Goal: Transaction & Acquisition: Book appointment/travel/reservation

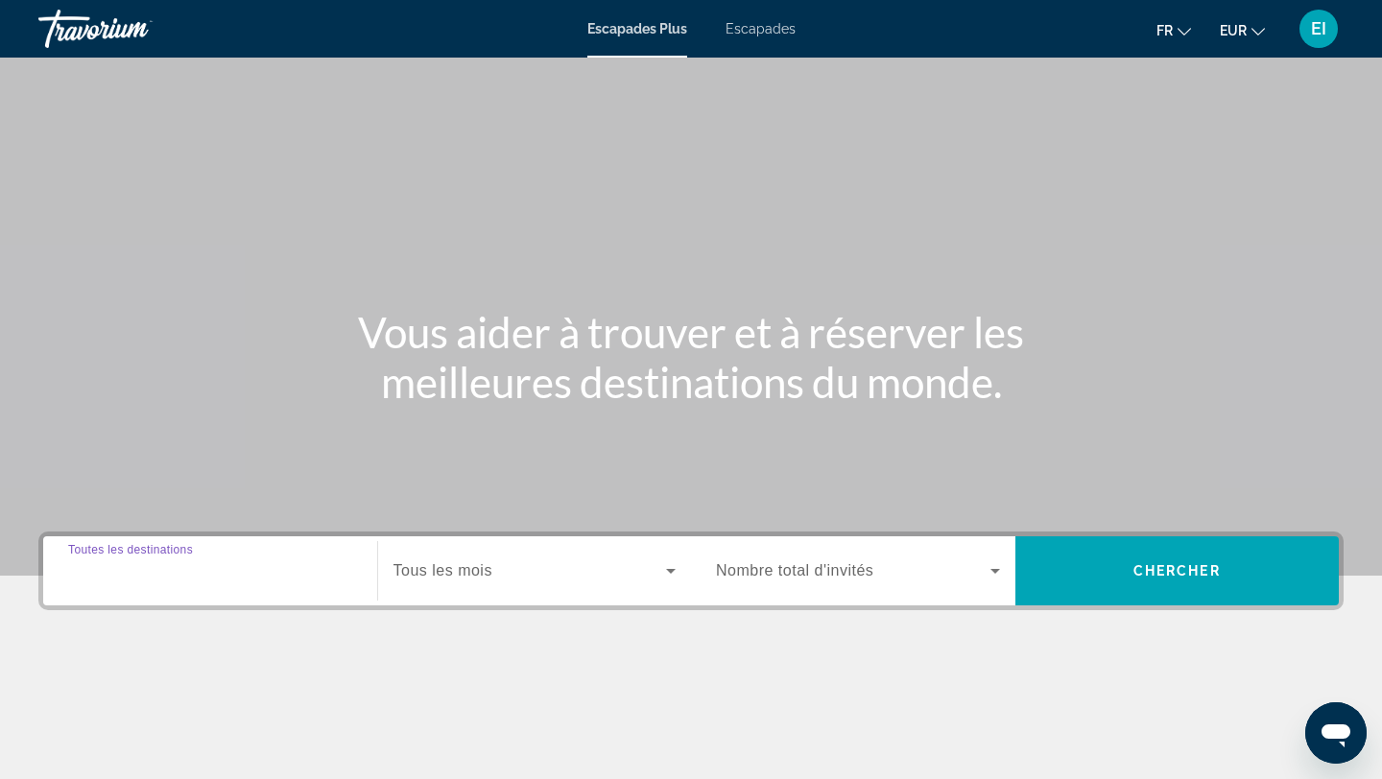
click at [251, 574] on input "Destination Toutes les destinations" at bounding box center [210, 571] width 284 height 23
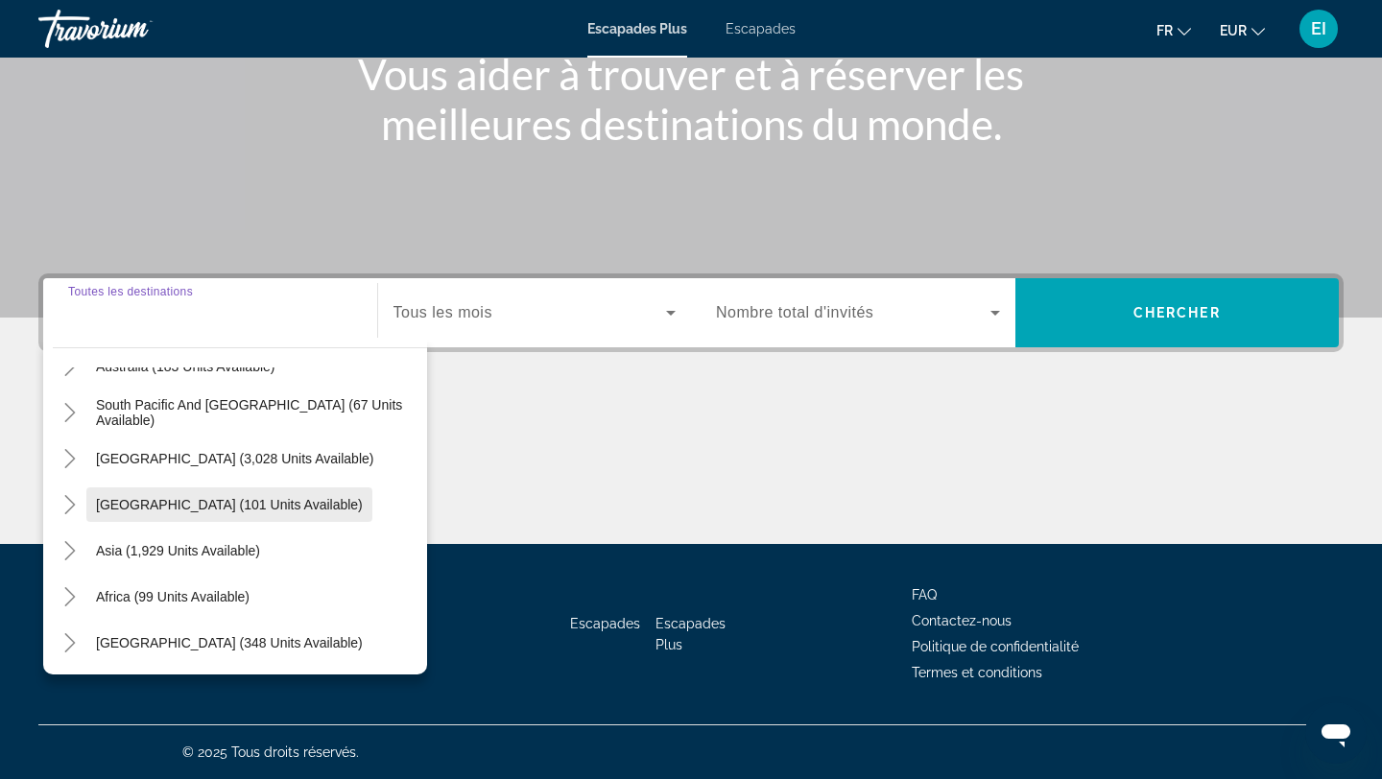
scroll to position [311, 0]
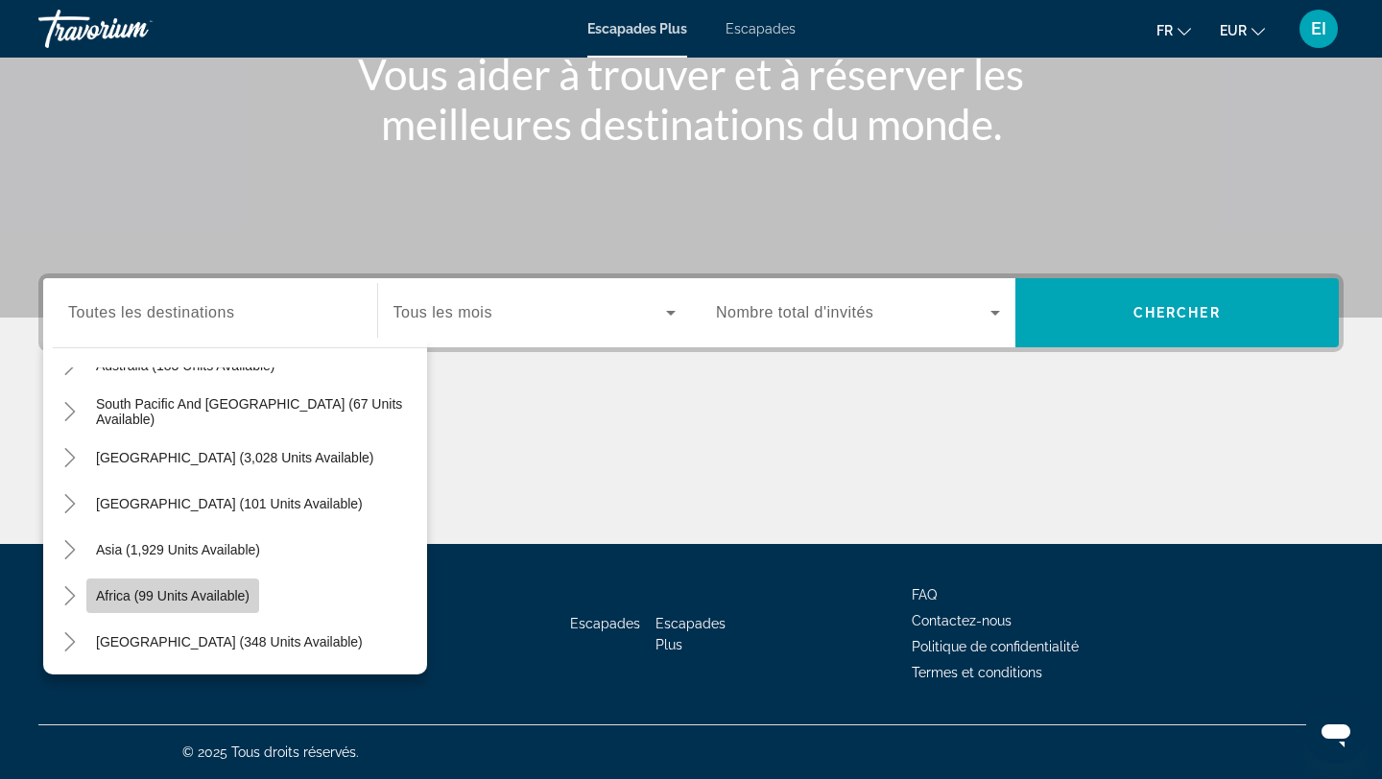
click at [244, 584] on span "Widget de recherche" at bounding box center [172, 596] width 173 height 46
type input "**********"
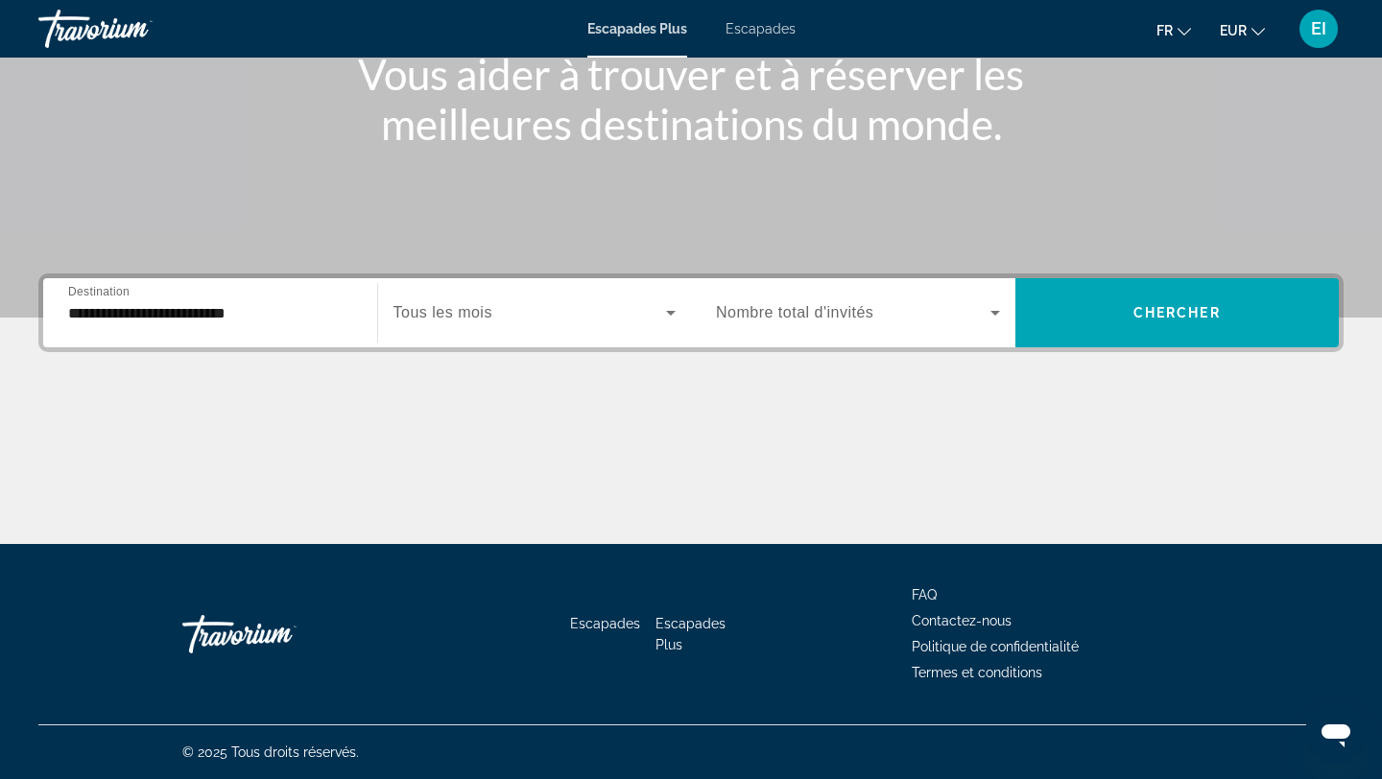
click at [532, 324] on div "Widget de recherche" at bounding box center [534, 313] width 283 height 54
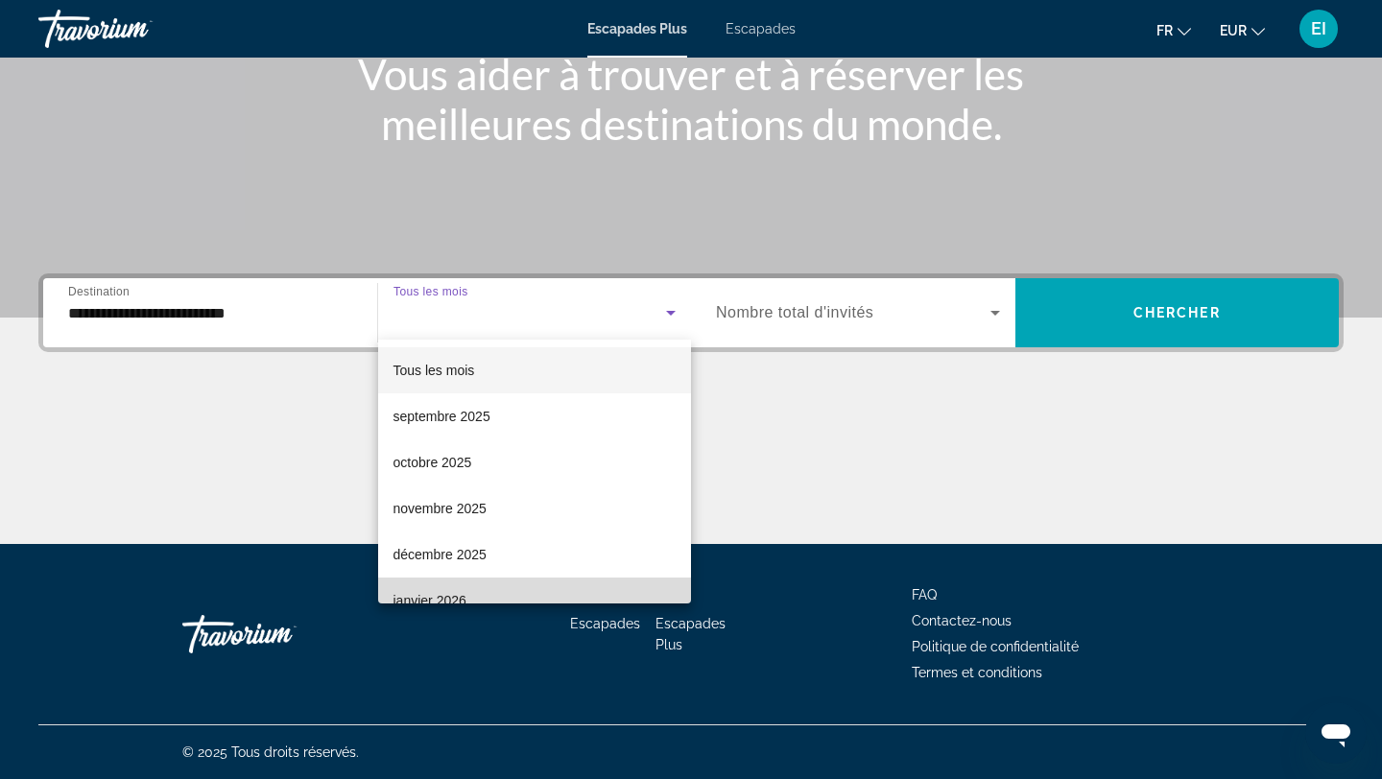
click at [471, 587] on mat-option "janvier 2026" at bounding box center [535, 601] width 314 height 46
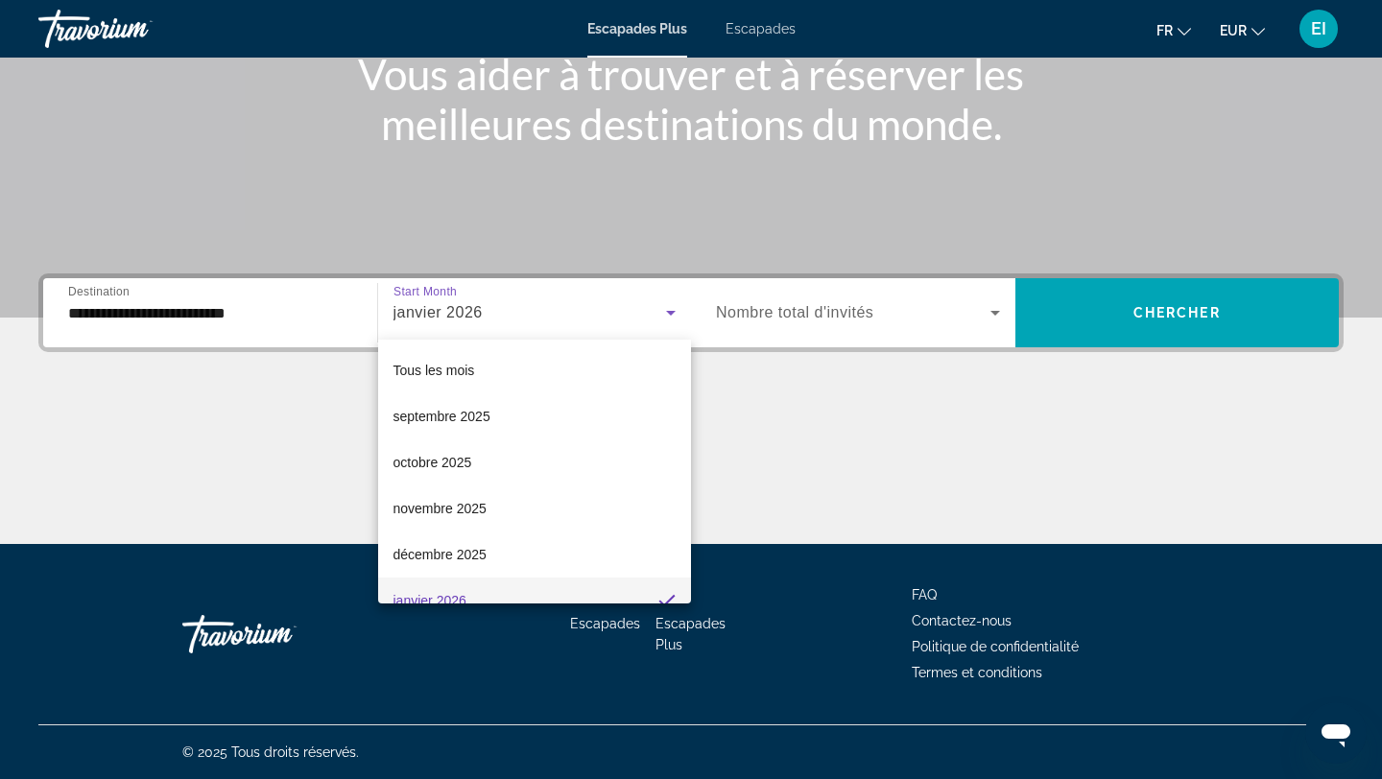
scroll to position [0, 0]
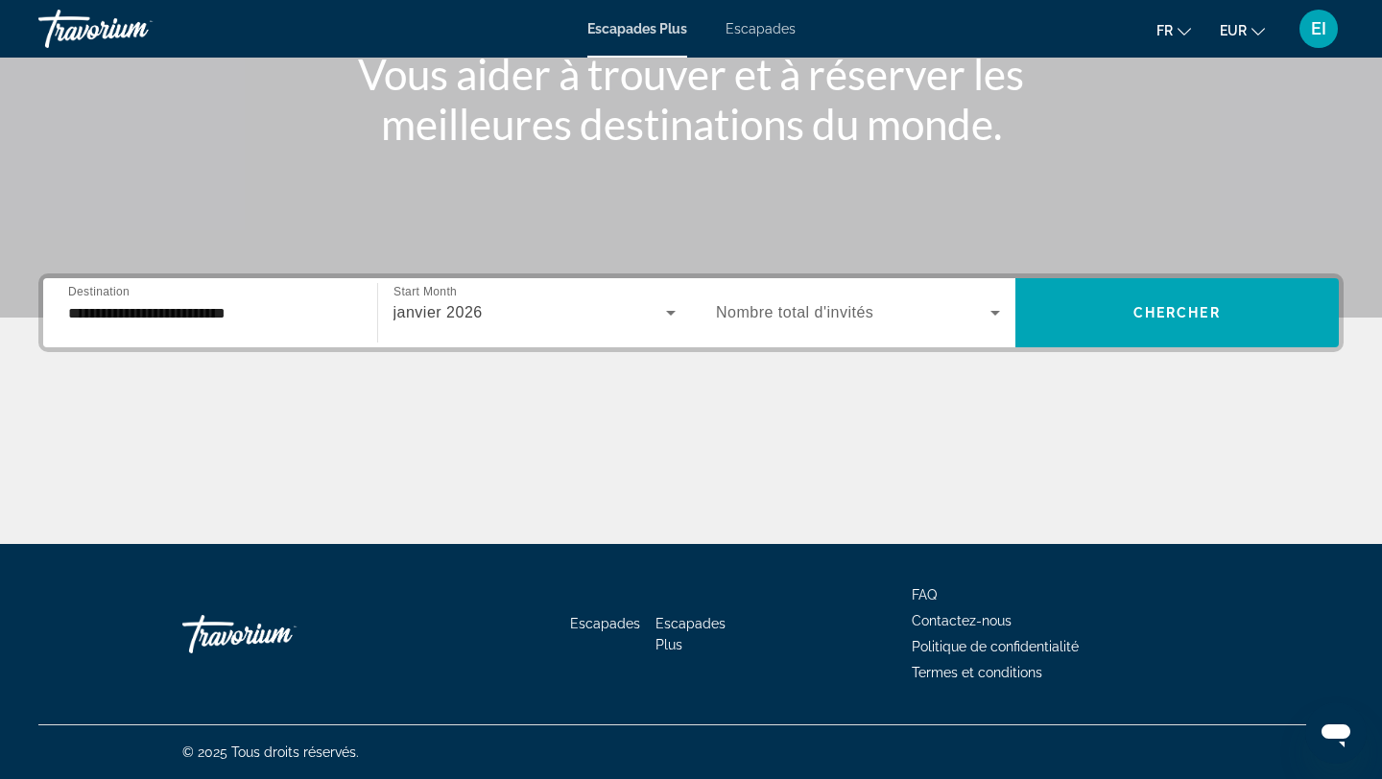
click at [869, 319] on span "Nombre total d'invités" at bounding box center [794, 312] width 157 height 16
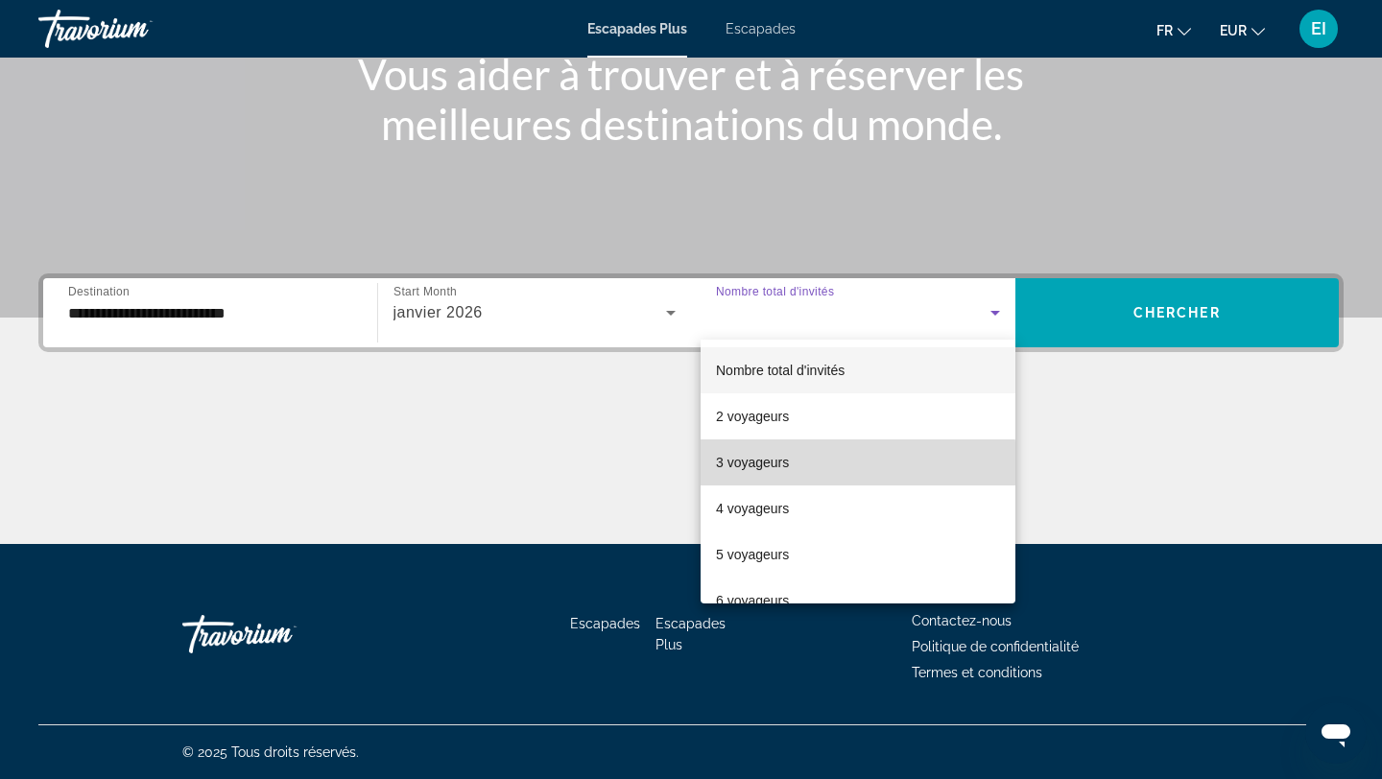
click at [786, 471] on span "3 voyageurs" at bounding box center [752, 462] width 73 height 23
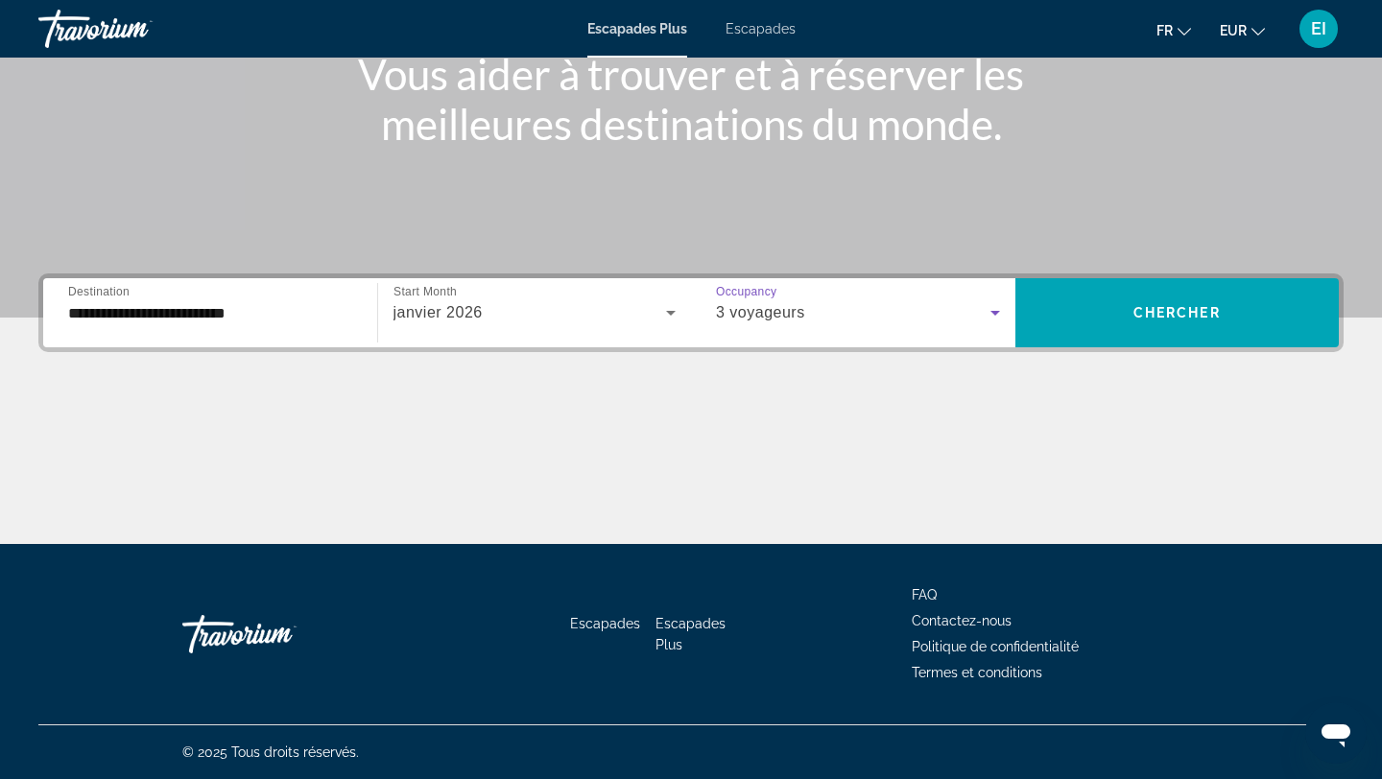
click at [972, 312] on div "3 voyageurs" at bounding box center [853, 312] width 274 height 23
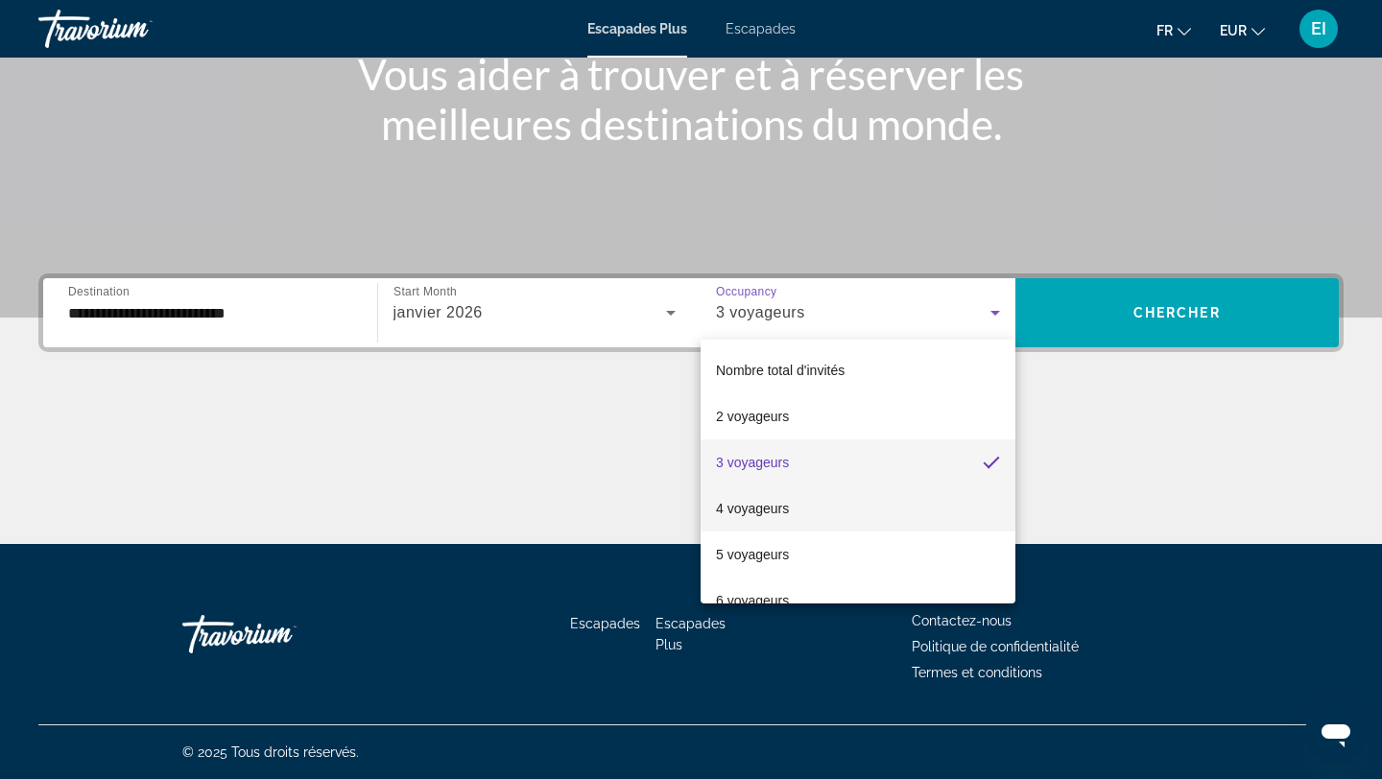
click at [876, 504] on mat-option "4 voyageurs" at bounding box center [858, 509] width 315 height 46
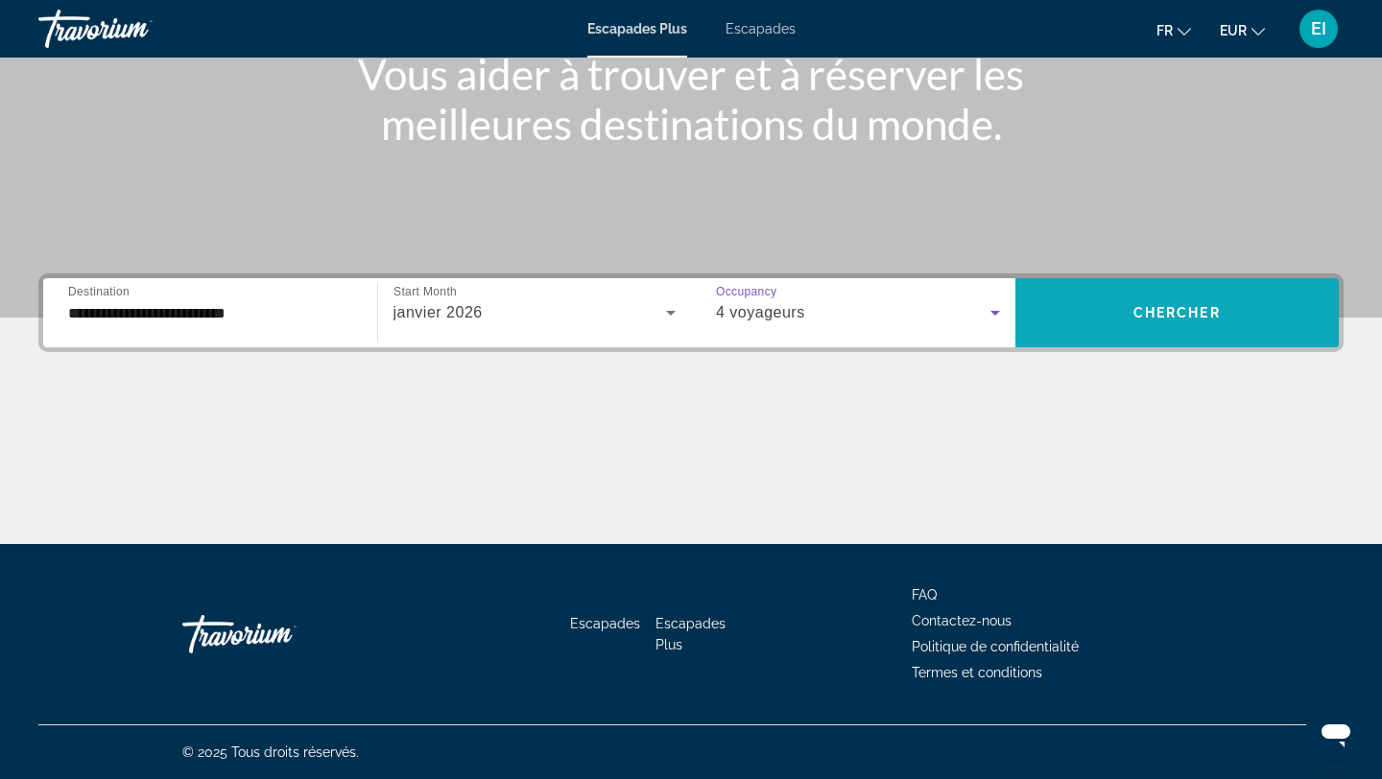
click at [1131, 324] on span "Widget de recherche" at bounding box center [1177, 313] width 324 height 46
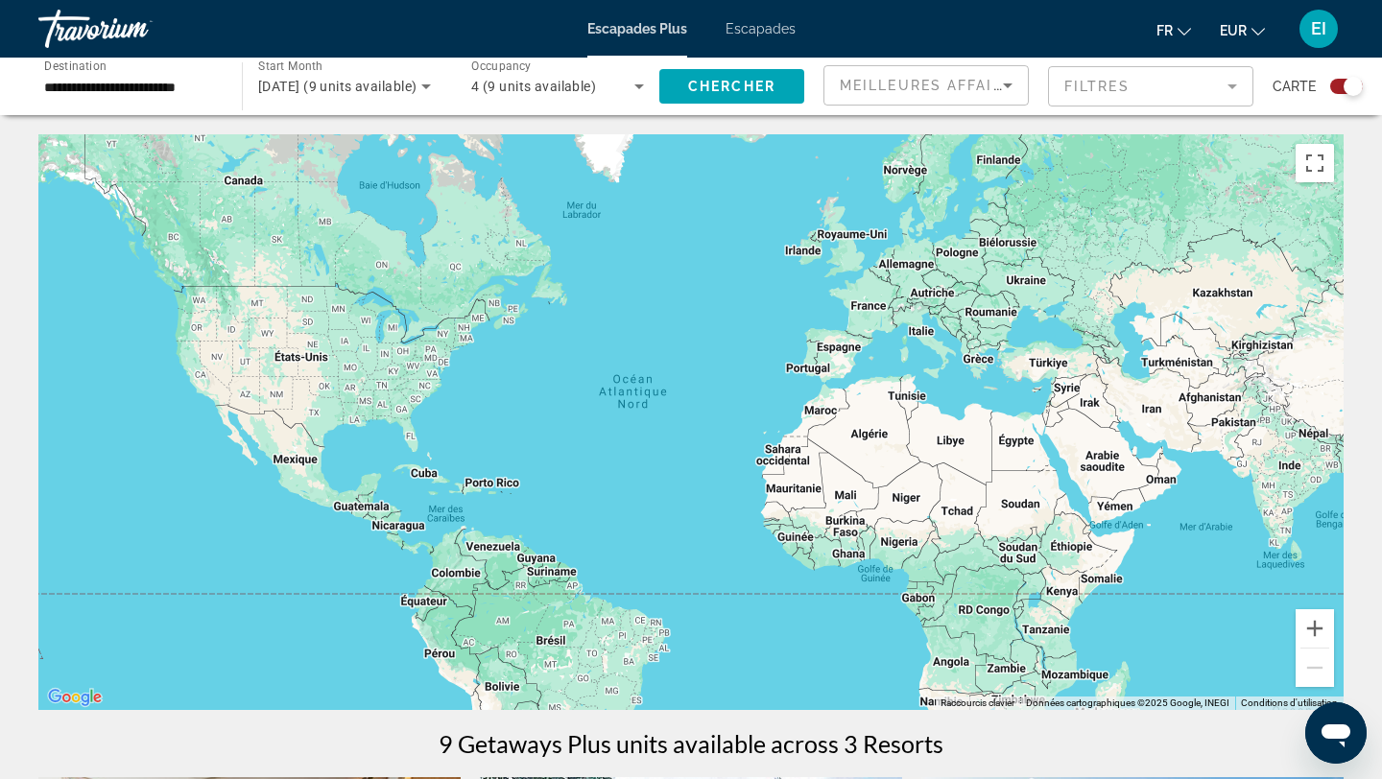
click at [1014, 453] on div "Contenu principal" at bounding box center [690, 422] width 1305 height 576
click at [764, 36] on div "Escapades Plus Escapades fr English Español Français Italiano Português русский…" at bounding box center [691, 29] width 1382 height 50
click at [760, 35] on font "Escapades" at bounding box center [760, 28] width 70 height 15
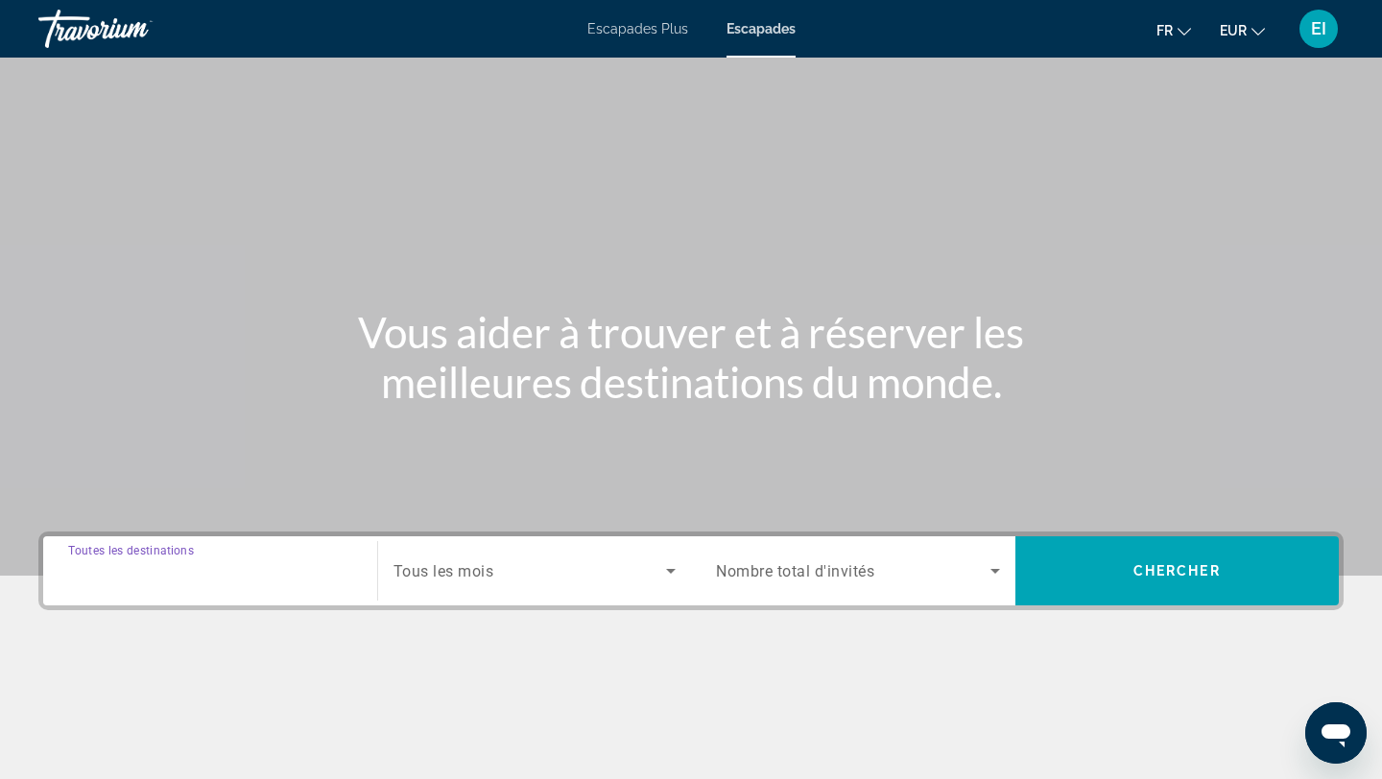
click at [260, 560] on input "Destination Toutes les destinations" at bounding box center [210, 571] width 284 height 23
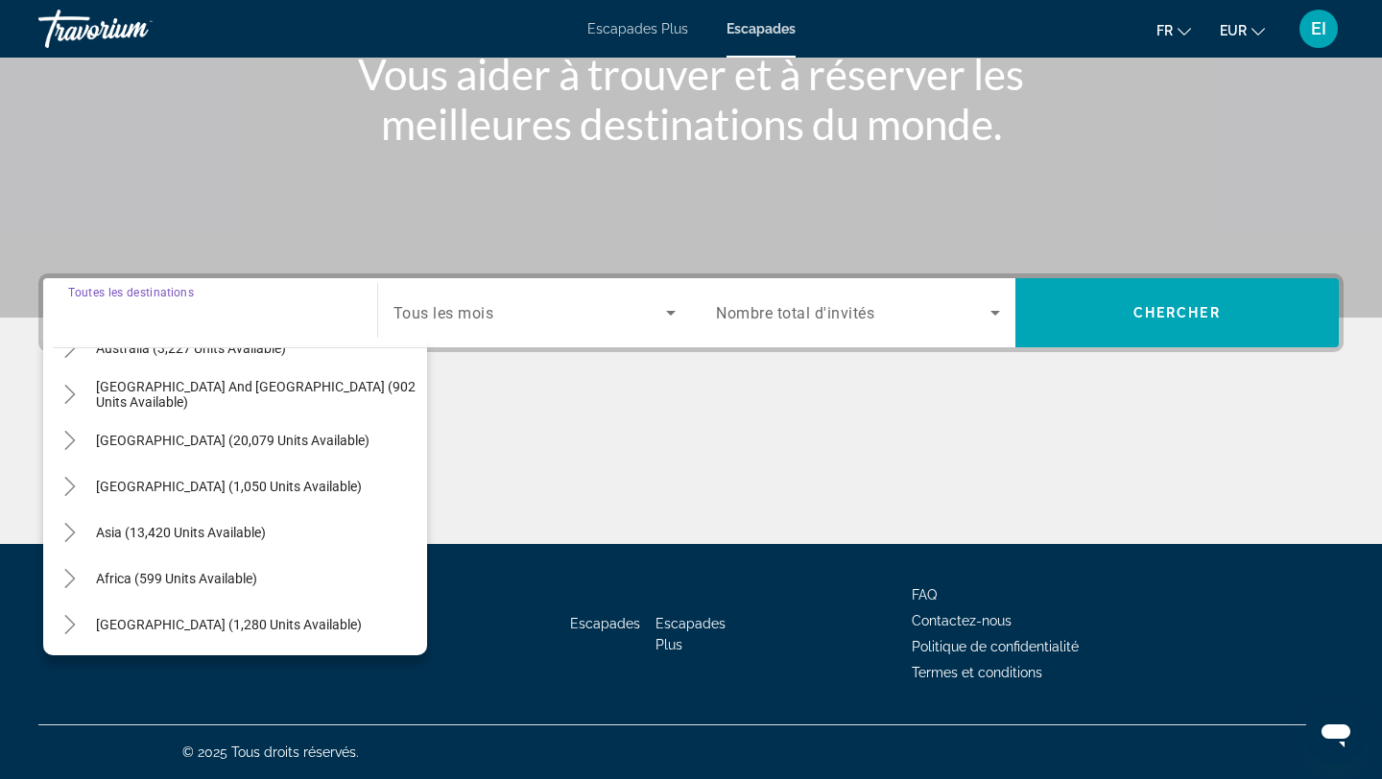
scroll to position [311, 0]
click at [71, 578] on icon "Toggle Africa (599 units available)" at bounding box center [69, 576] width 11 height 19
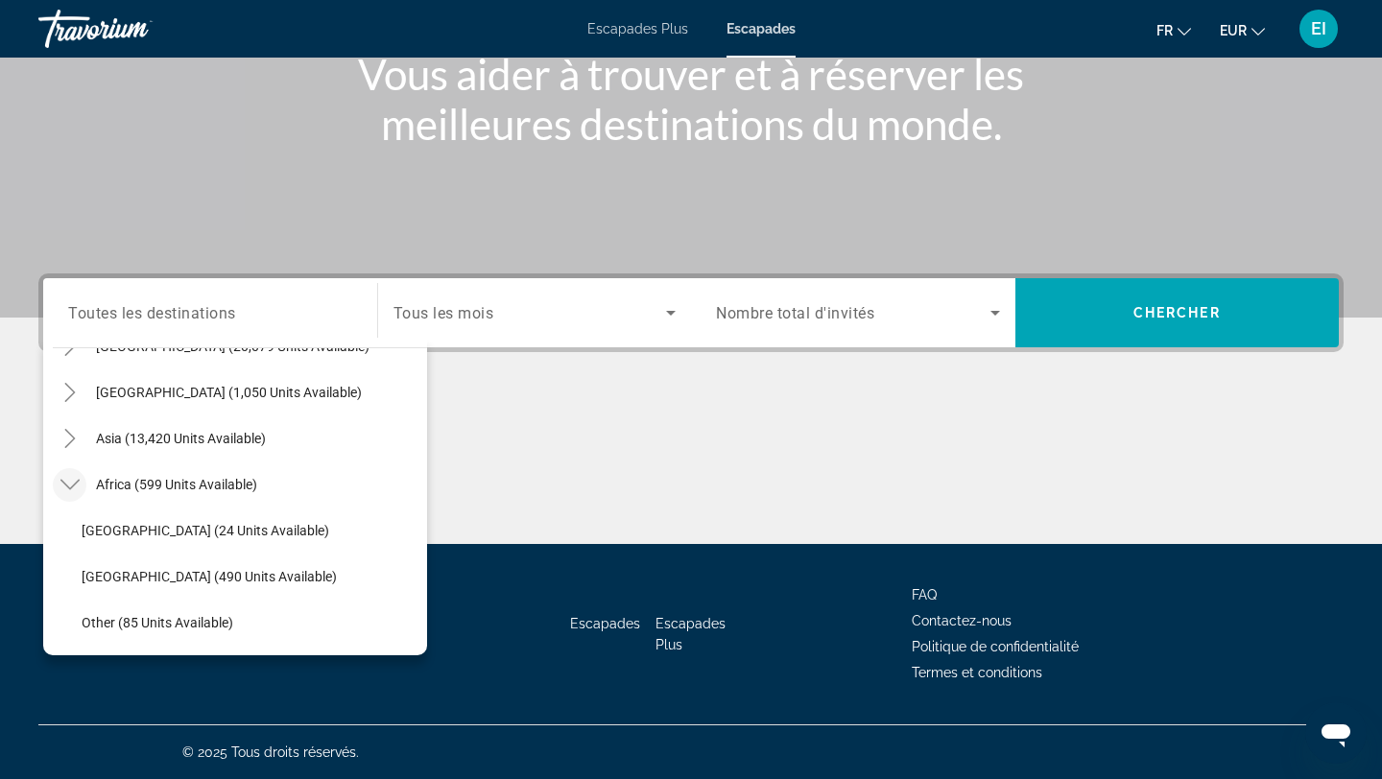
scroll to position [449, 0]
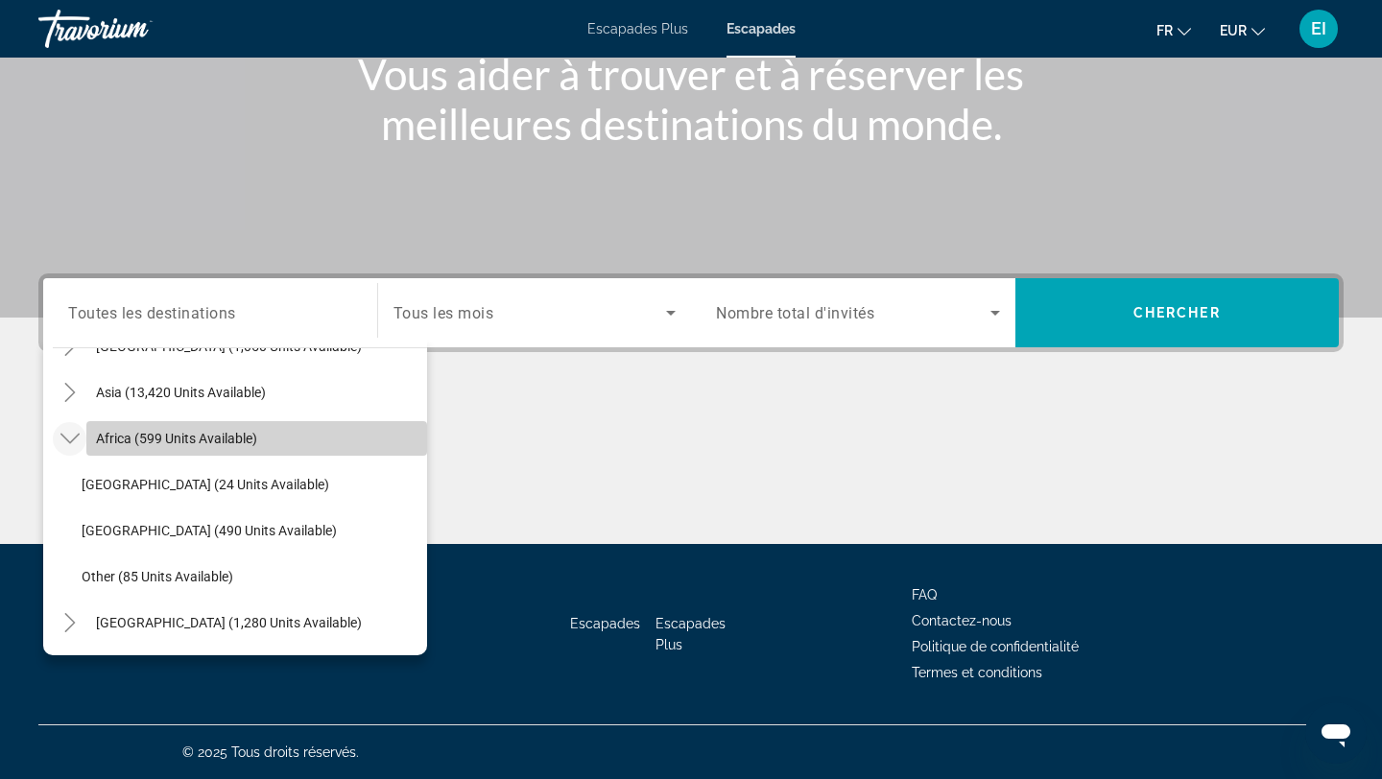
click at [217, 447] on span "Search widget" at bounding box center [256, 439] width 341 height 46
type input "**********"
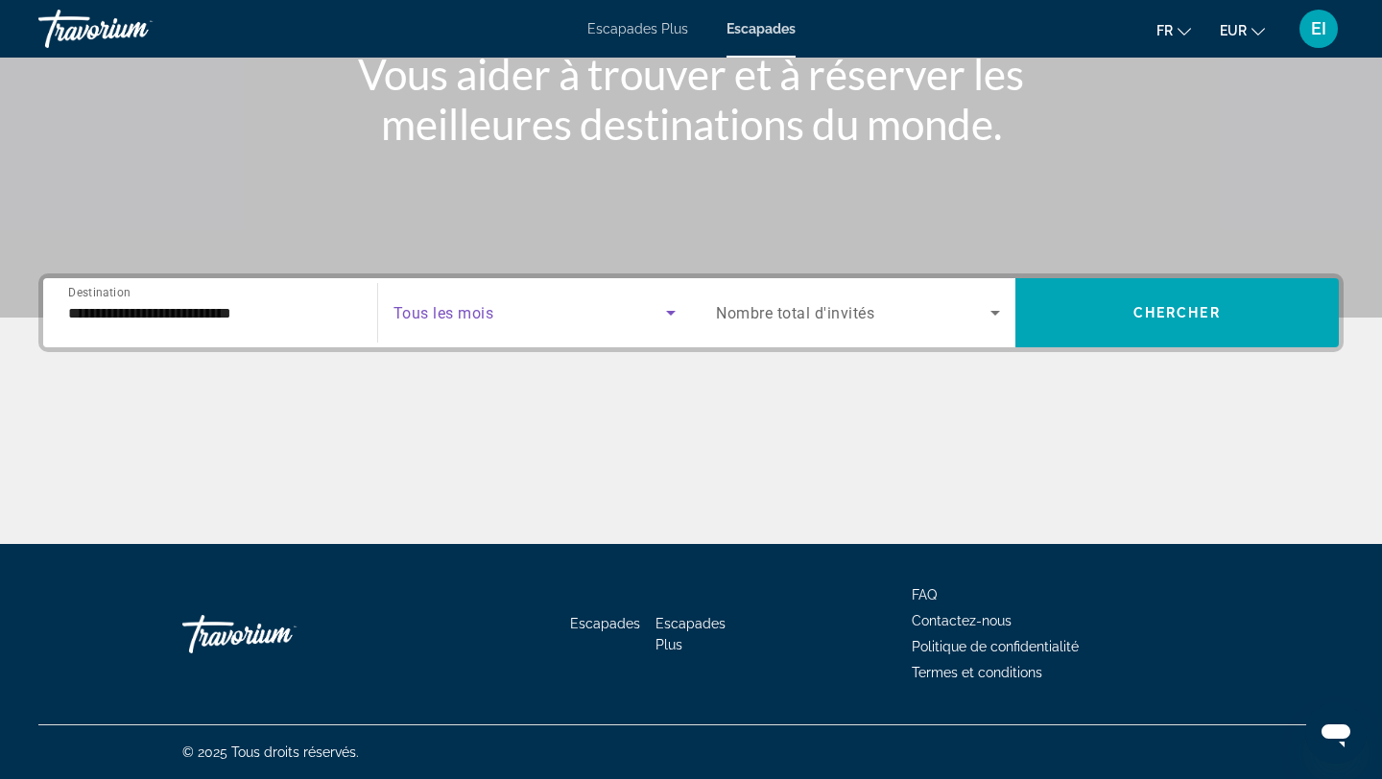
click at [505, 315] on span "Search widget" at bounding box center [529, 312] width 273 height 23
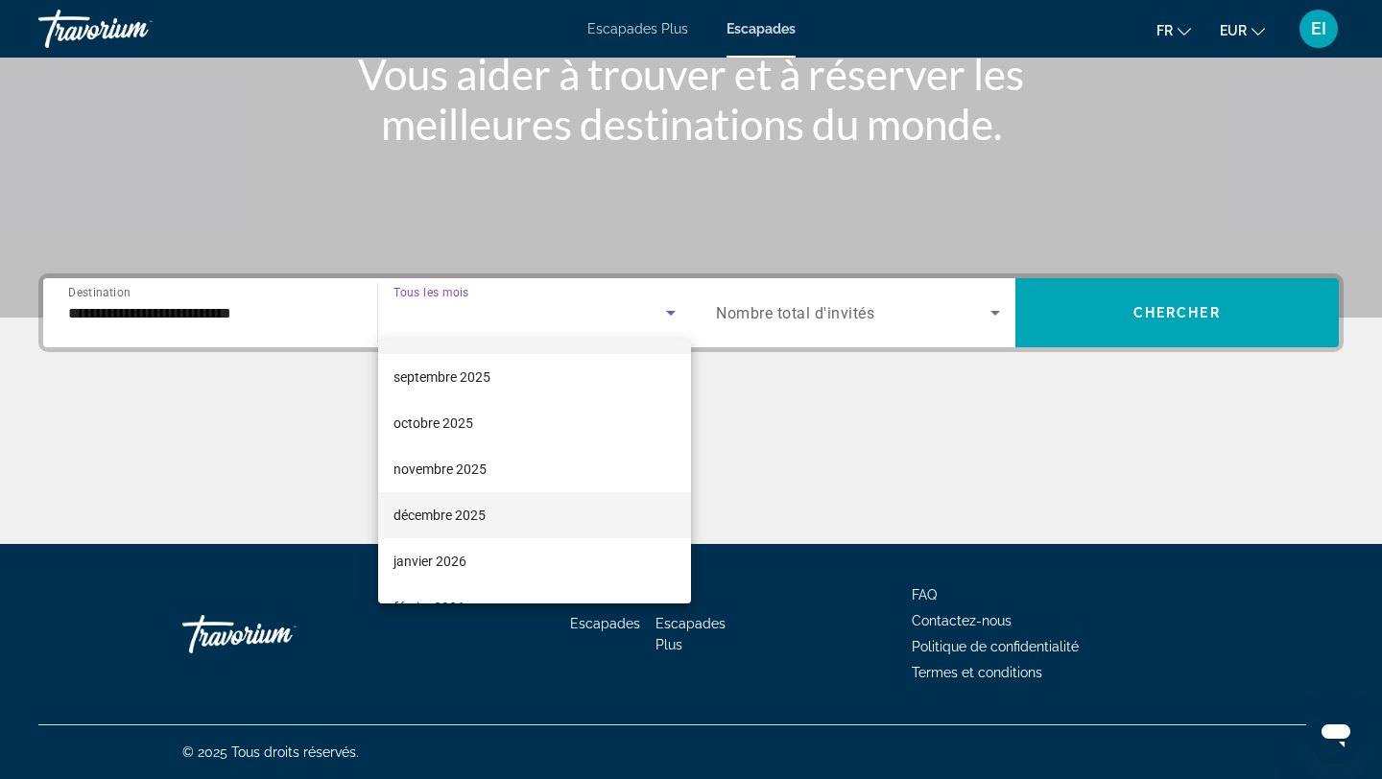
scroll to position [41, 0]
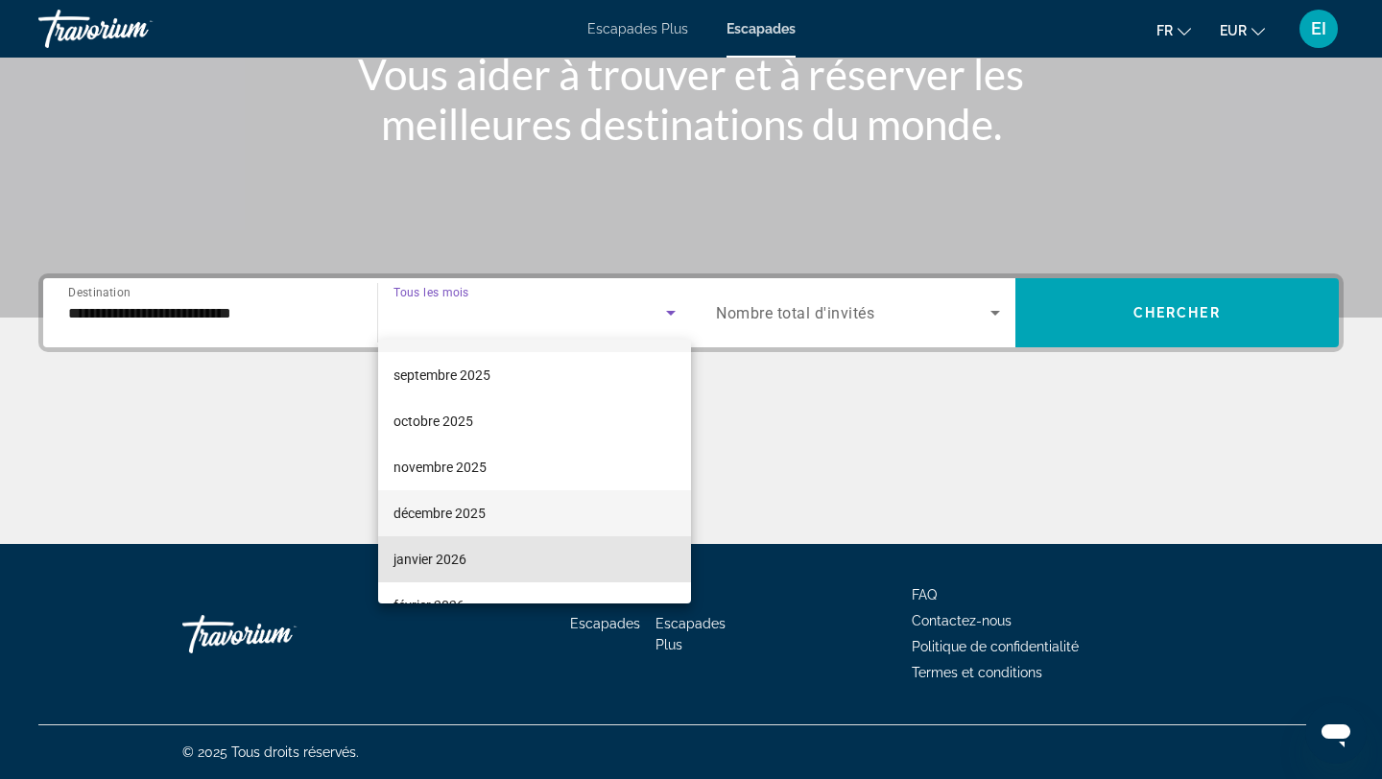
click at [526, 543] on mat-option "janvier 2026" at bounding box center [535, 559] width 314 height 46
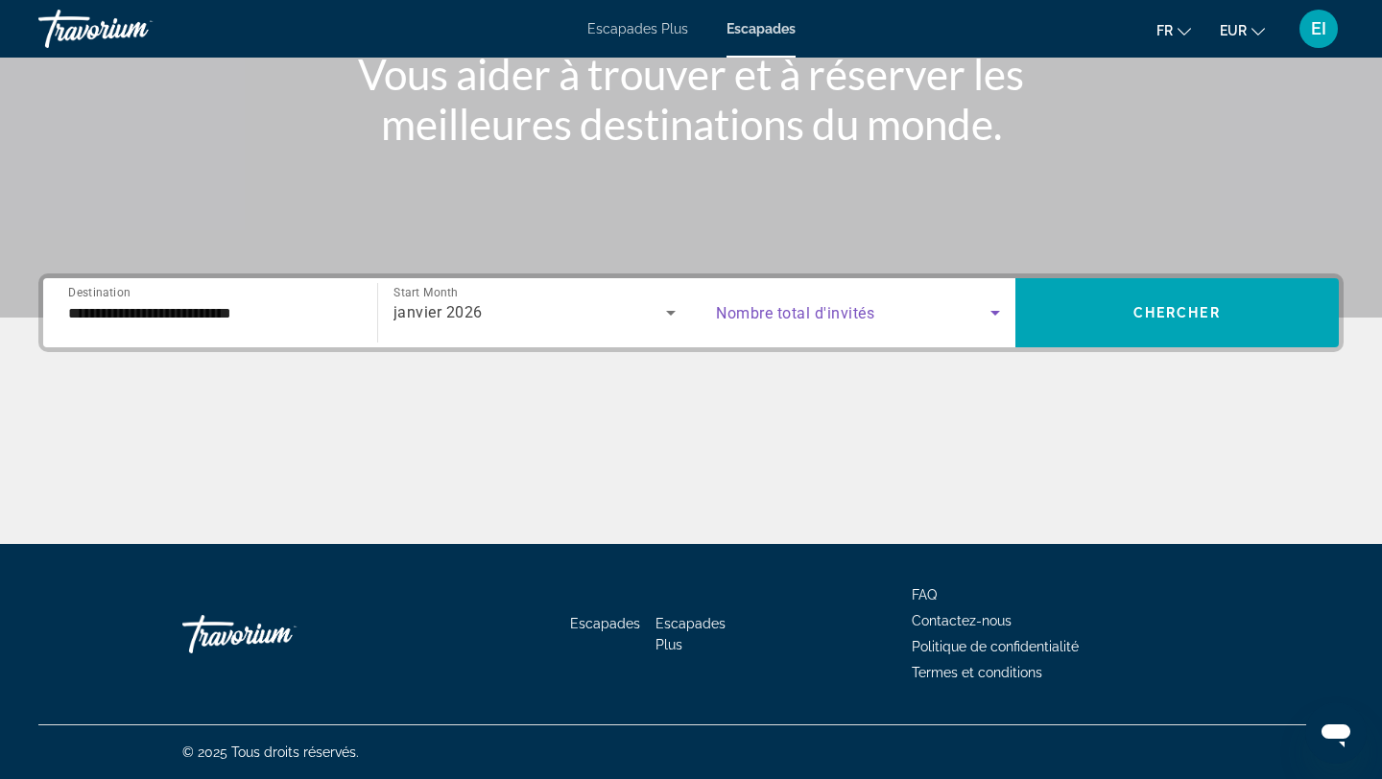
click at [918, 307] on span "Search widget" at bounding box center [853, 312] width 274 height 23
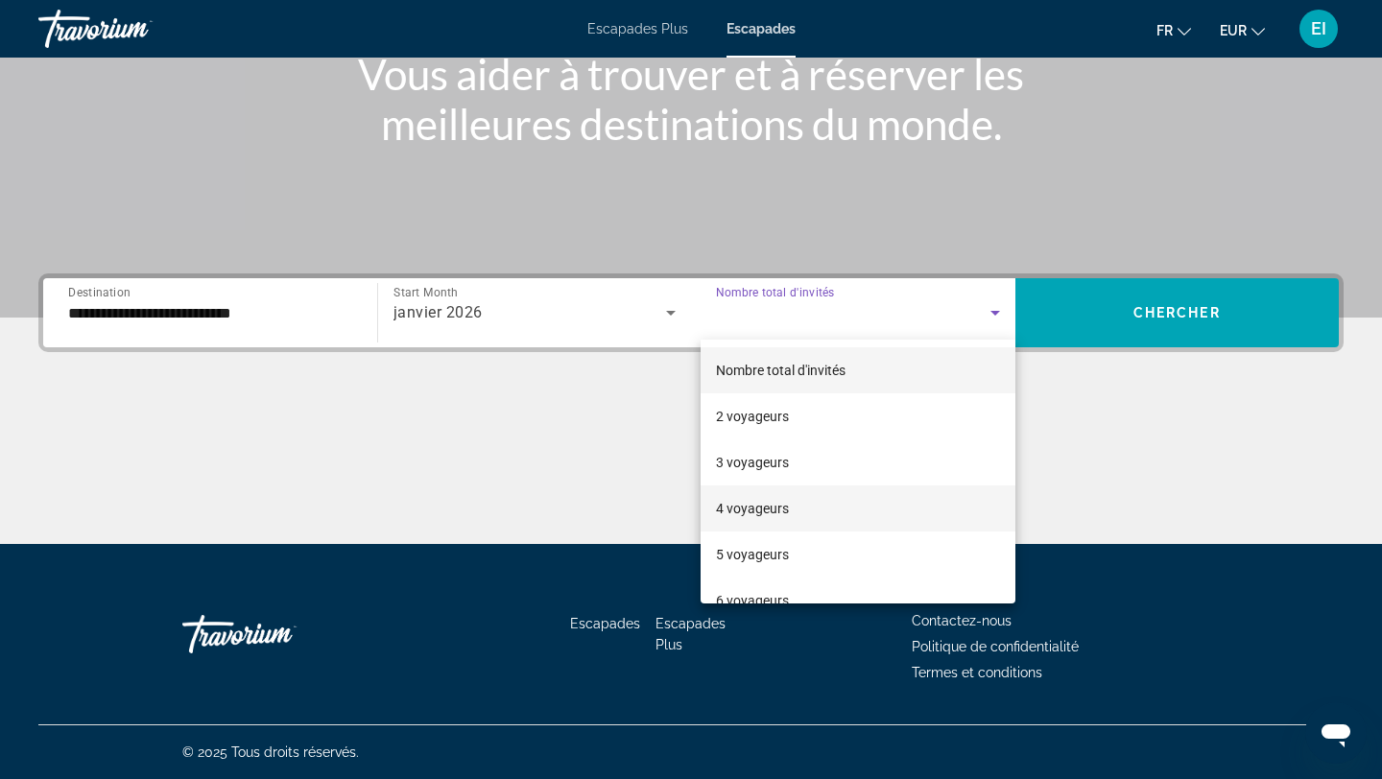
click at [820, 502] on mat-option "4 voyageurs" at bounding box center [858, 509] width 315 height 46
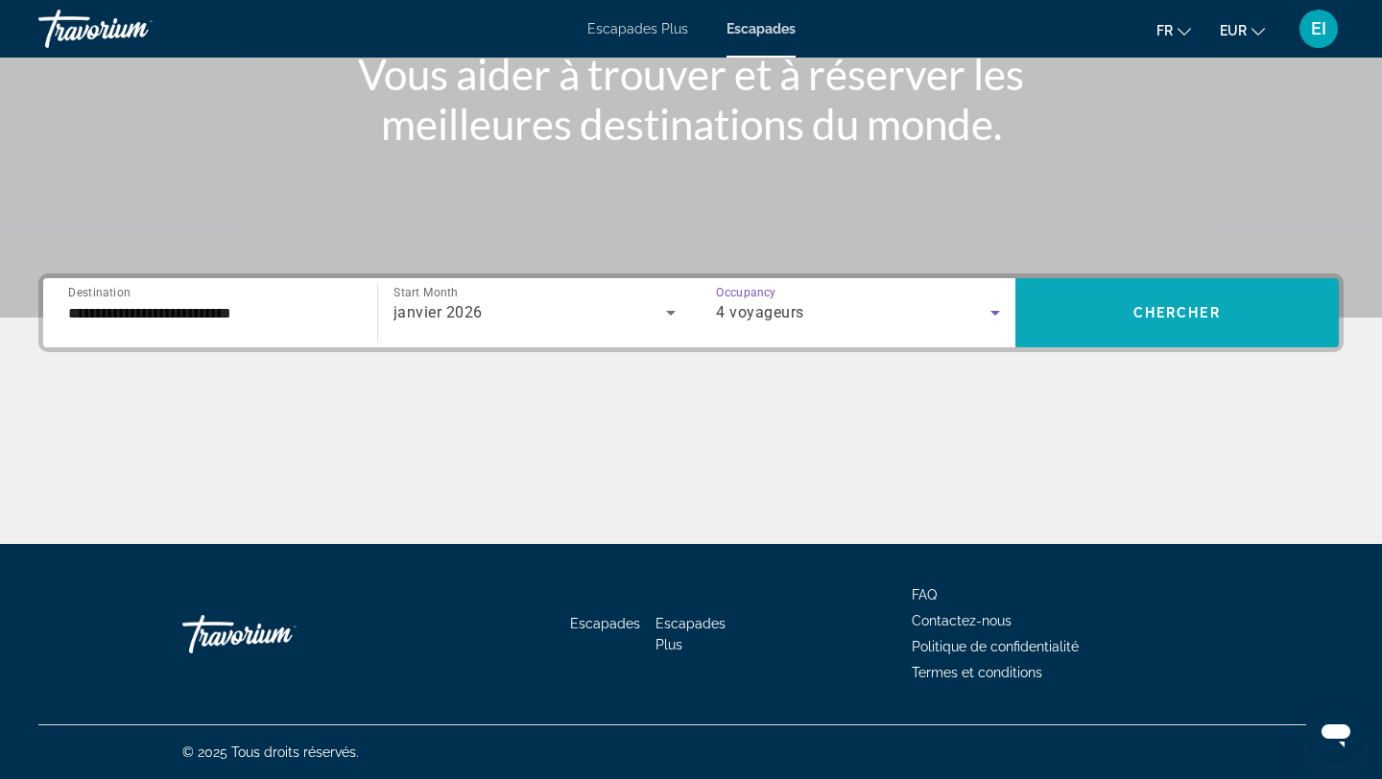
click at [1178, 331] on span "Search widget" at bounding box center [1177, 313] width 324 height 46
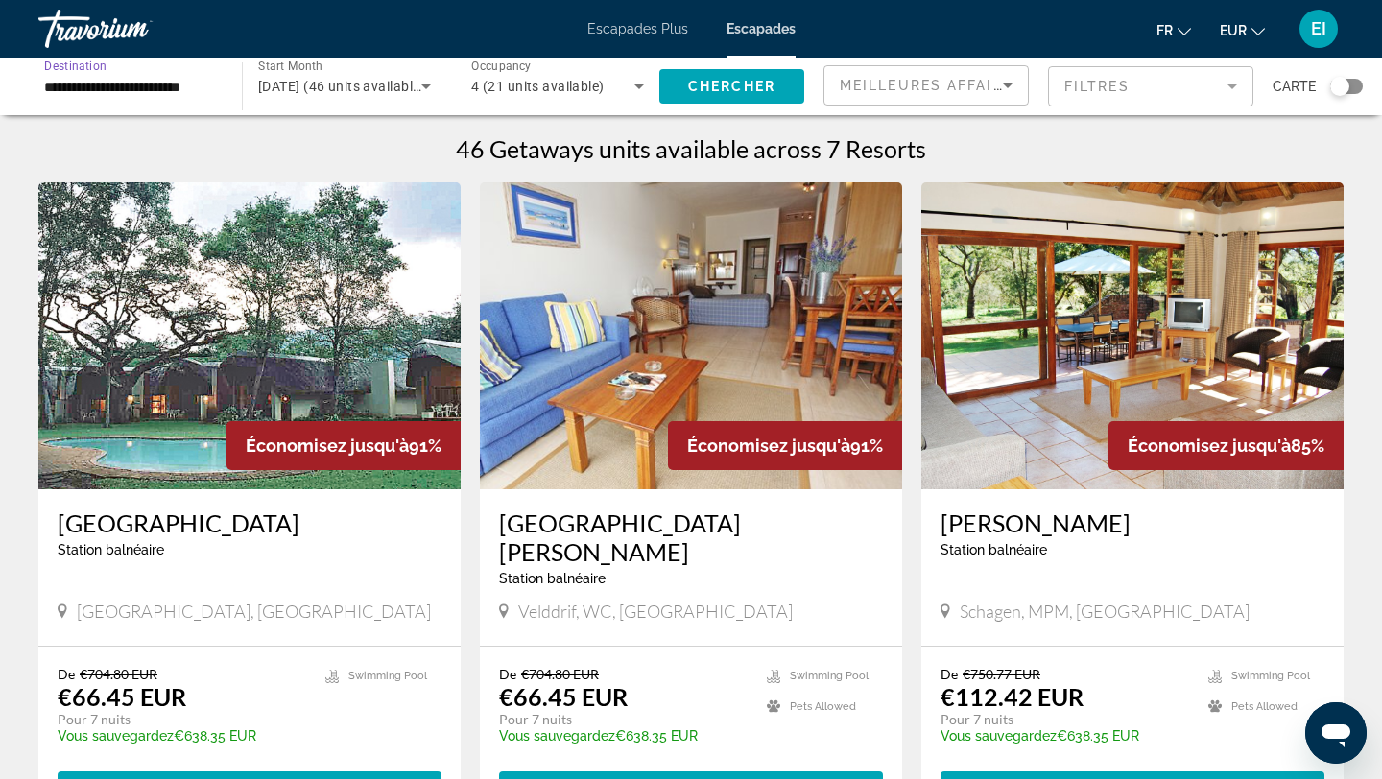
click at [203, 86] on input "**********" at bounding box center [130, 87] width 173 height 23
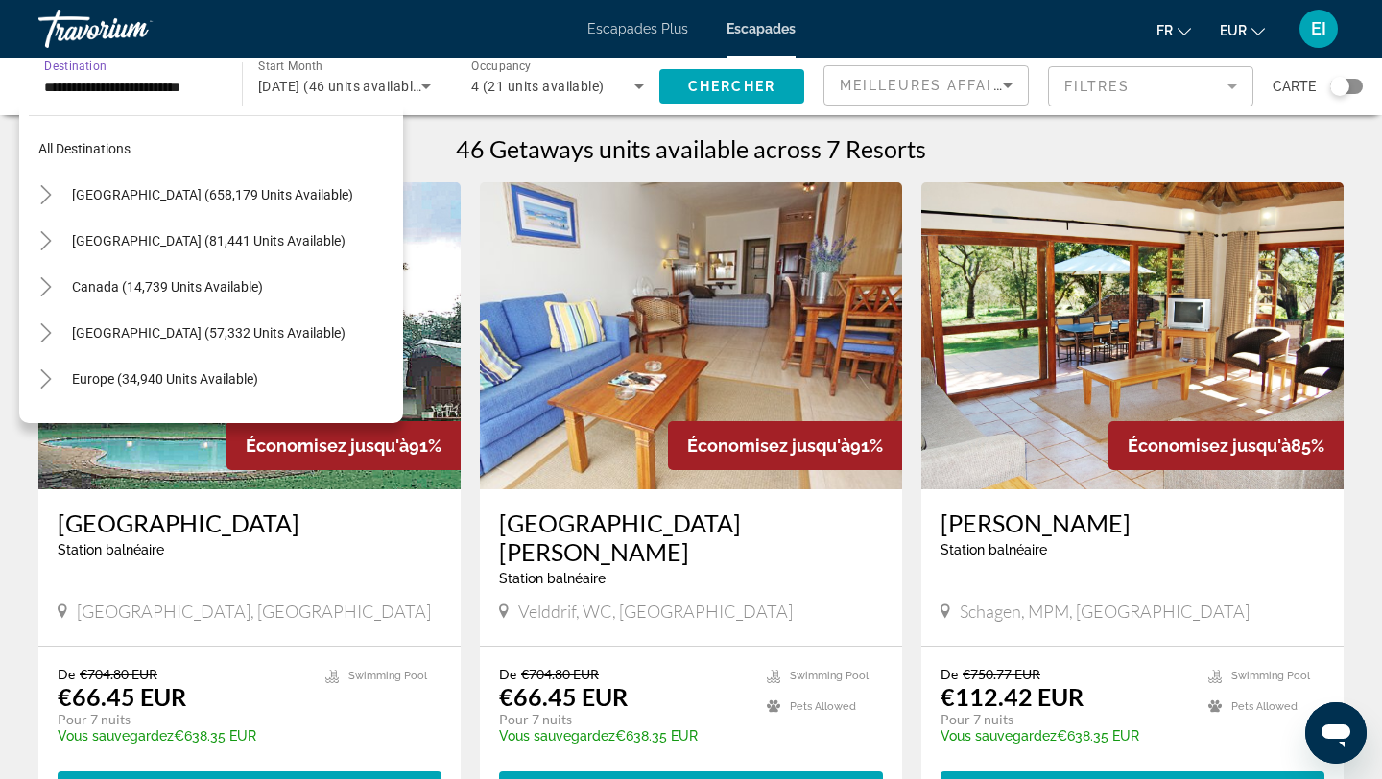
scroll to position [391, 0]
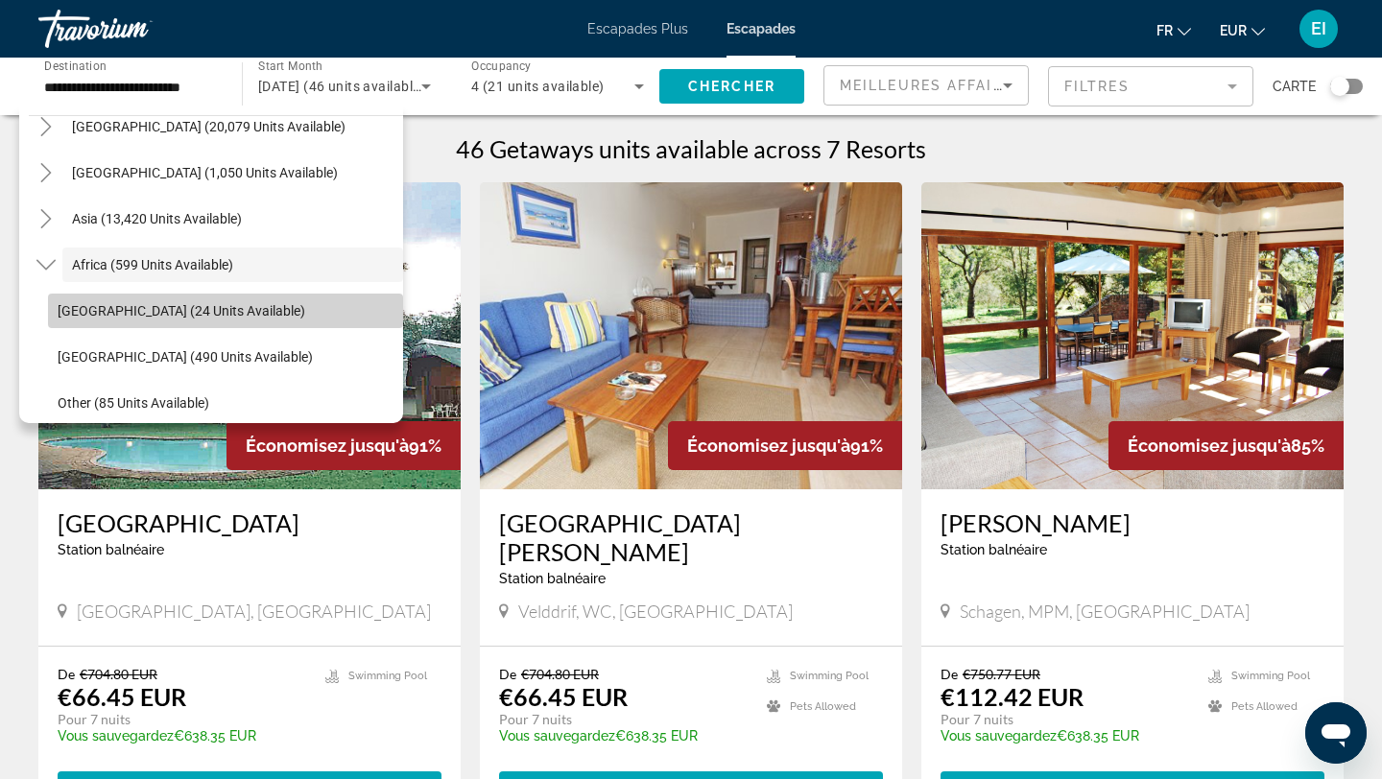
click at [199, 312] on span "[GEOGRAPHIC_DATA] (24 units available)" at bounding box center [182, 310] width 248 height 15
type input "**********"
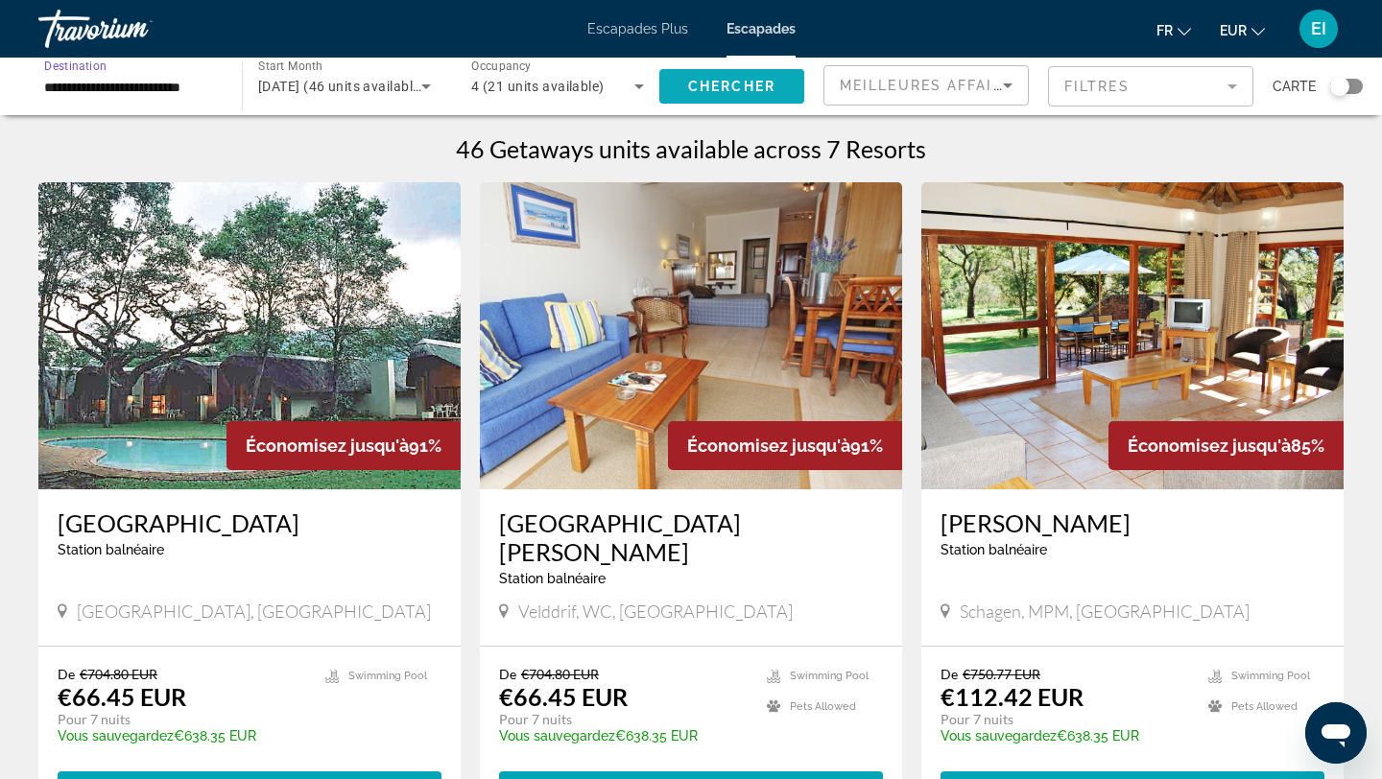
click at [719, 98] on span "Search widget" at bounding box center [731, 86] width 145 height 46
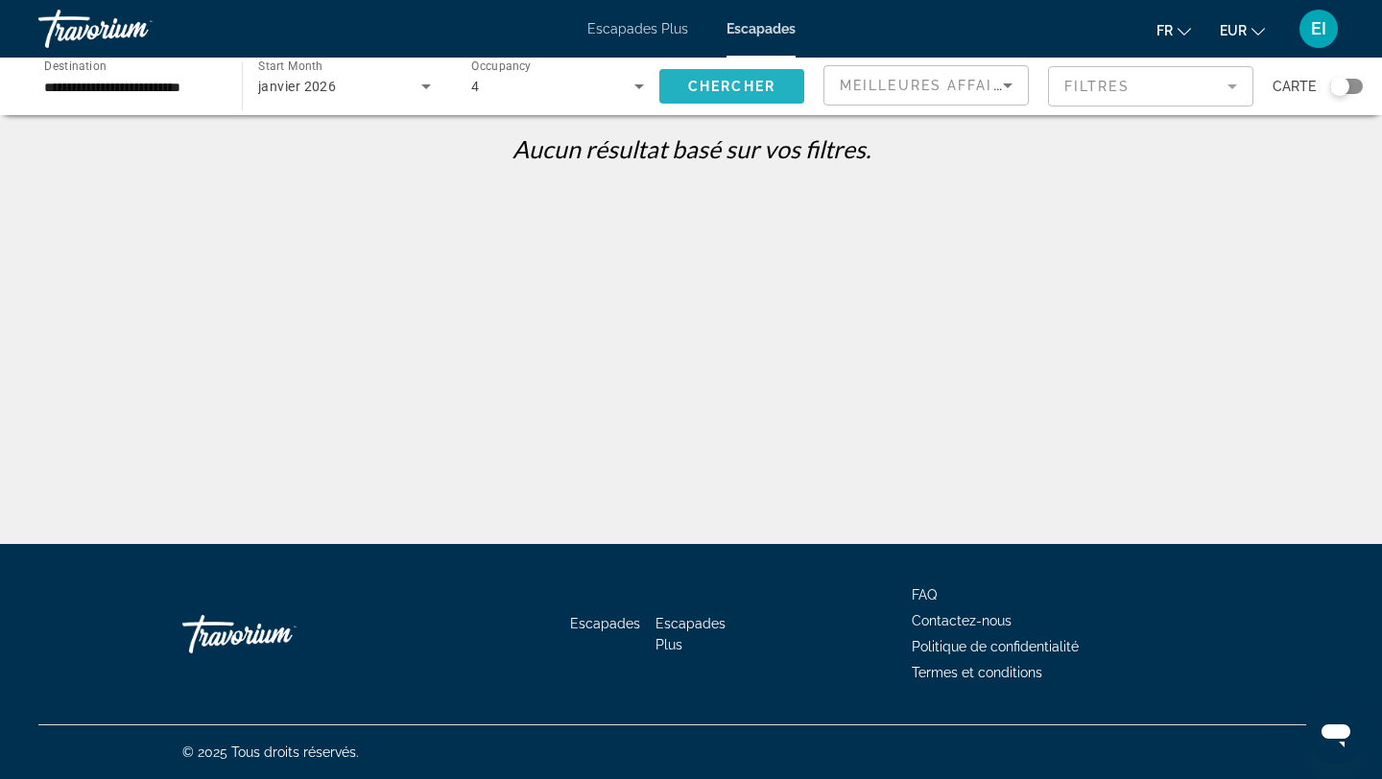
click at [718, 89] on span "Chercher" at bounding box center [731, 86] width 87 height 15
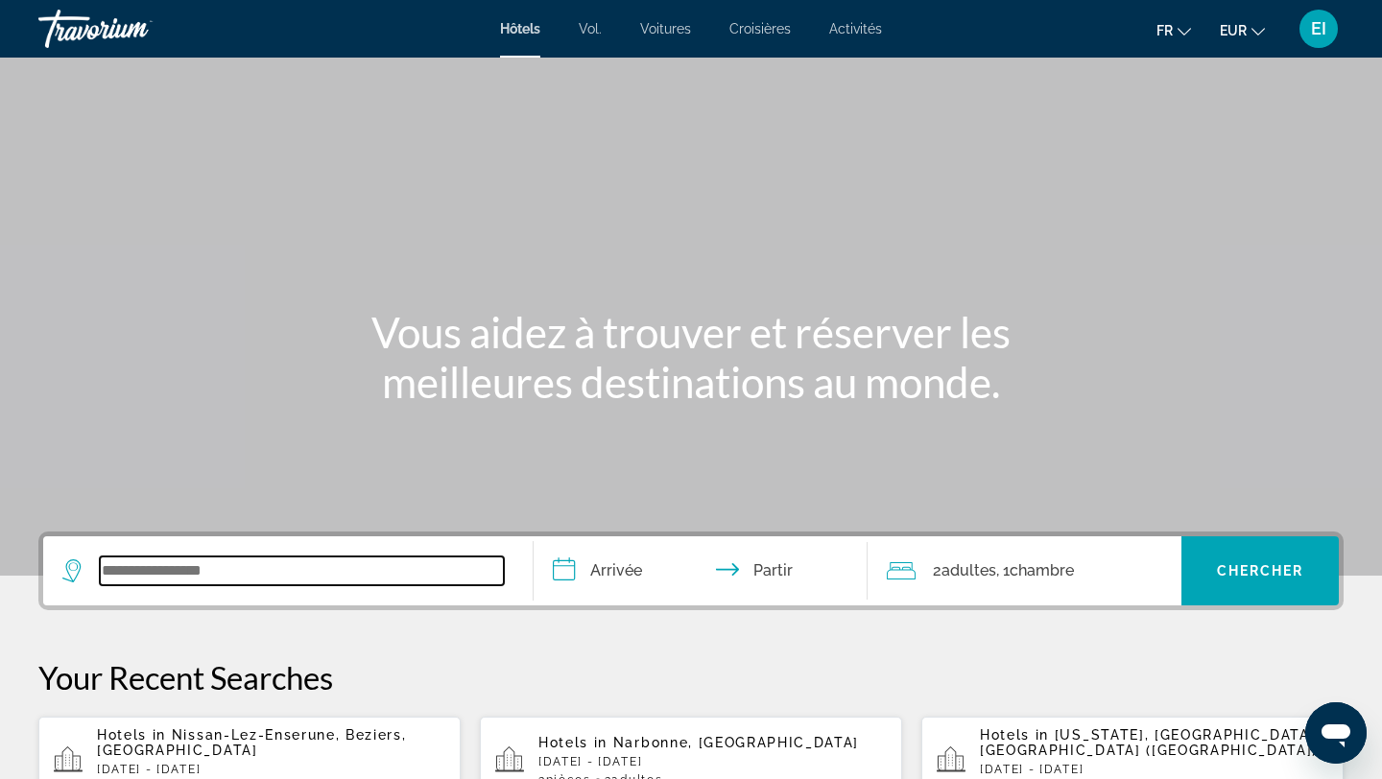
click at [185, 567] on input "Widget de recherche" at bounding box center [302, 571] width 404 height 29
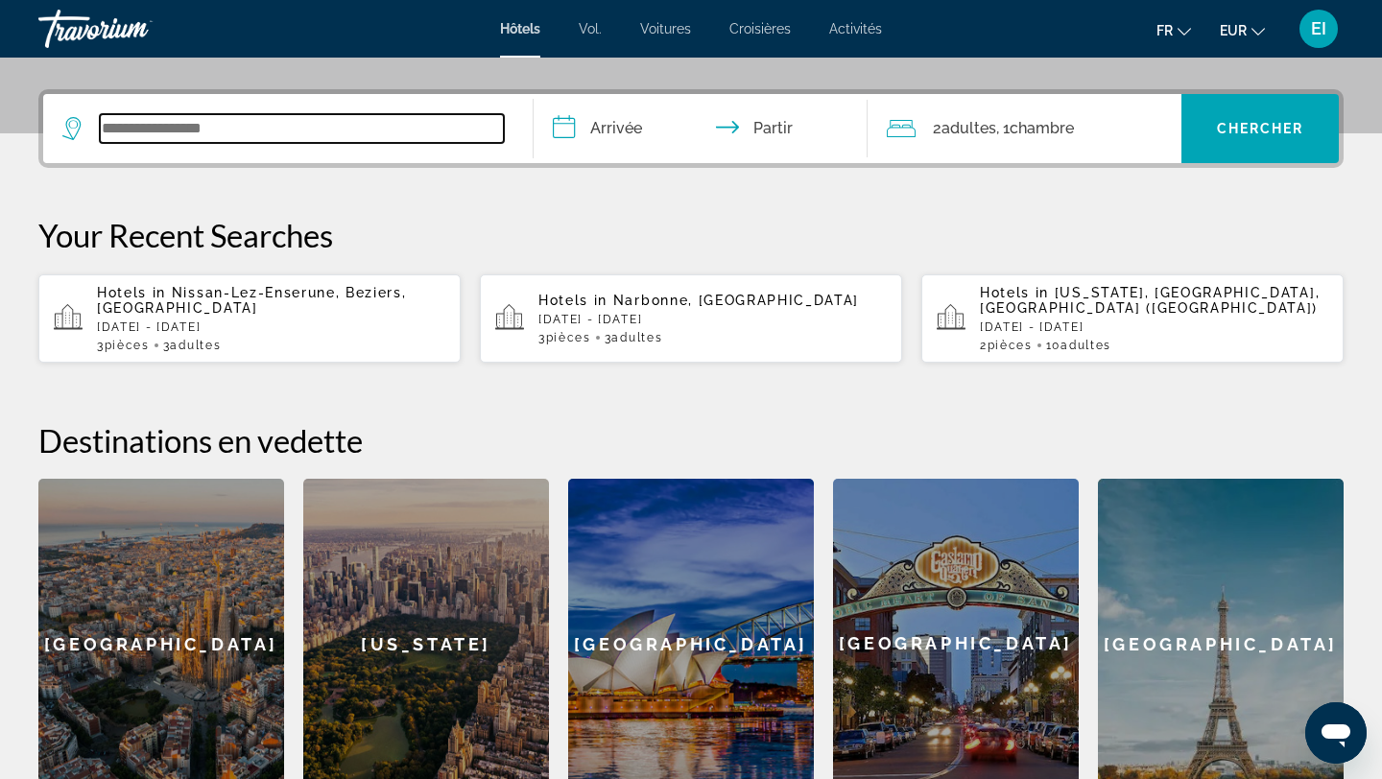
scroll to position [469, 0]
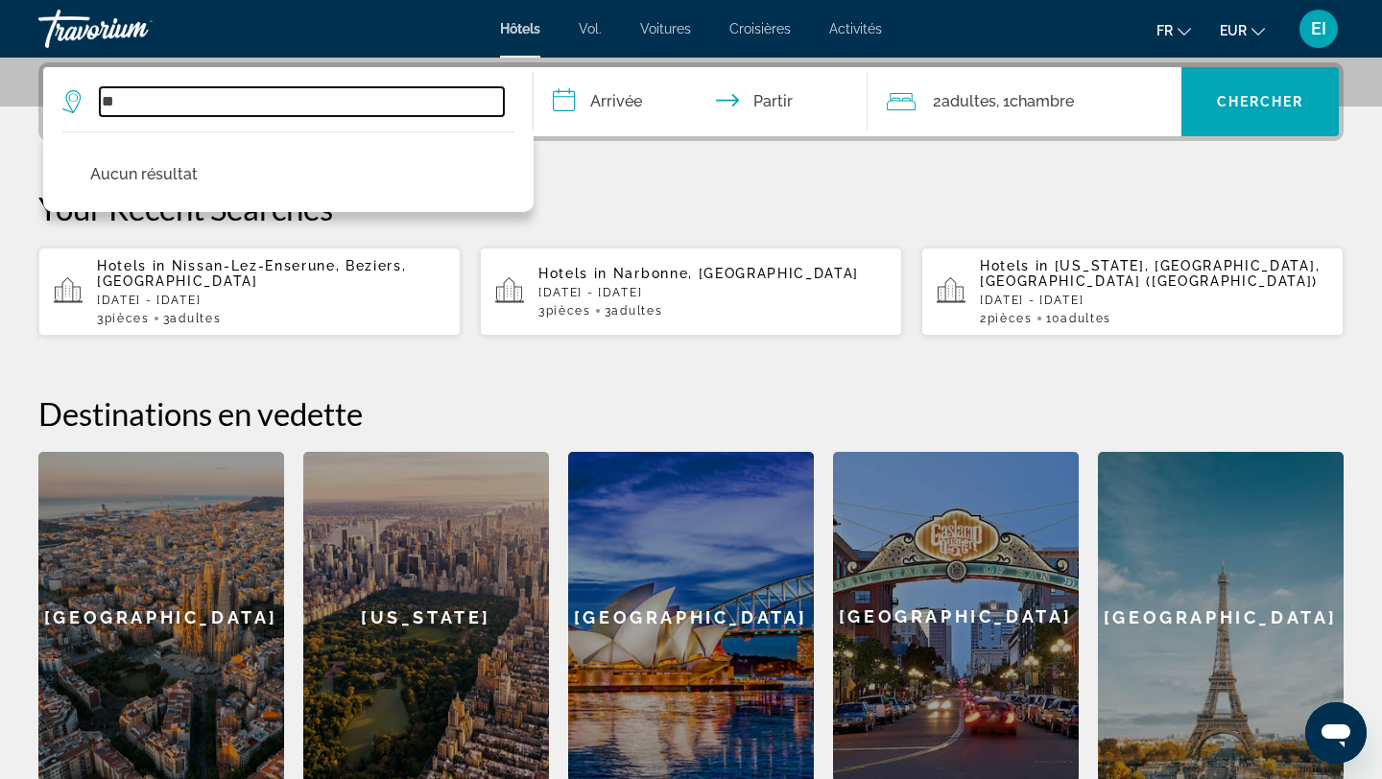
type input "*"
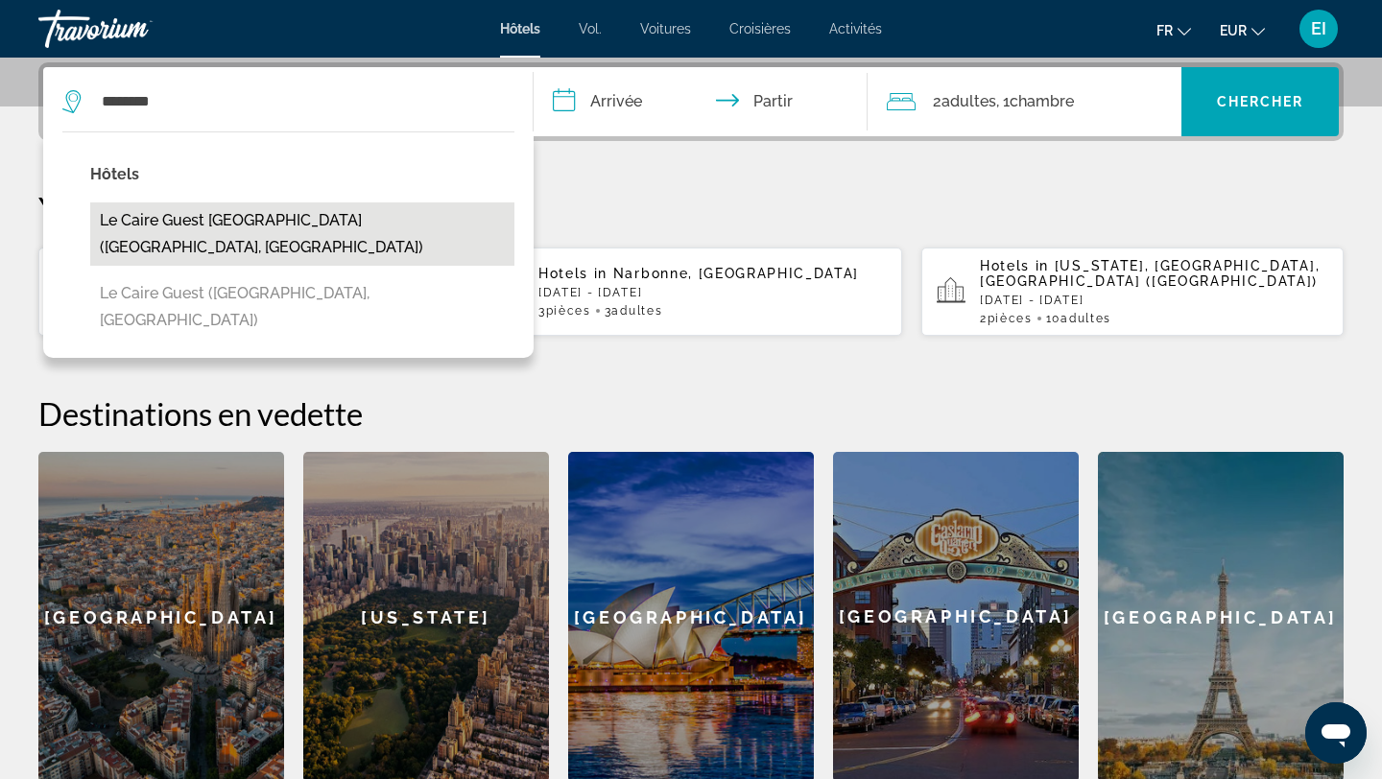
click at [205, 222] on button "Le Caire Guest Hous cairo (Cairo, EG)" at bounding box center [302, 233] width 424 height 63
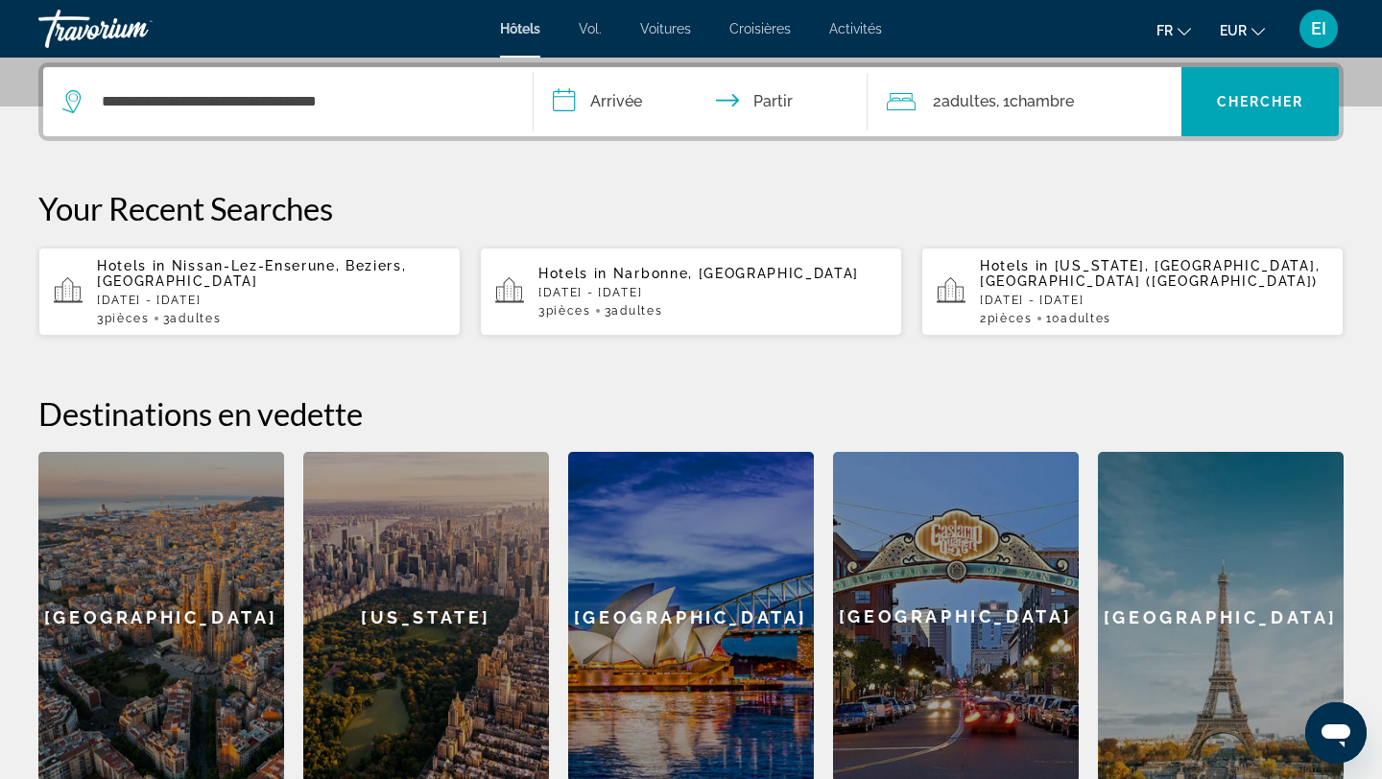
click at [622, 111] on input "**********" at bounding box center [705, 104] width 342 height 75
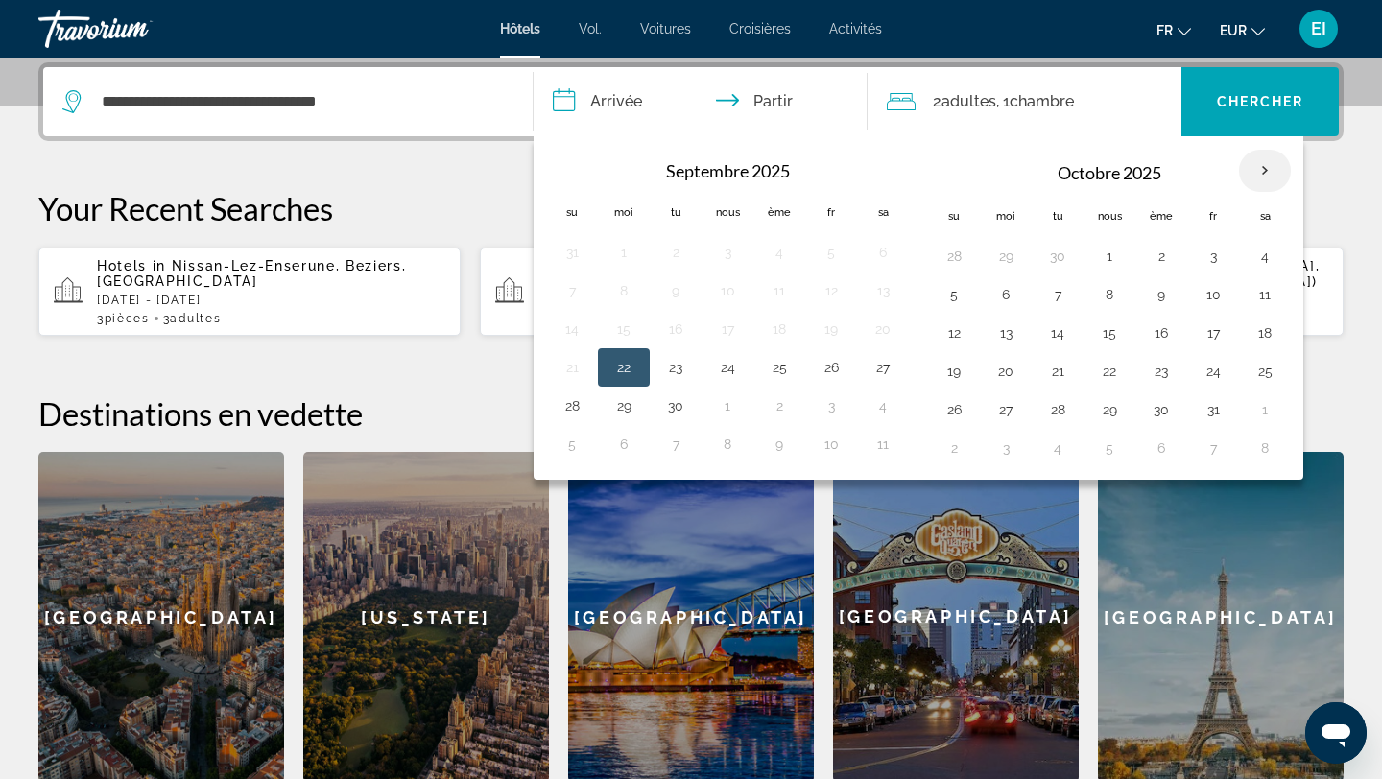
click at [1264, 174] on th "Mois prochain" at bounding box center [1265, 171] width 52 height 42
click at [1265, 170] on th "Mois prochain" at bounding box center [1265, 171] width 52 height 42
click at [1269, 171] on th "Mois prochain" at bounding box center [1265, 171] width 52 height 42
click at [609, 101] on input "**********" at bounding box center [705, 104] width 342 height 75
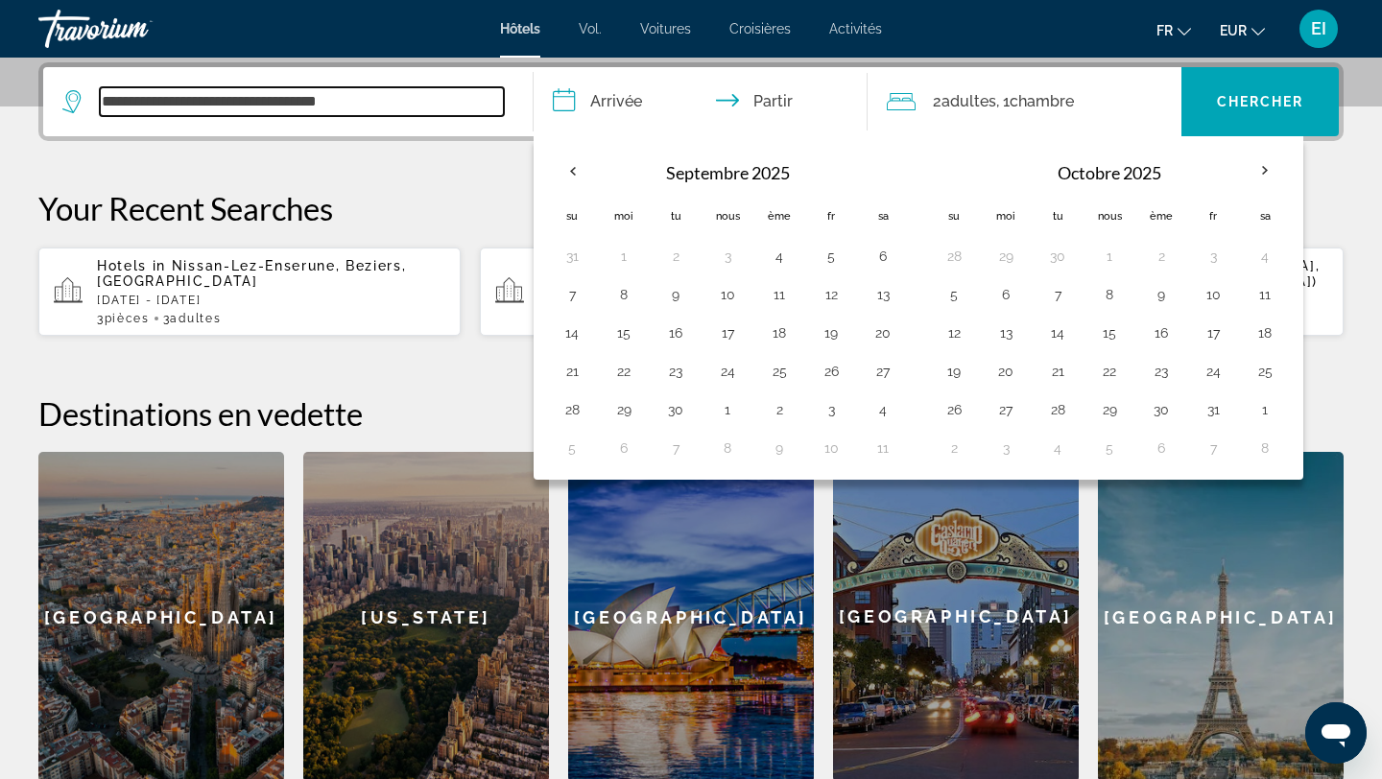
click at [283, 98] on input "**********" at bounding box center [302, 101] width 404 height 29
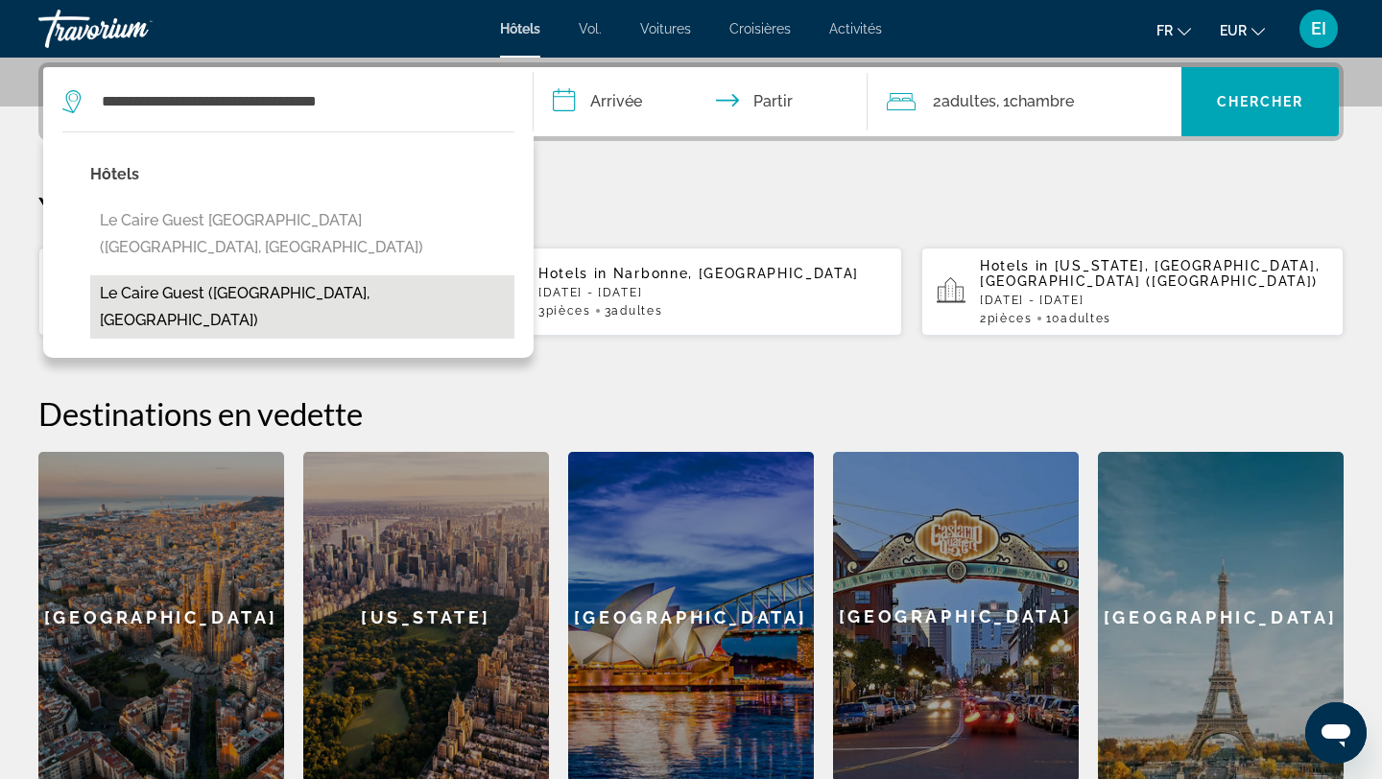
click at [245, 275] on button "Le caire guest (Cairo, EG)" at bounding box center [302, 306] width 424 height 63
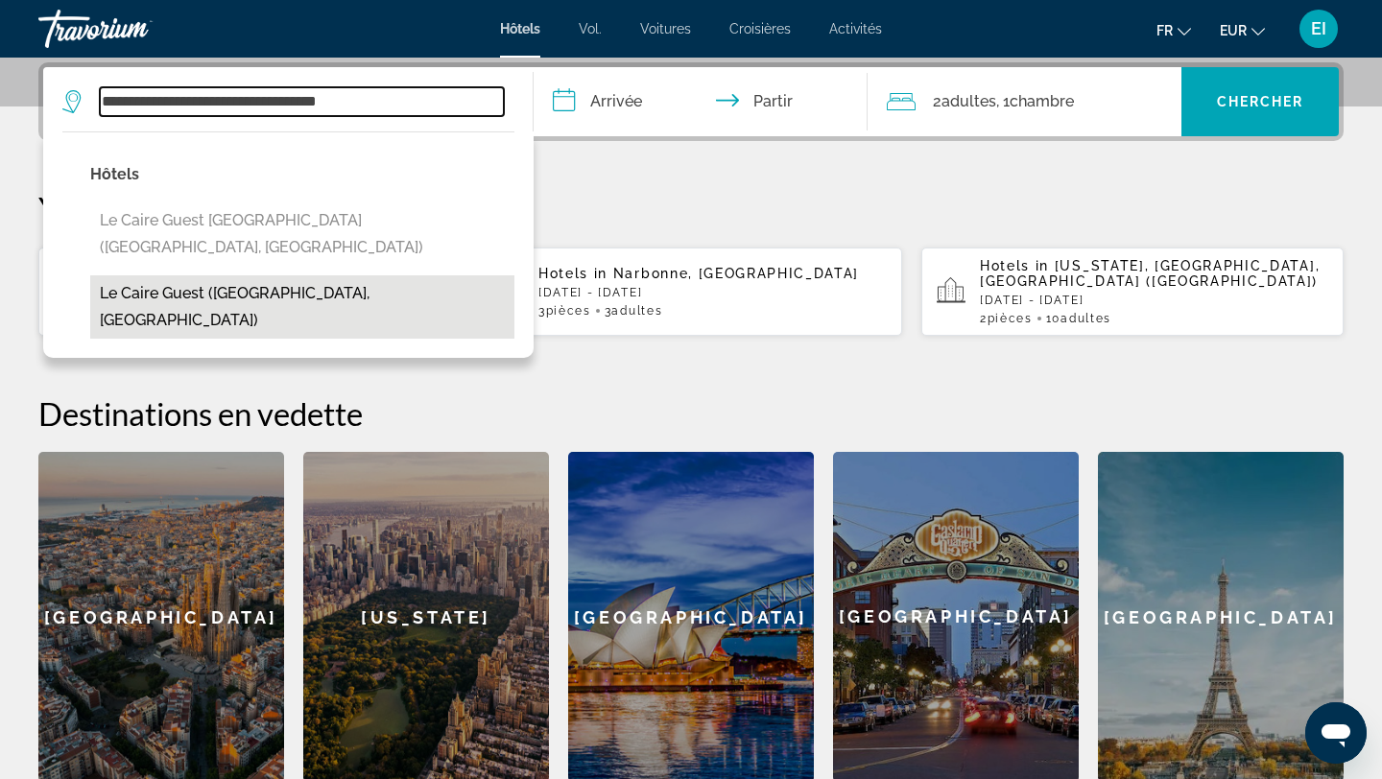
type input "**********"
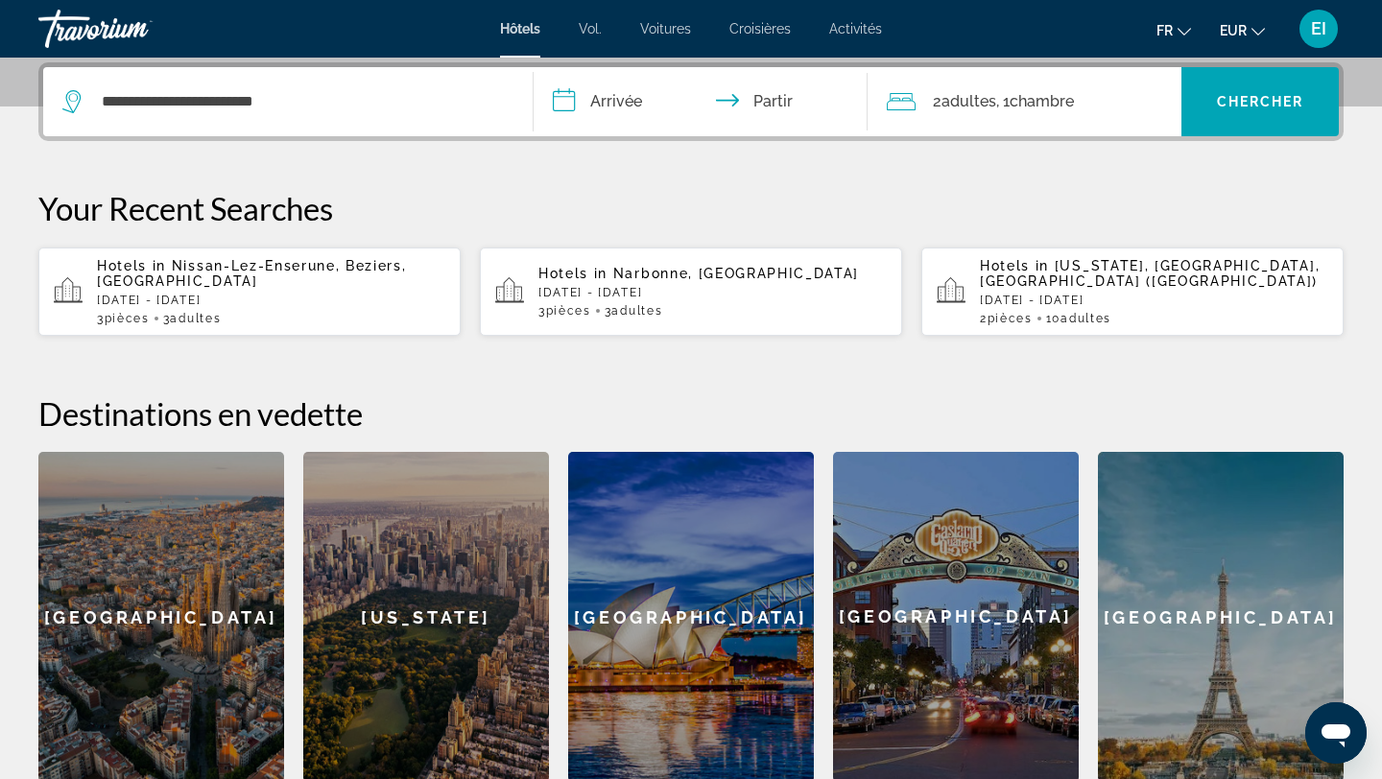
click at [652, 99] on input "**********" at bounding box center [705, 104] width 342 height 75
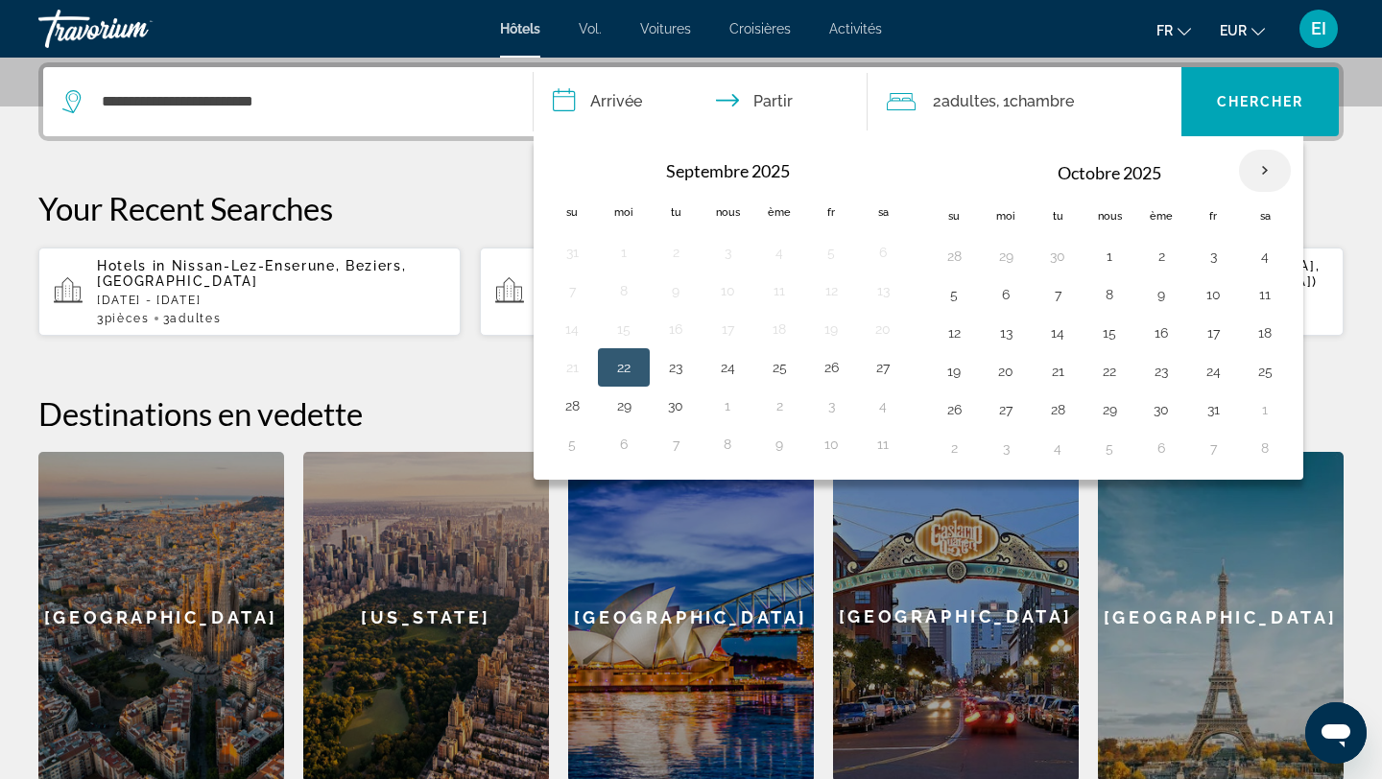
click at [1258, 163] on th "Mois prochain" at bounding box center [1265, 171] width 52 height 42
click at [1160, 411] on button "30" at bounding box center [1161, 409] width 31 height 27
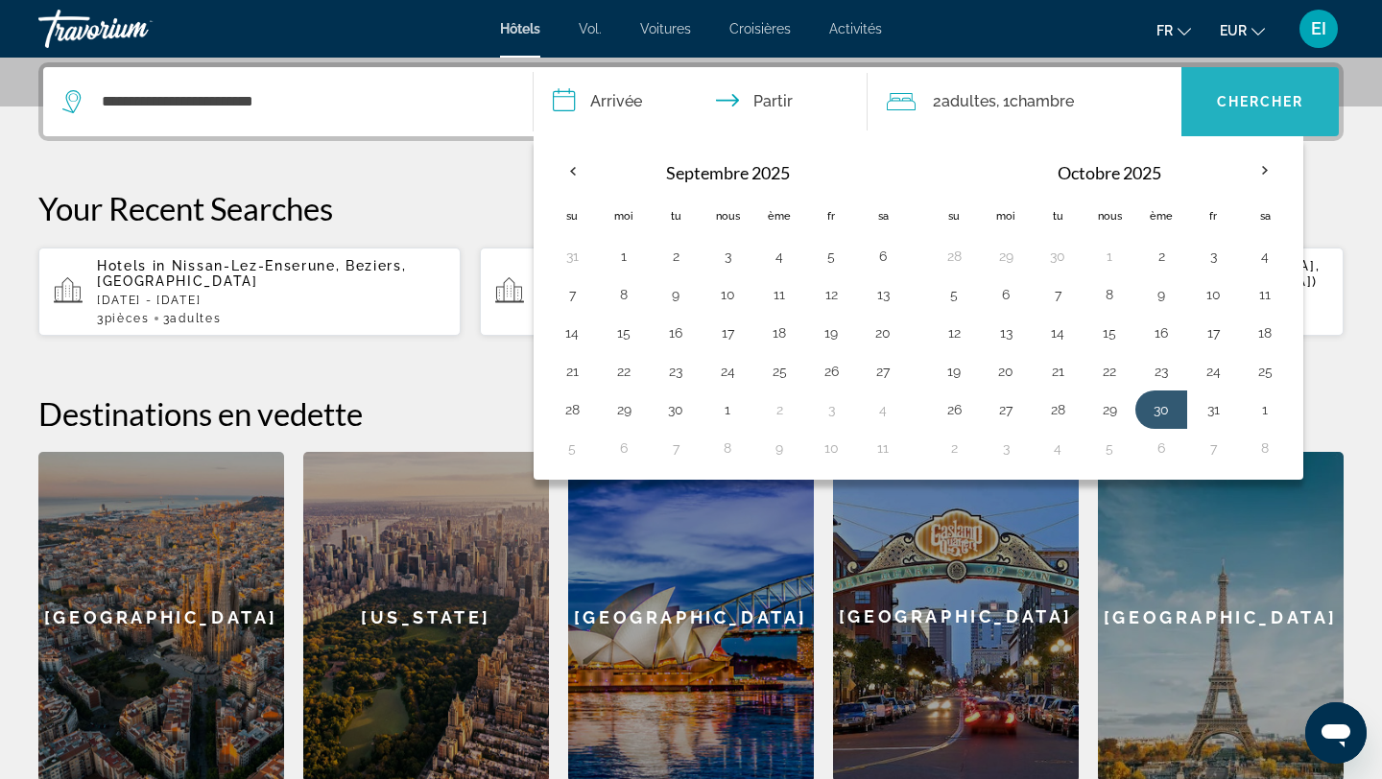
click at [1244, 103] on font "Chercher" at bounding box center [1260, 101] width 87 height 15
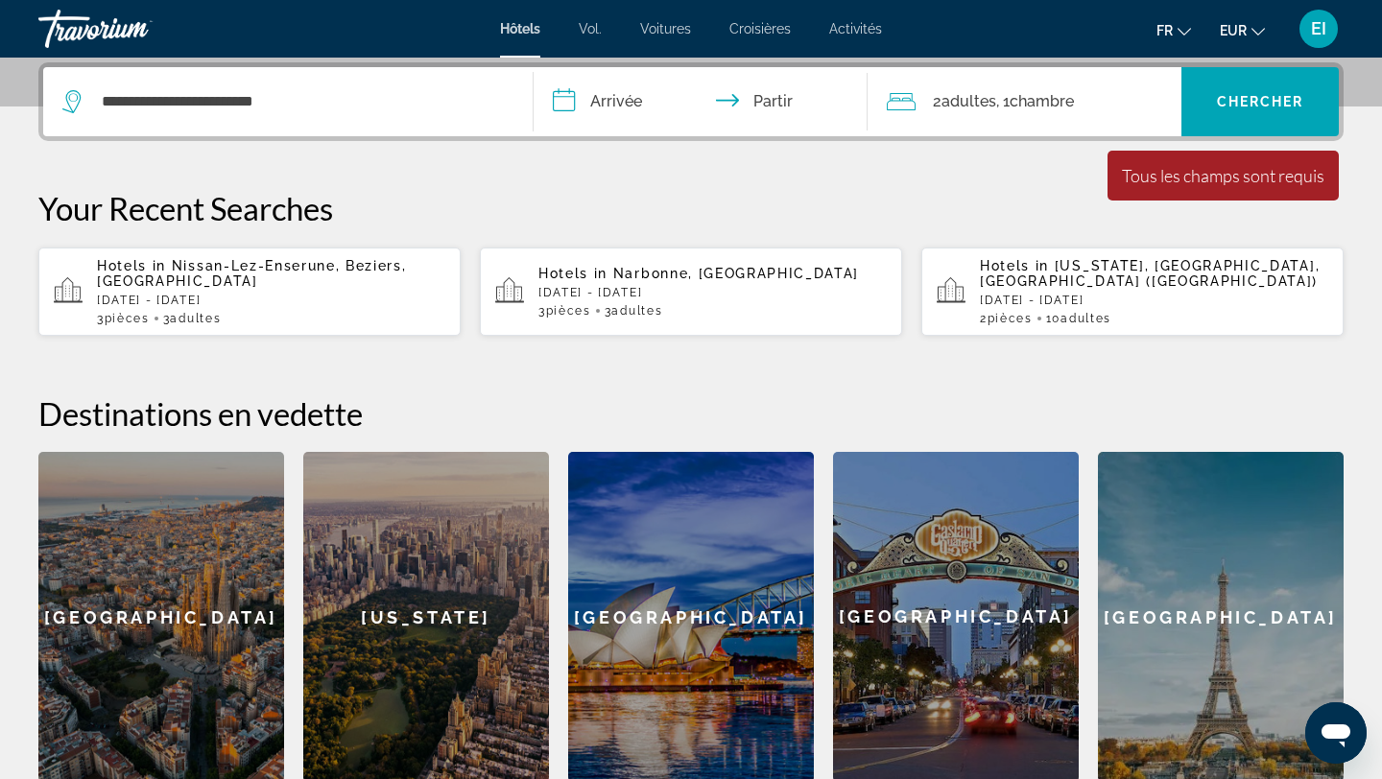
click at [728, 106] on input "**********" at bounding box center [705, 104] width 342 height 75
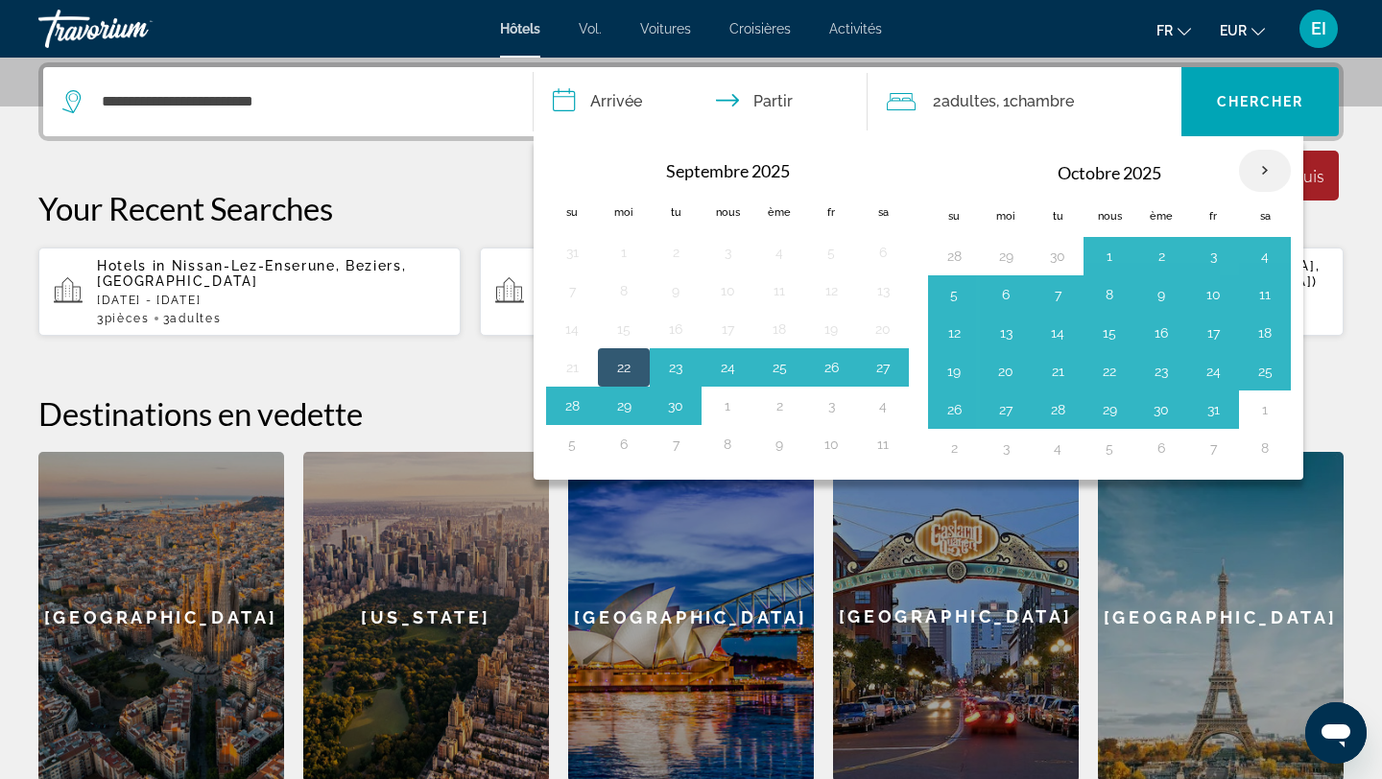
click at [1256, 167] on th "Mois prochain" at bounding box center [1265, 171] width 52 height 42
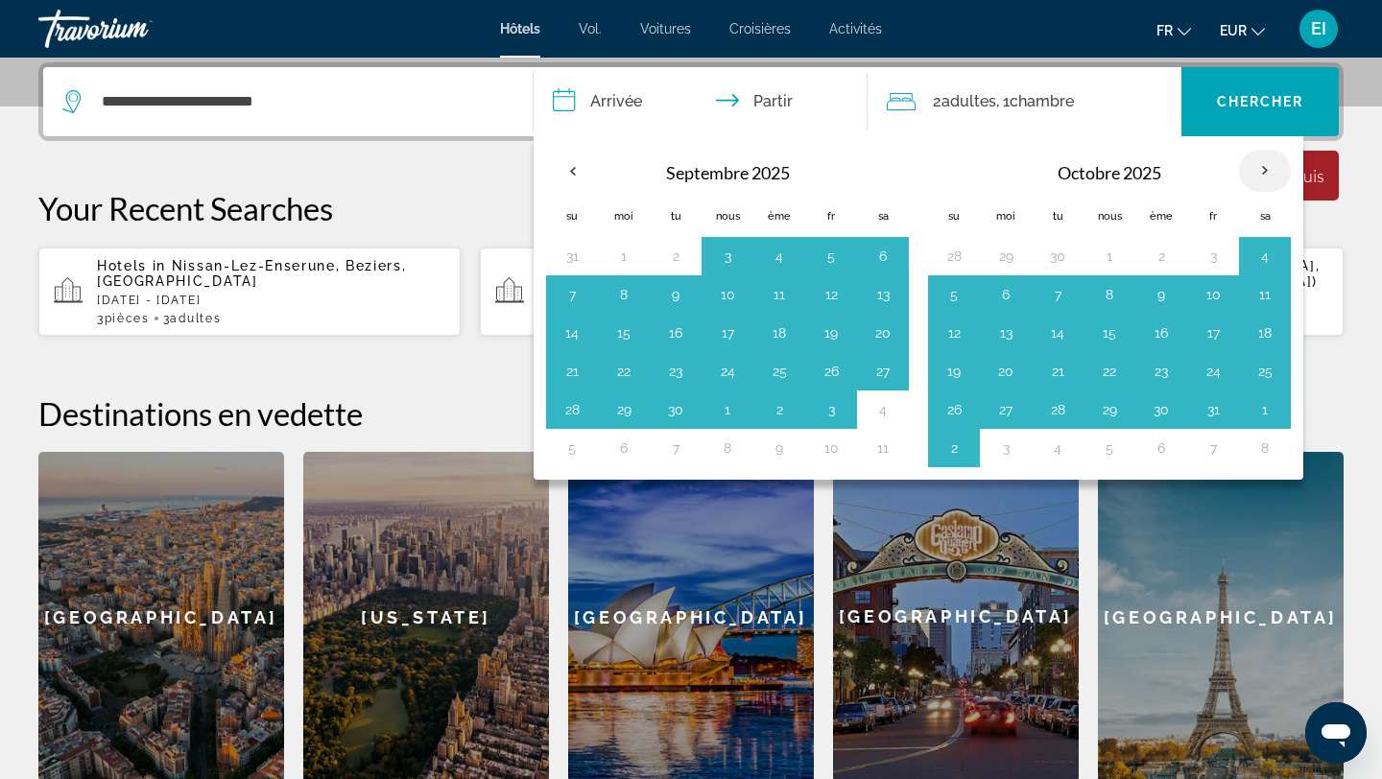
click at [1256, 167] on th "Mois prochain" at bounding box center [1265, 171] width 52 height 42
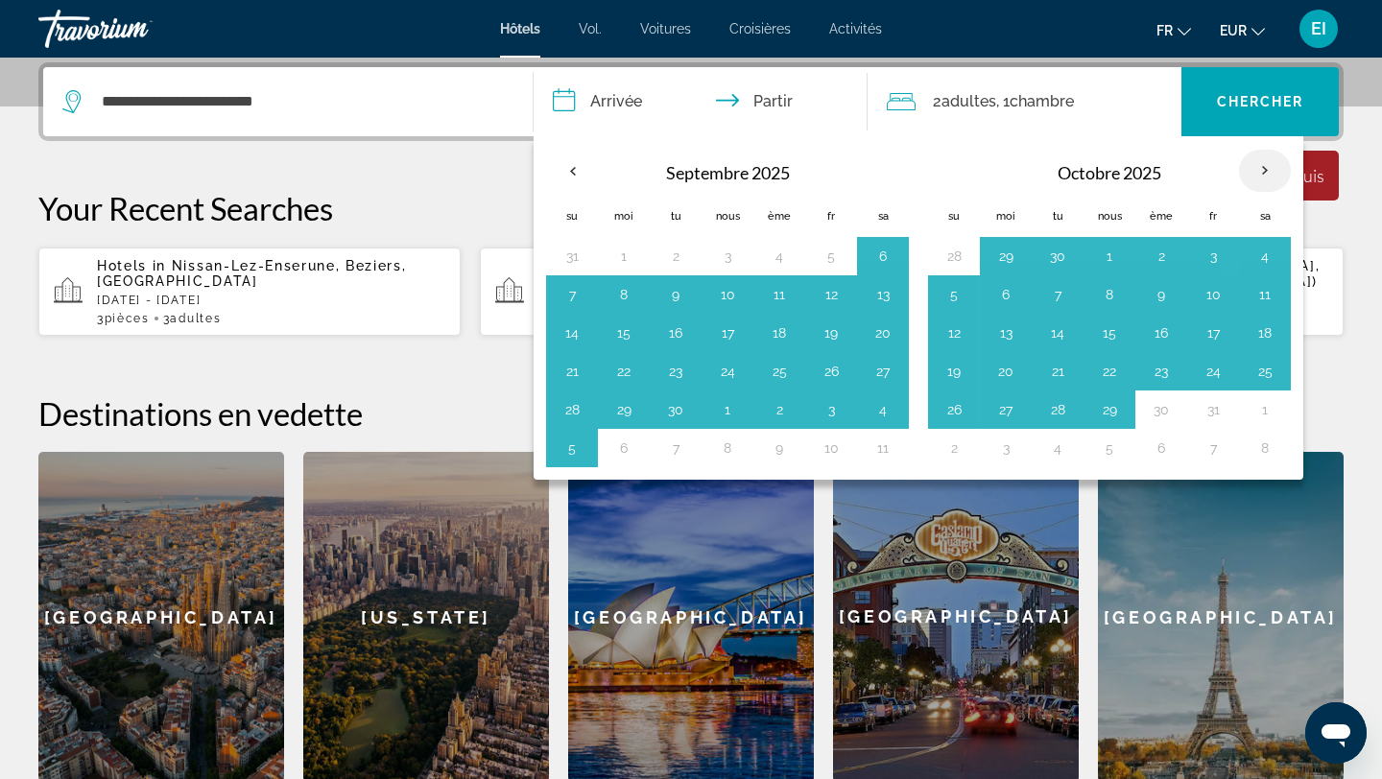
click at [1256, 167] on th "Mois prochain" at bounding box center [1265, 171] width 52 height 42
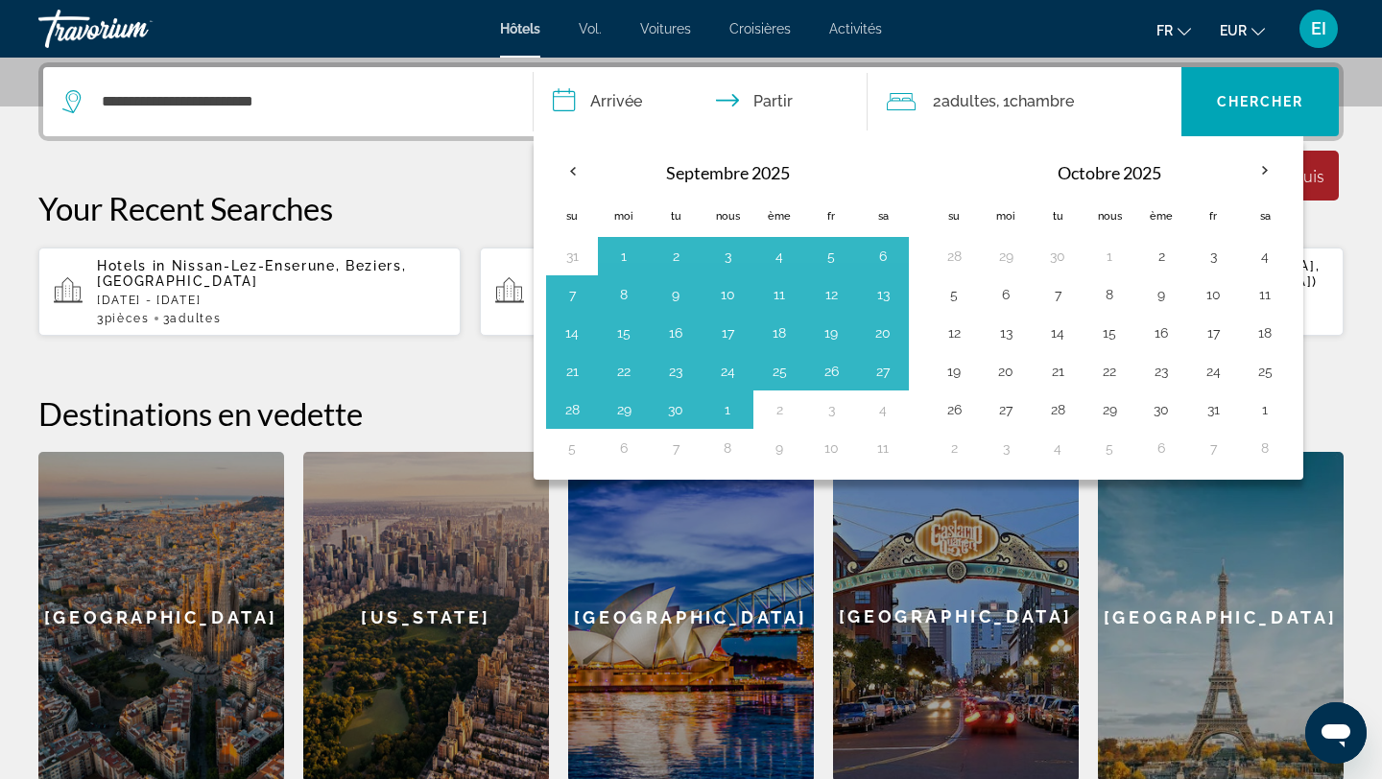
click at [1189, 34] on icon "Changer de langue" at bounding box center [1183, 31] width 13 height 13
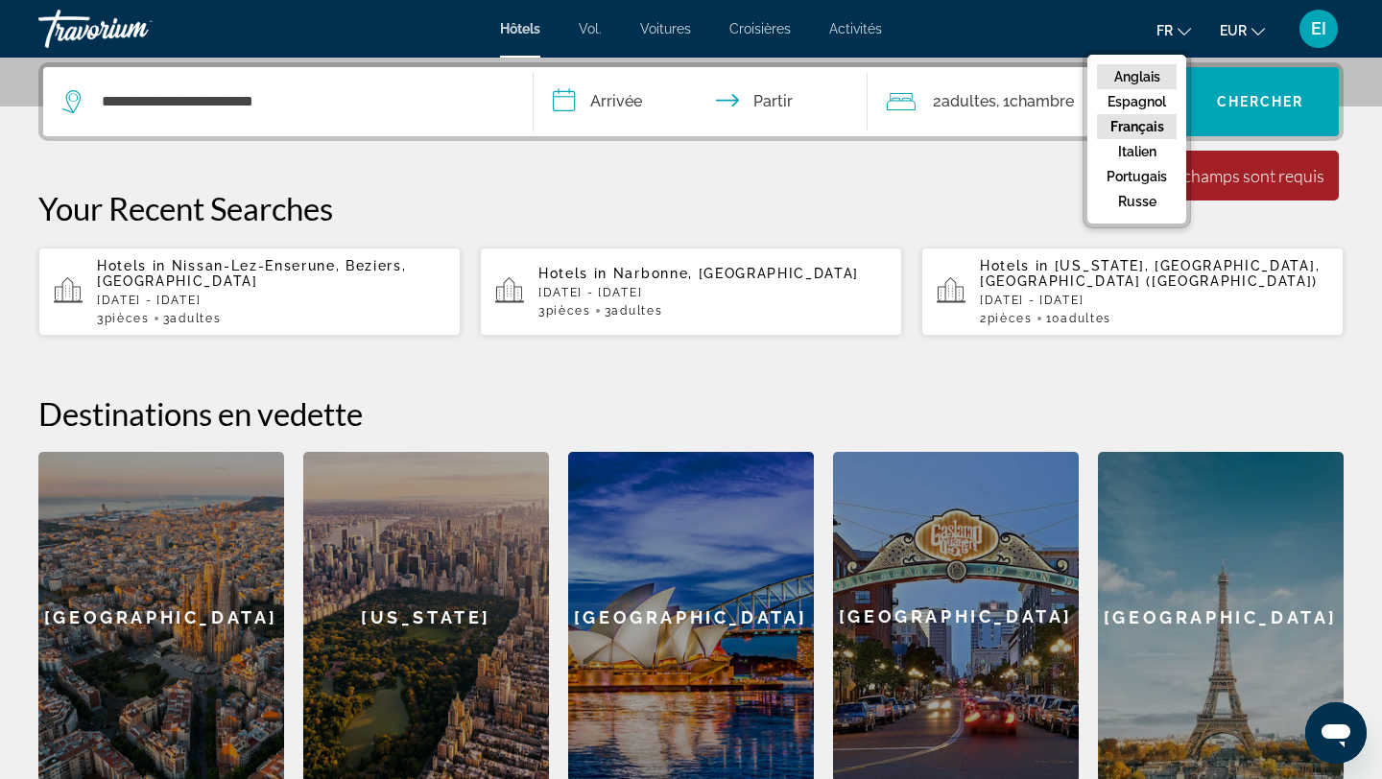
click at [1157, 71] on font "Anglais" at bounding box center [1137, 76] width 46 height 15
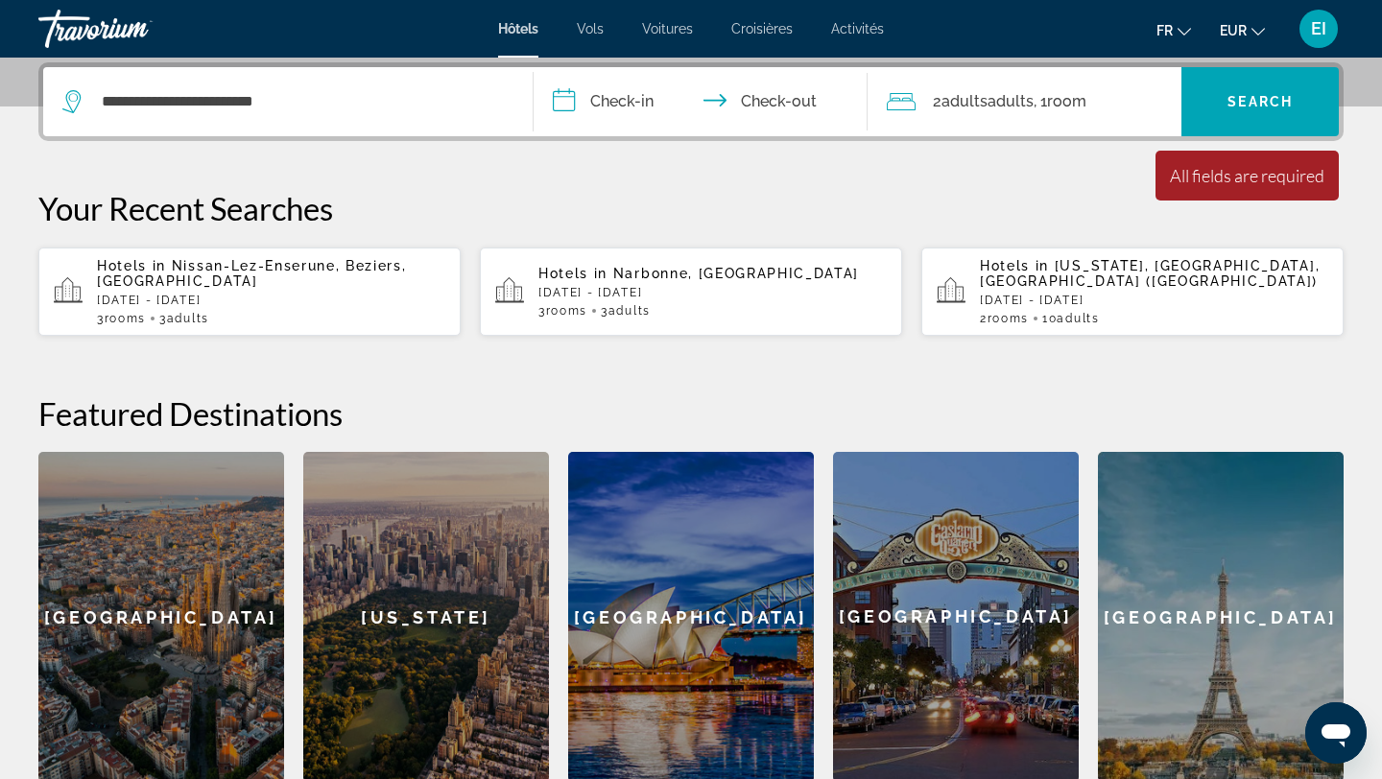
click at [659, 99] on input "**********" at bounding box center [705, 104] width 342 height 75
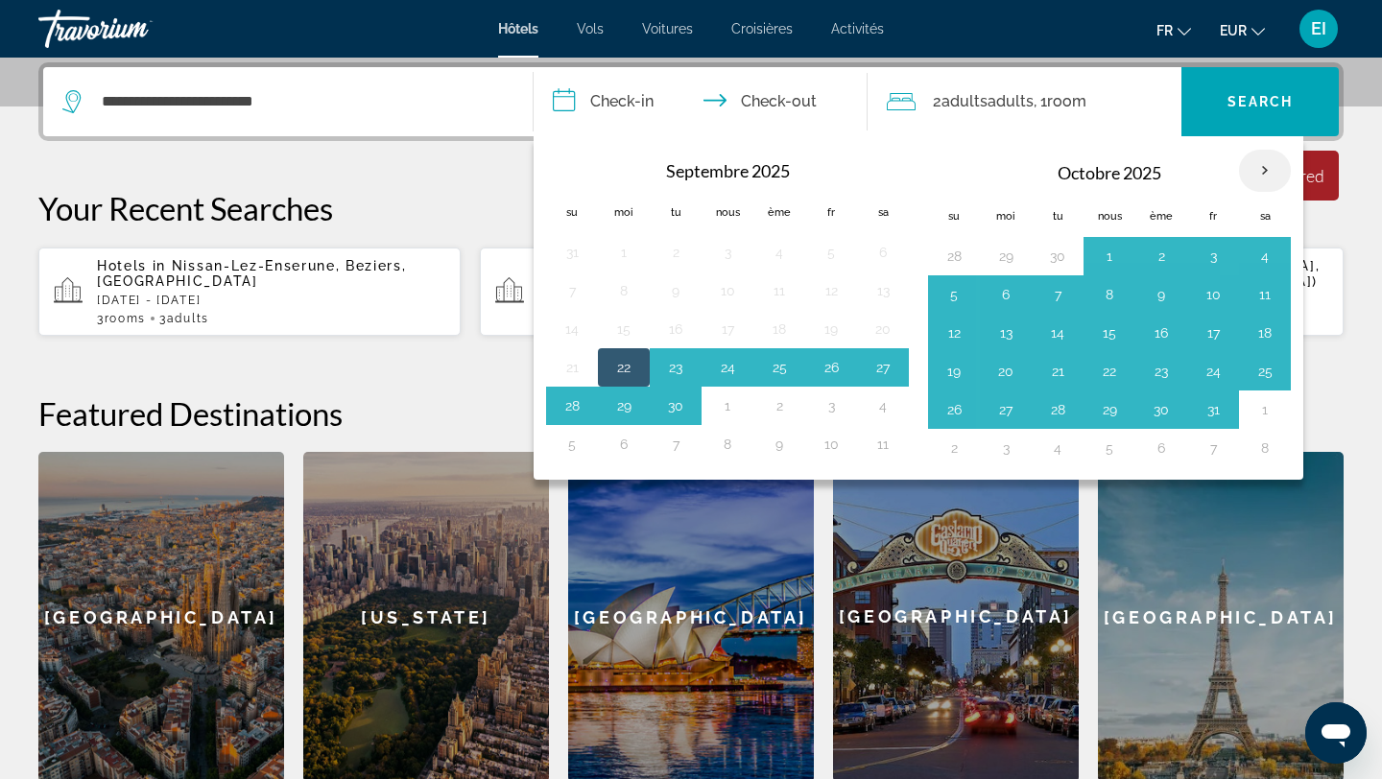
click at [1266, 171] on th "Mois prochain" at bounding box center [1265, 171] width 52 height 42
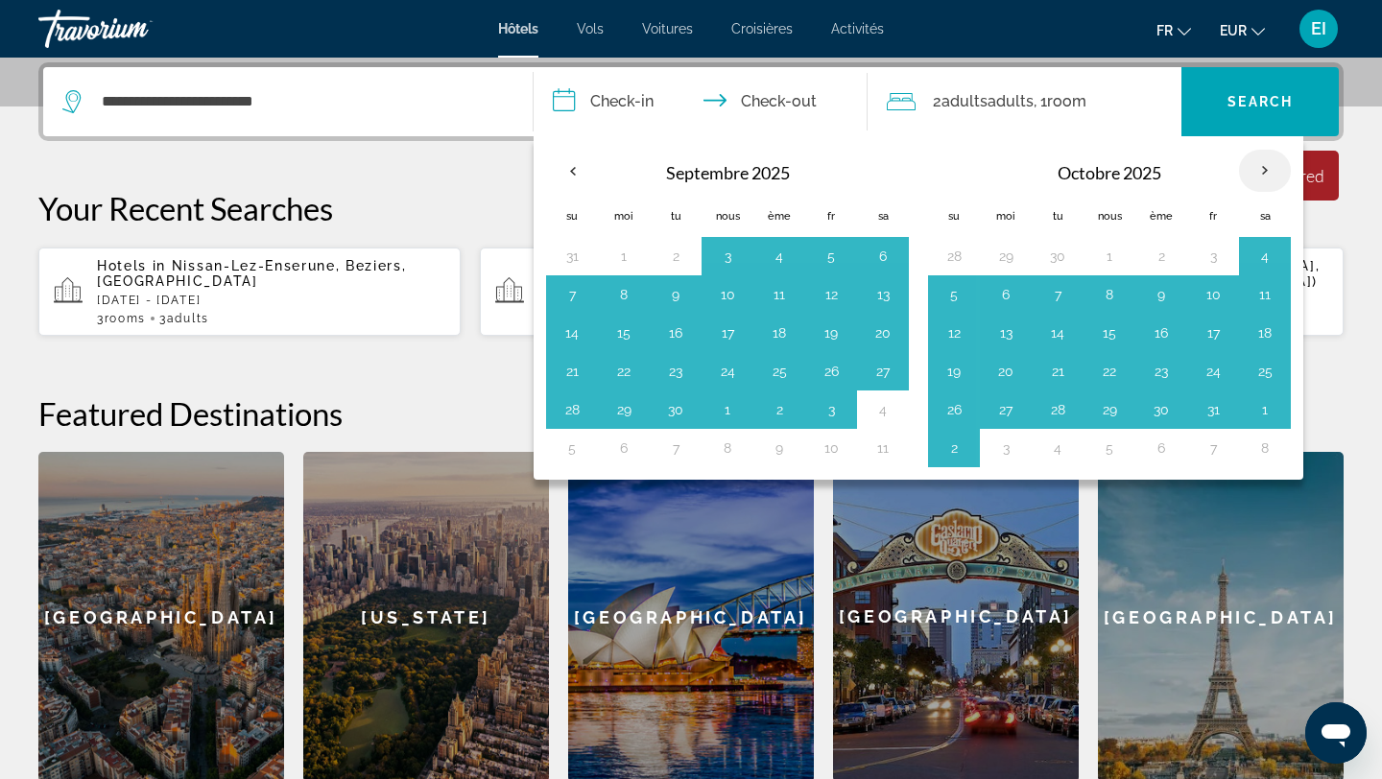
click at [1265, 171] on th "Mois prochain" at bounding box center [1265, 171] width 52 height 42
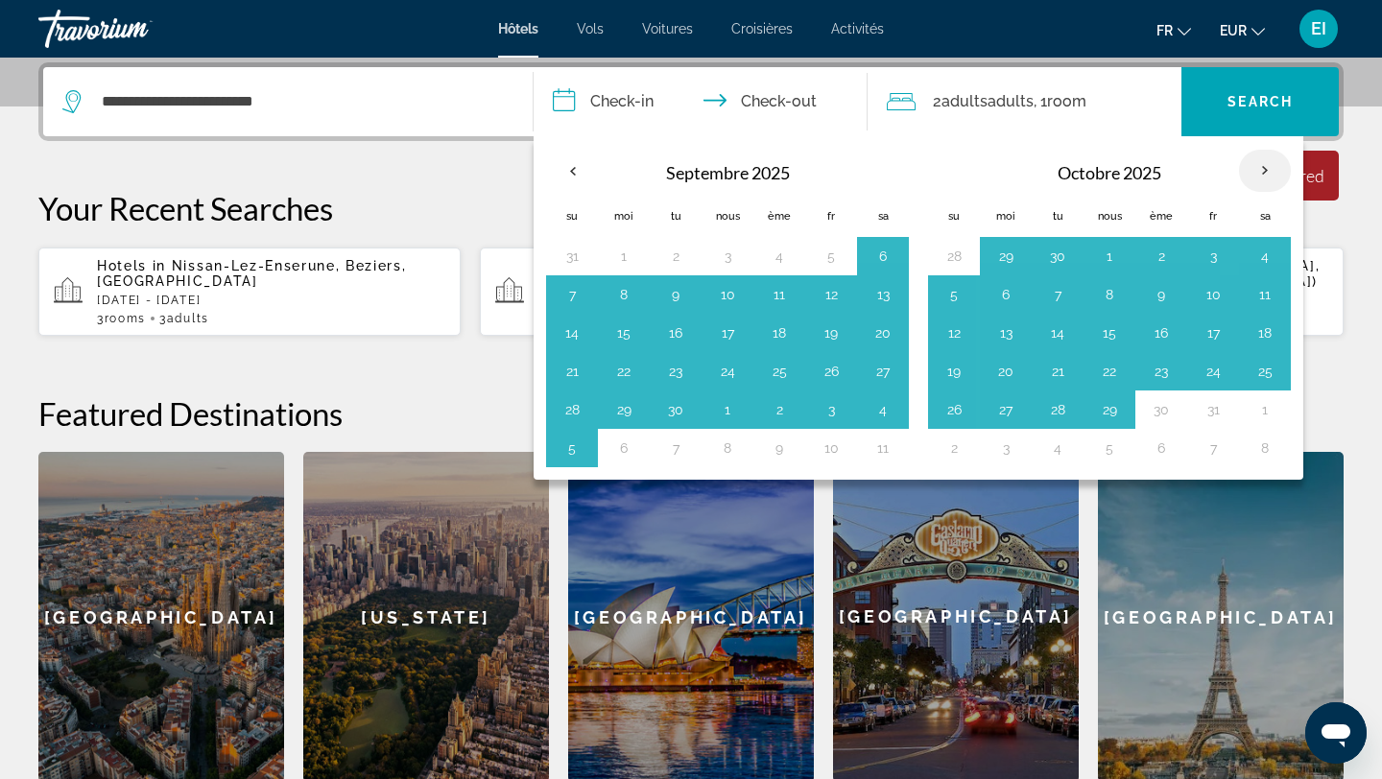
click at [1265, 171] on th "Mois prochain" at bounding box center [1265, 171] width 52 height 42
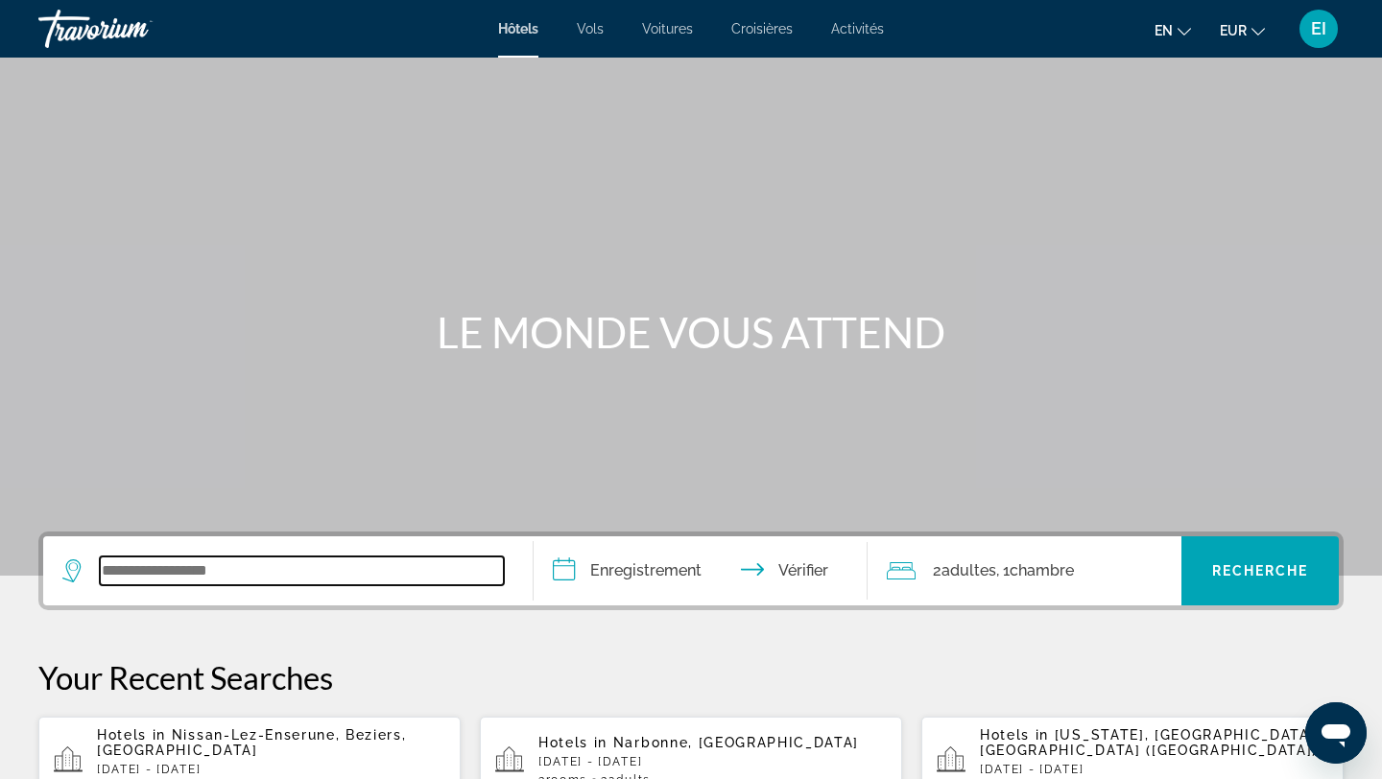
click at [139, 574] on input "Widget de recherche" at bounding box center [302, 571] width 404 height 29
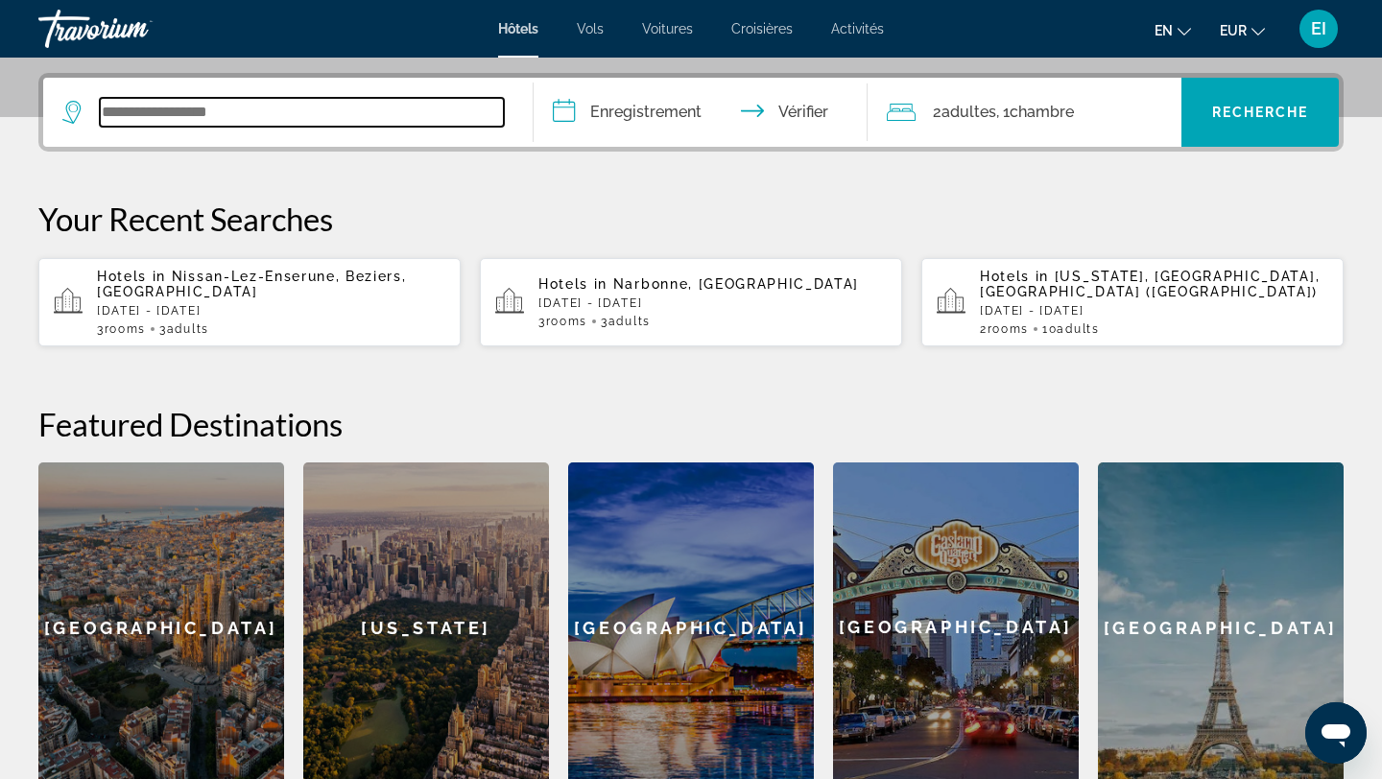
scroll to position [469, 0]
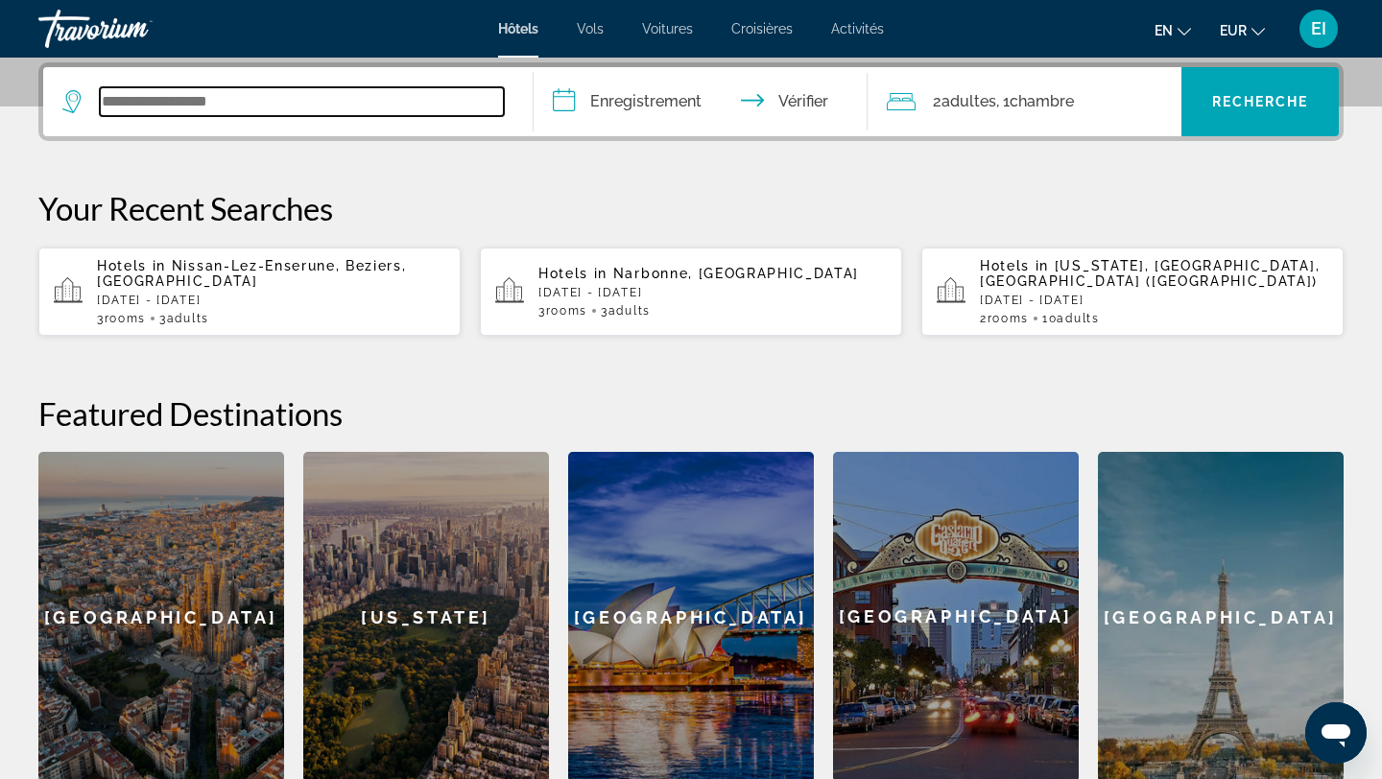
type input "*"
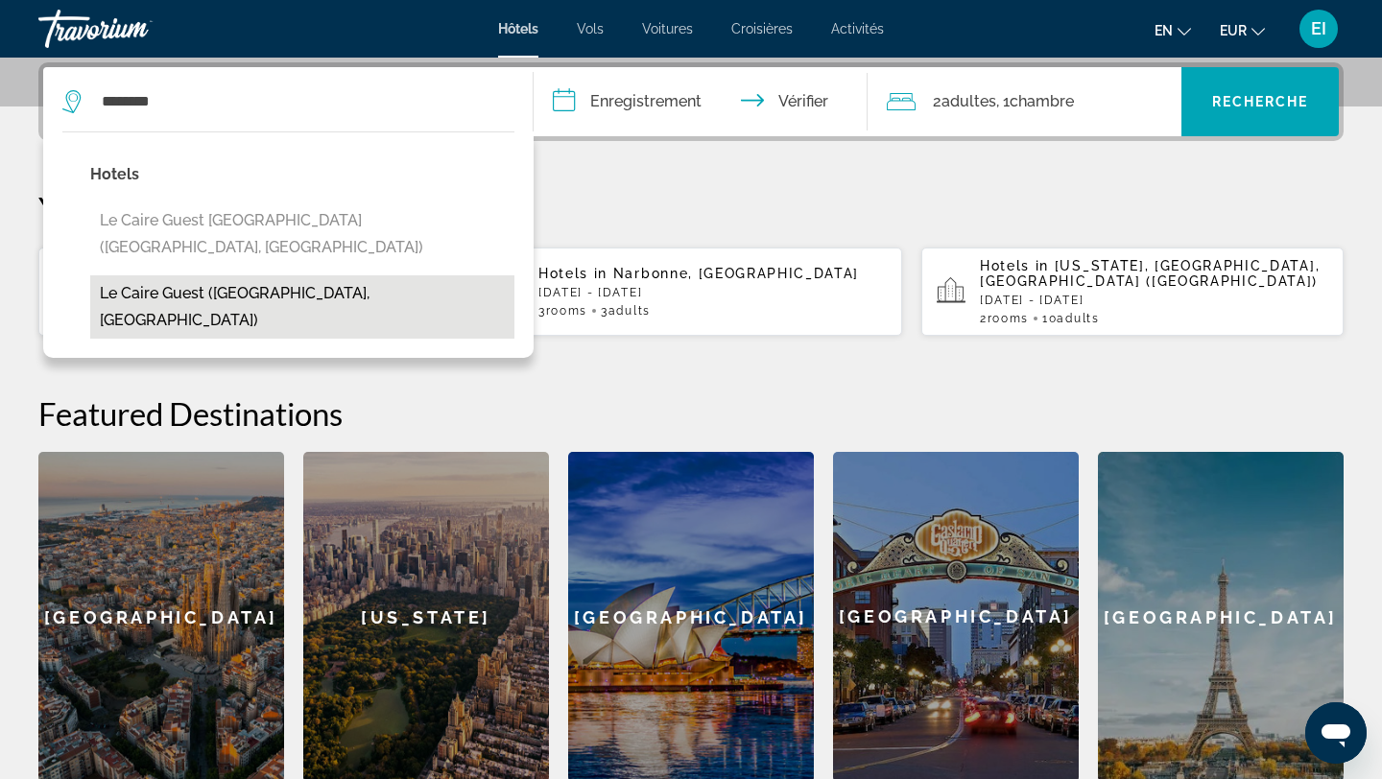
click at [294, 277] on button "Le caire guest (Cairo, EG)" at bounding box center [302, 306] width 424 height 63
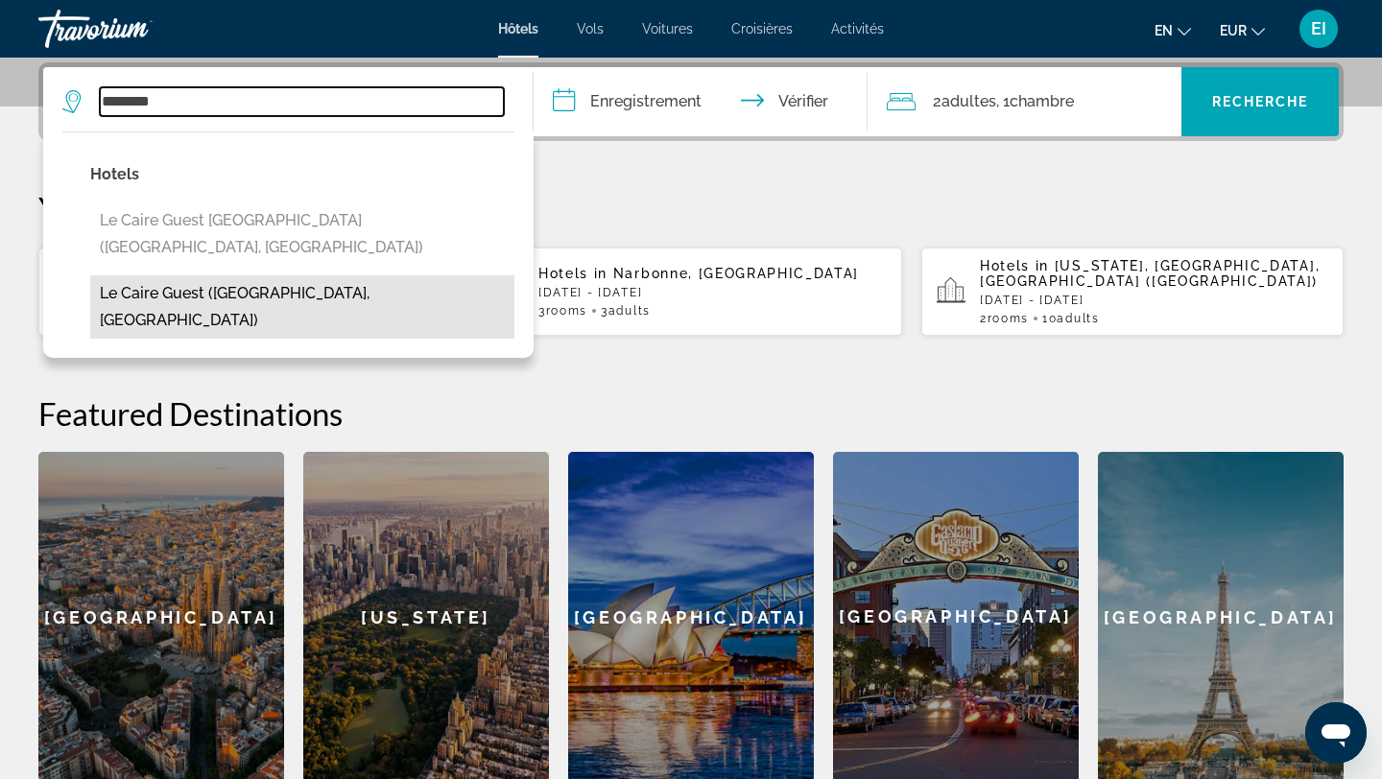
type input "**********"
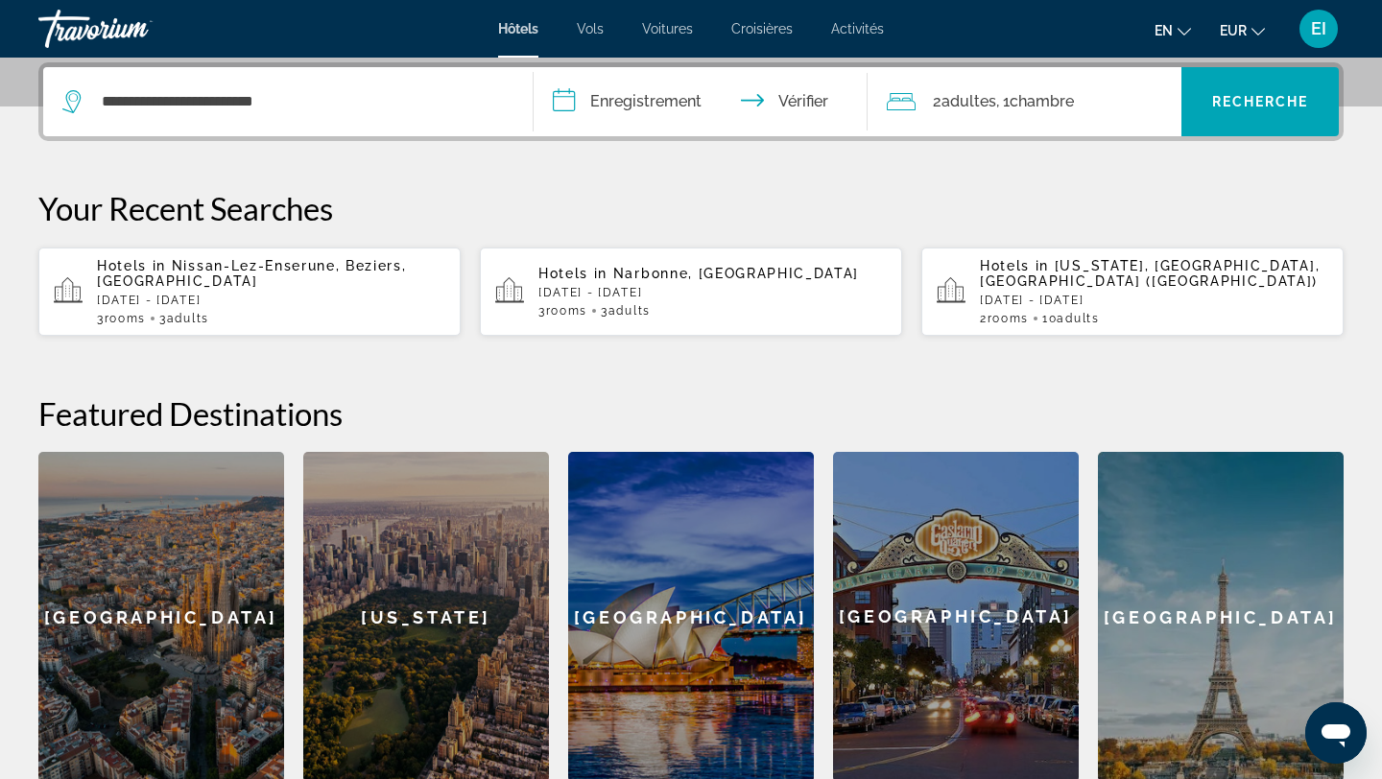
click at [698, 108] on input "**********" at bounding box center [705, 104] width 342 height 75
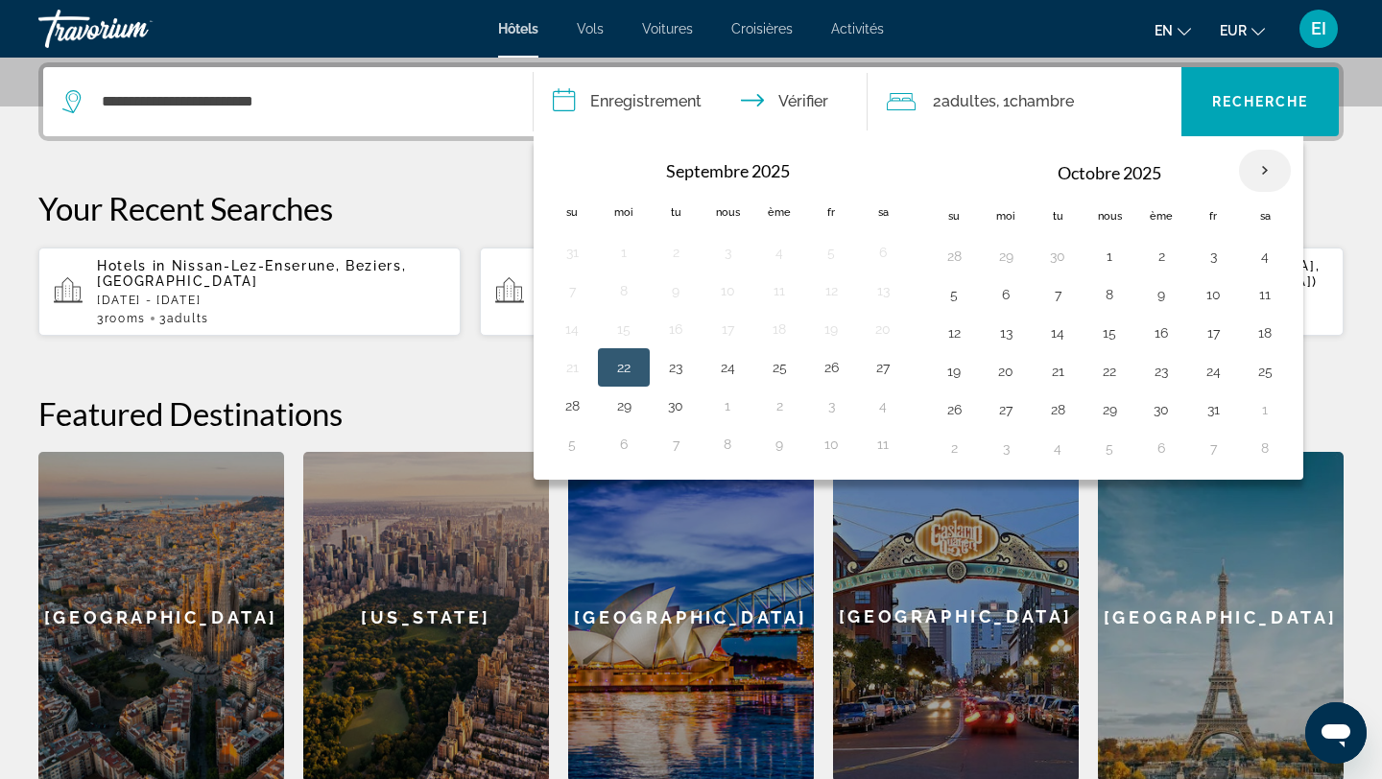
click at [1263, 171] on th "Mois prochain" at bounding box center [1265, 171] width 52 height 42
click at [1215, 415] on button "31" at bounding box center [1213, 409] width 31 height 27
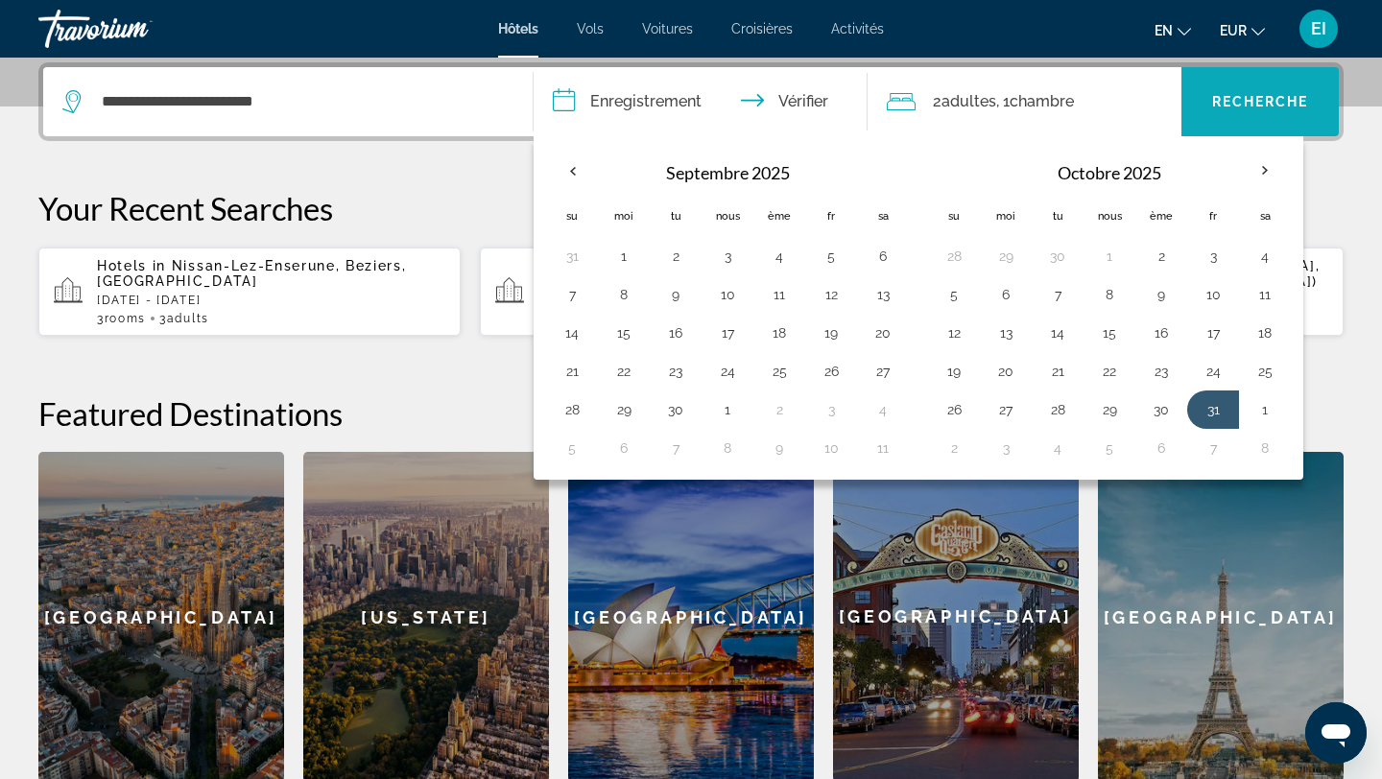
click at [1256, 107] on font "Recherche" at bounding box center [1260, 101] width 97 height 15
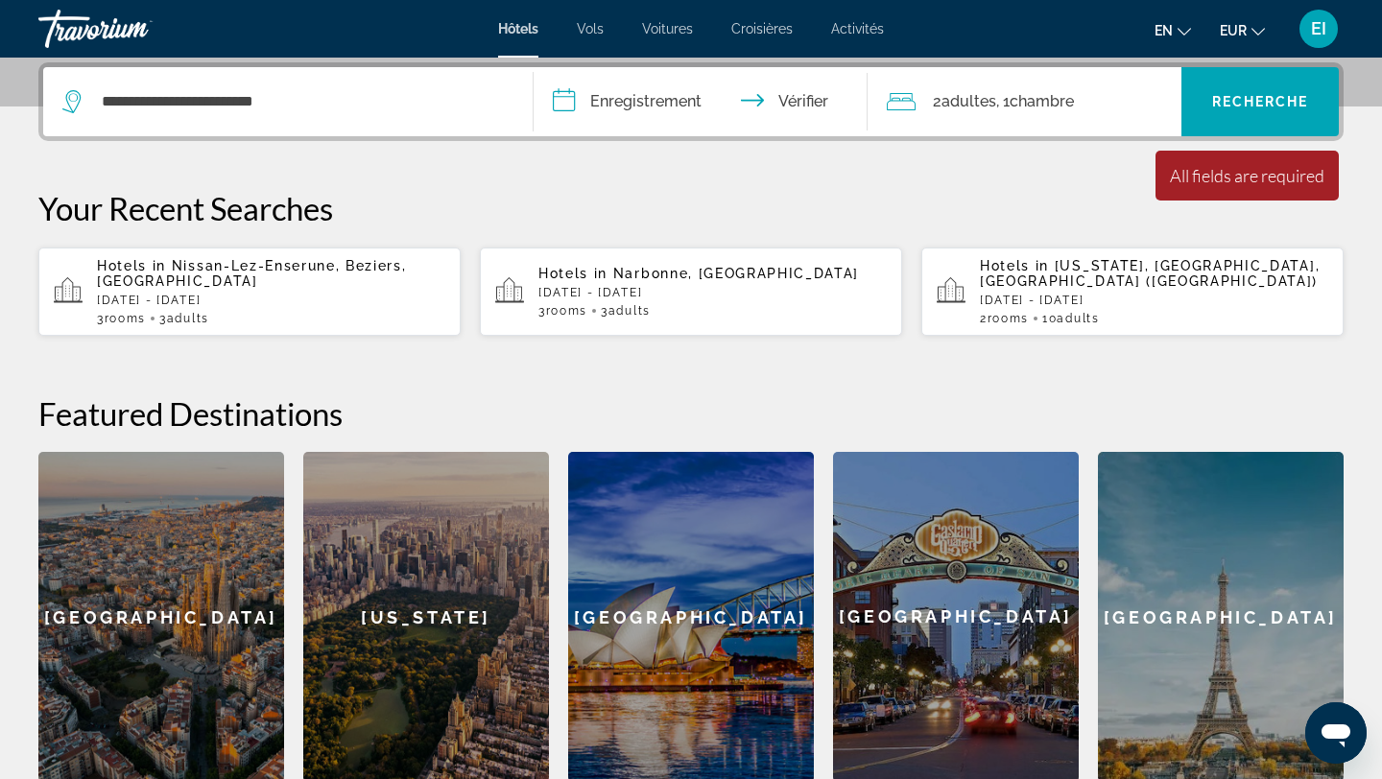
click at [1087, 75] on div "2 adultes Adulte , 1 chambre chambres" at bounding box center [1035, 101] width 296 height 69
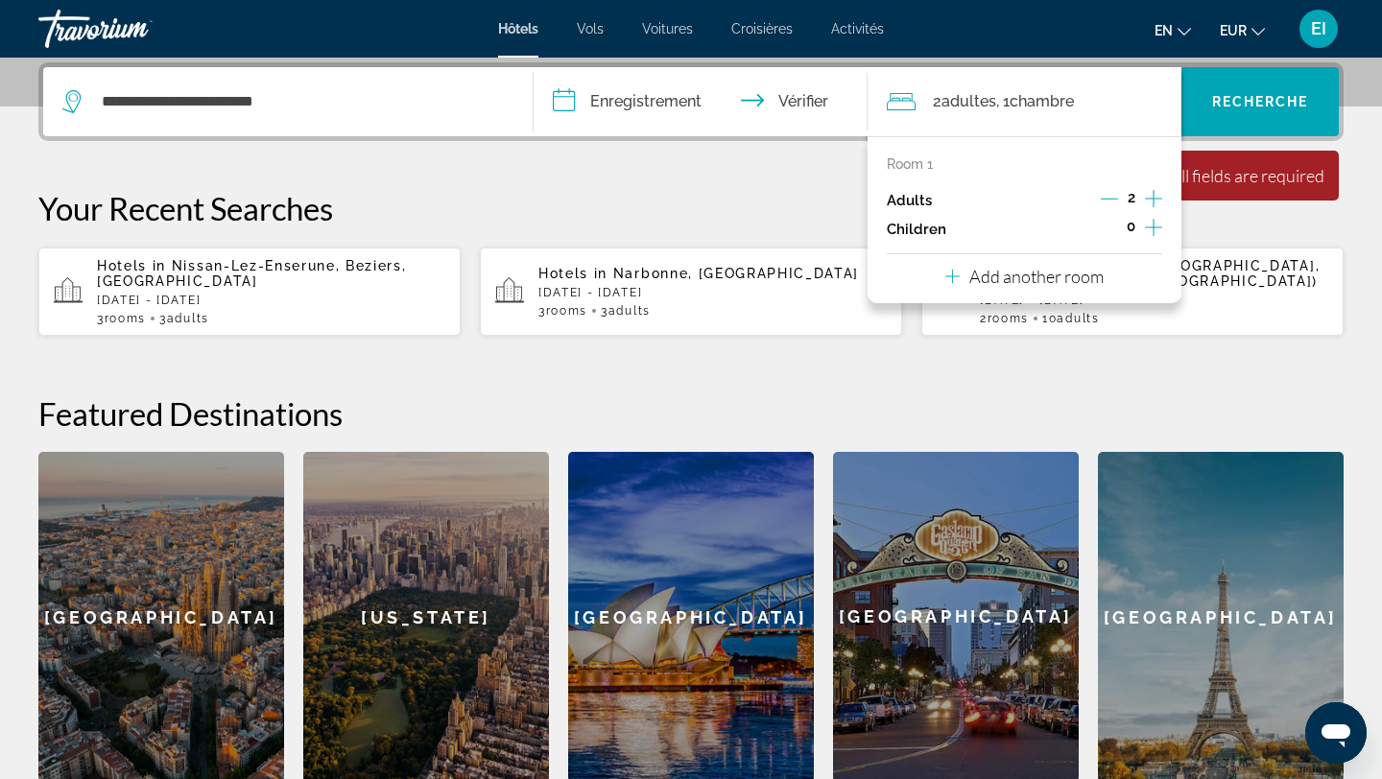
click at [684, 97] on input "**********" at bounding box center [705, 104] width 342 height 75
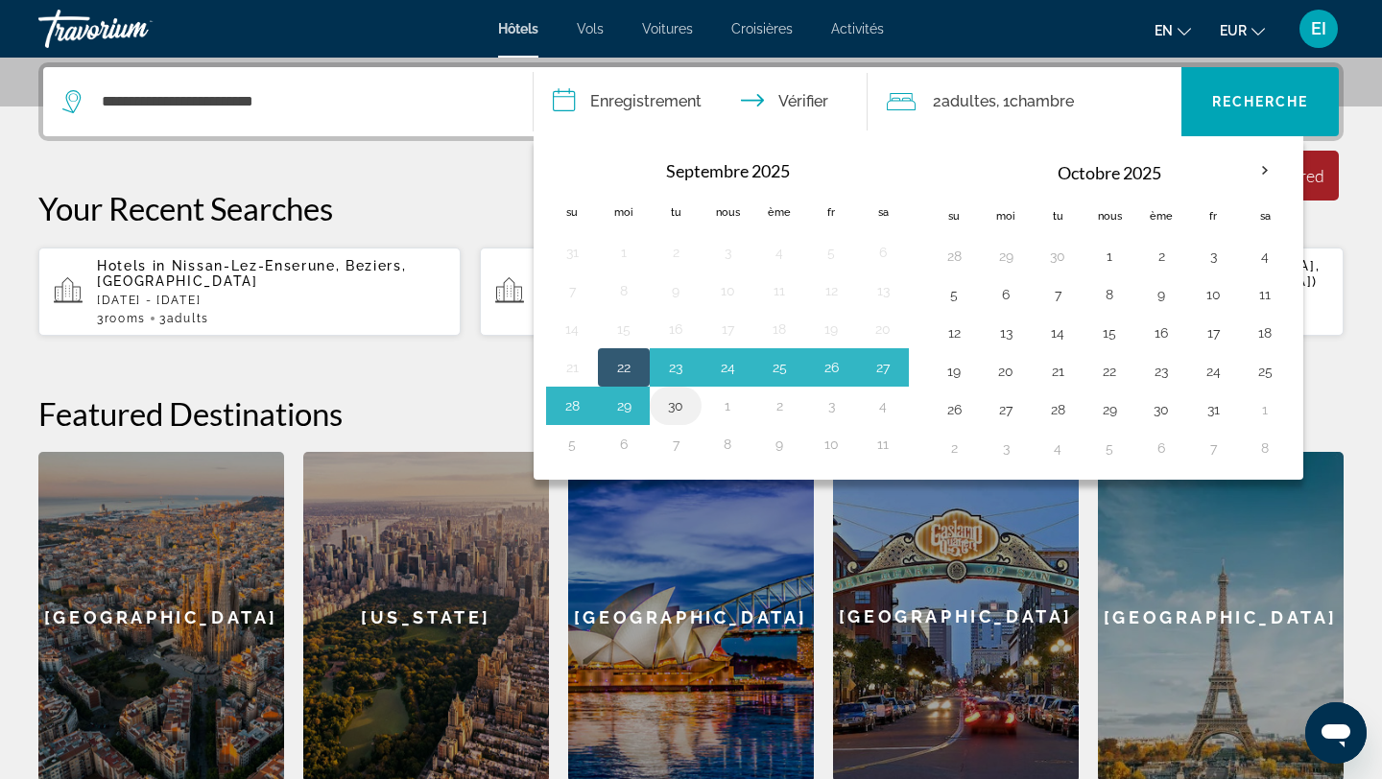
click at [671, 404] on button "30" at bounding box center [675, 405] width 31 height 27
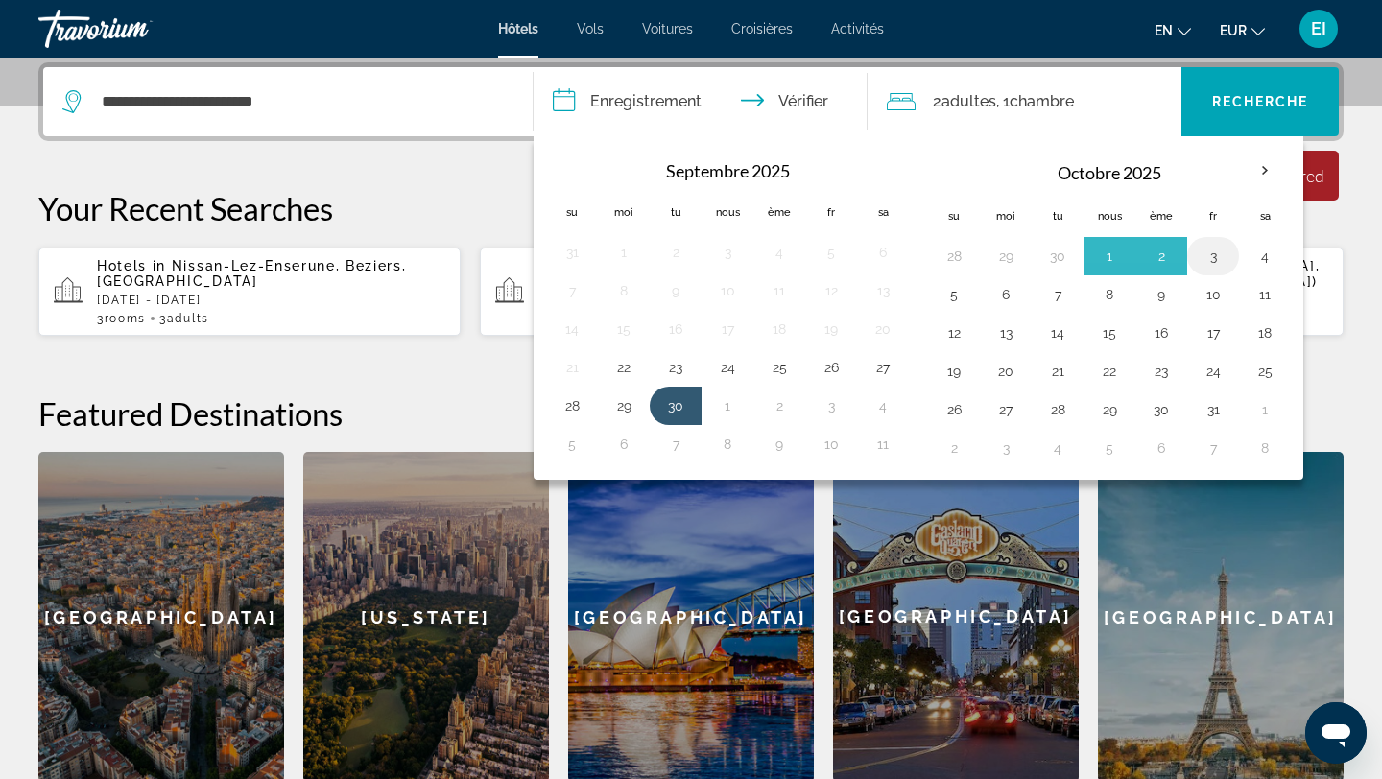
click at [1221, 256] on button "3" at bounding box center [1213, 256] width 31 height 27
type input "**********"
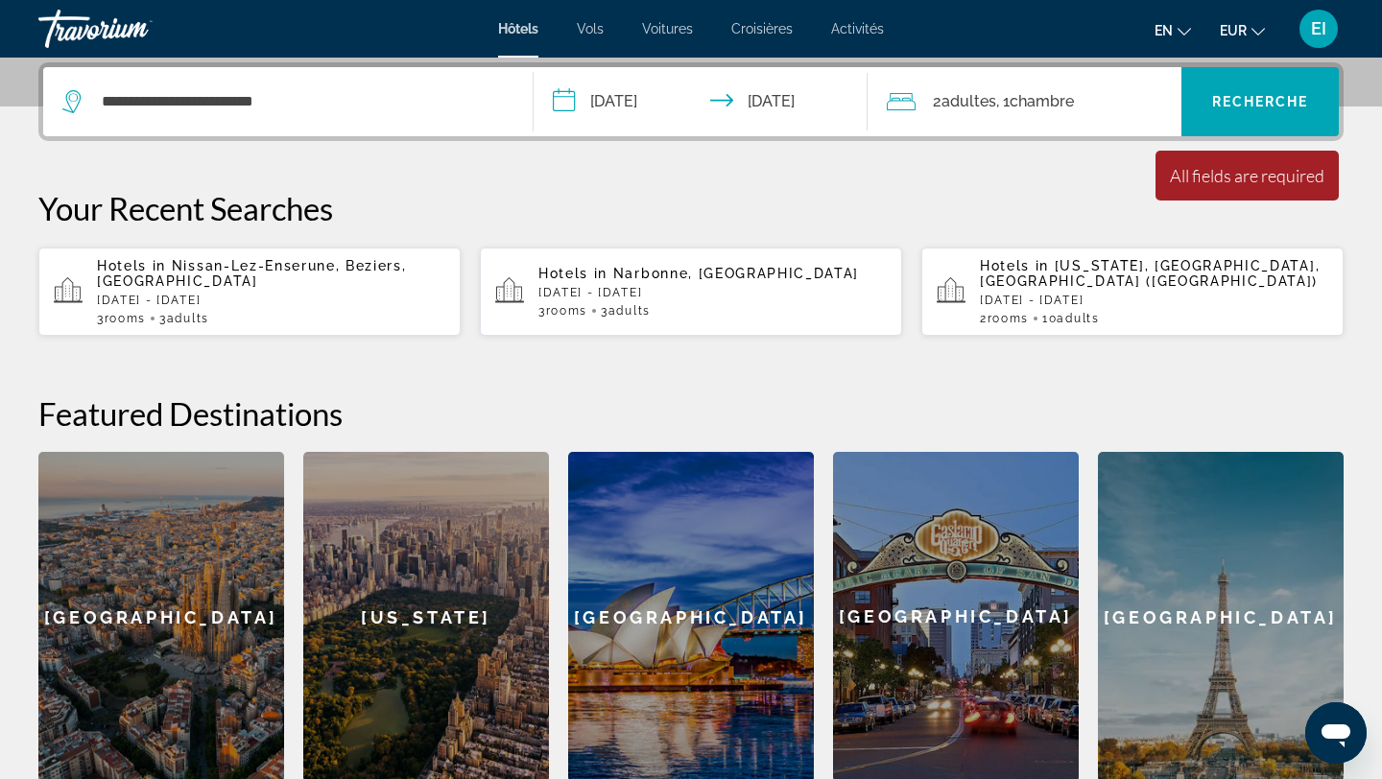
click at [1135, 97] on div "2 adultes Adulte , 1 chambre chambres" at bounding box center [1035, 101] width 296 height 27
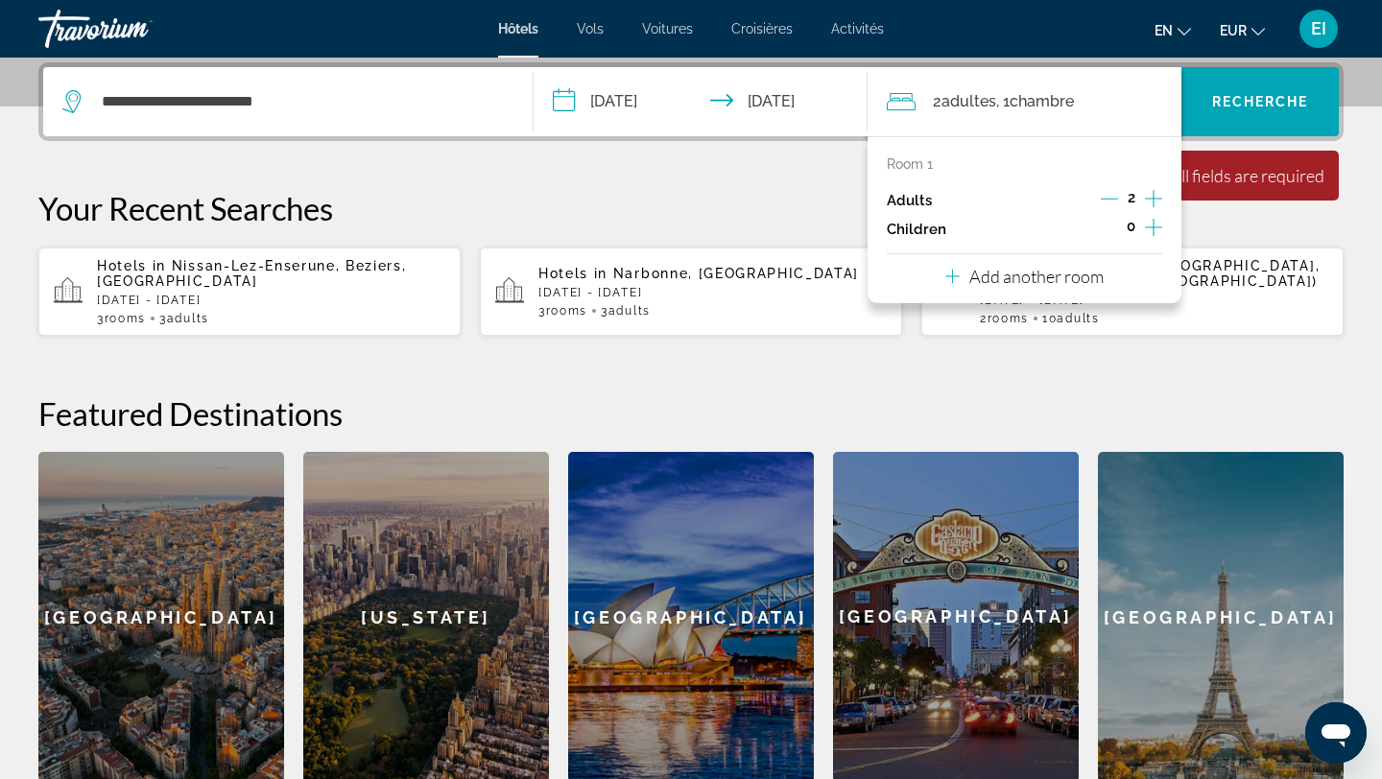
click at [1155, 202] on icon "Increment adults" at bounding box center [1153, 198] width 17 height 23
click at [1270, 84] on span "Widget de recherche" at bounding box center [1259, 102] width 157 height 46
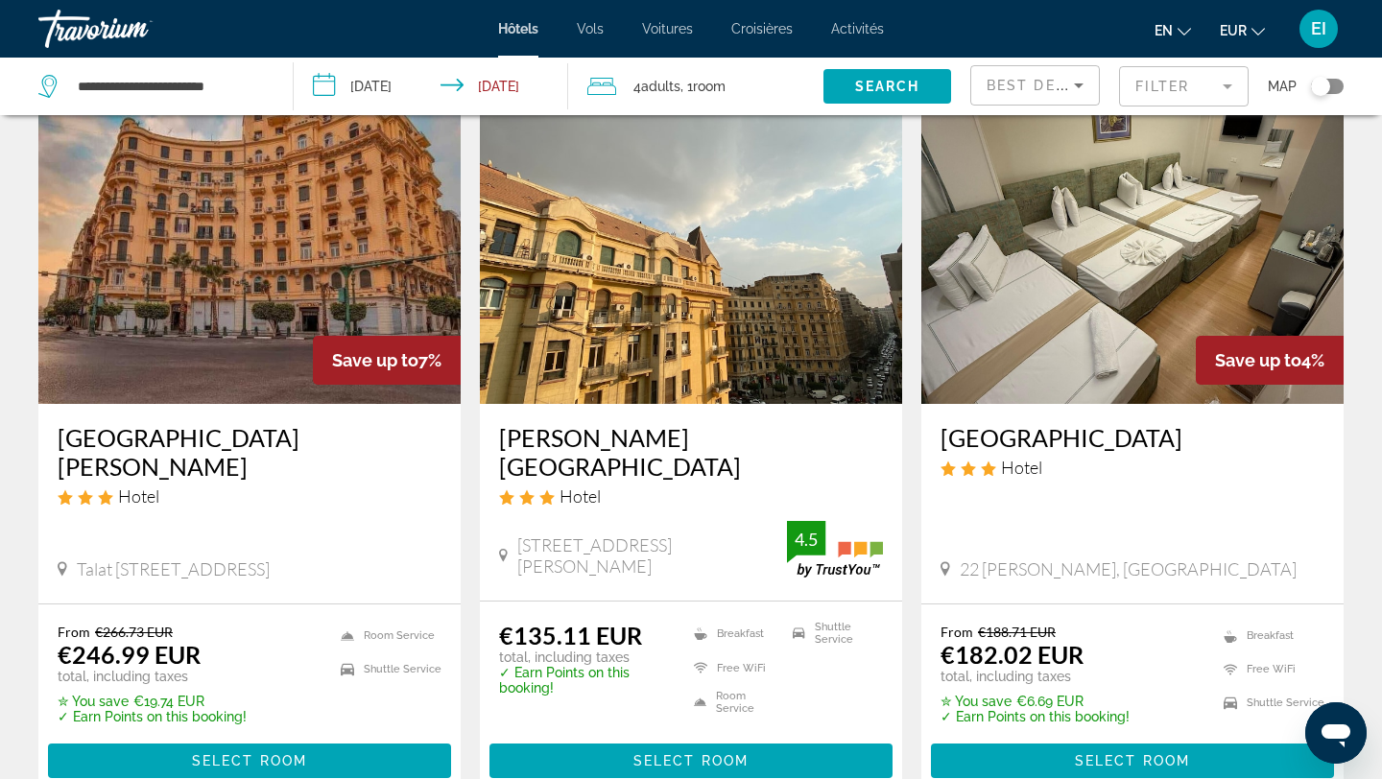
scroll to position [87, 0]
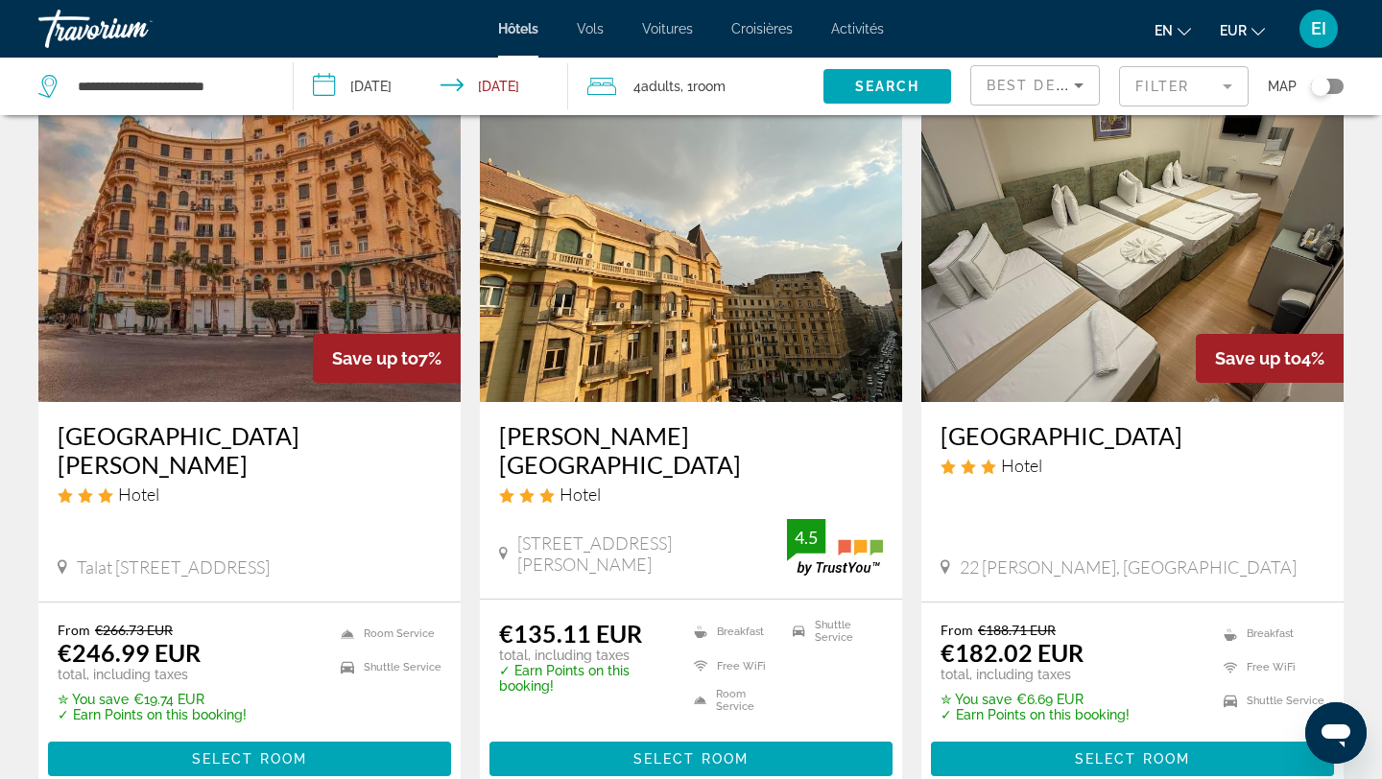
click at [407, 90] on input "**********" at bounding box center [435, 89] width 282 height 63
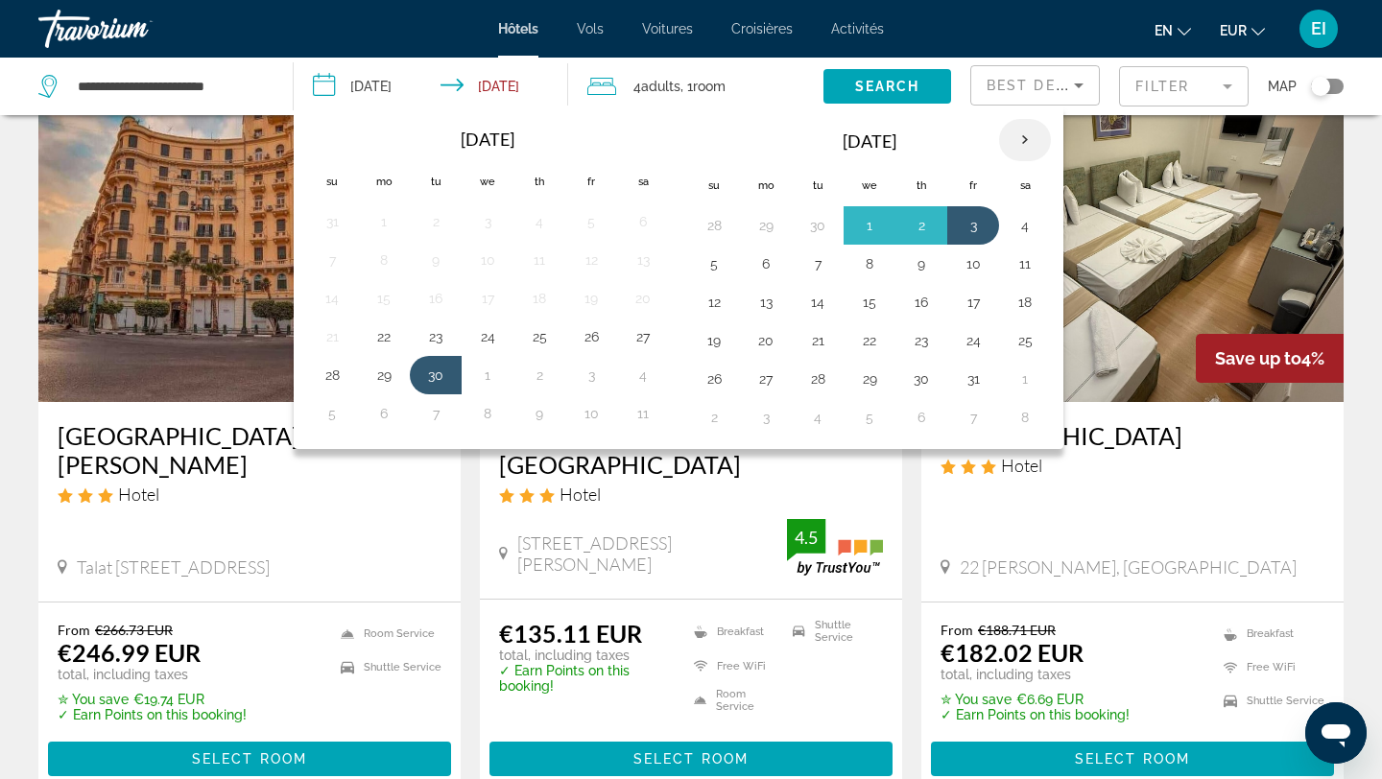
click at [1034, 136] on th "Next month" at bounding box center [1025, 140] width 52 height 42
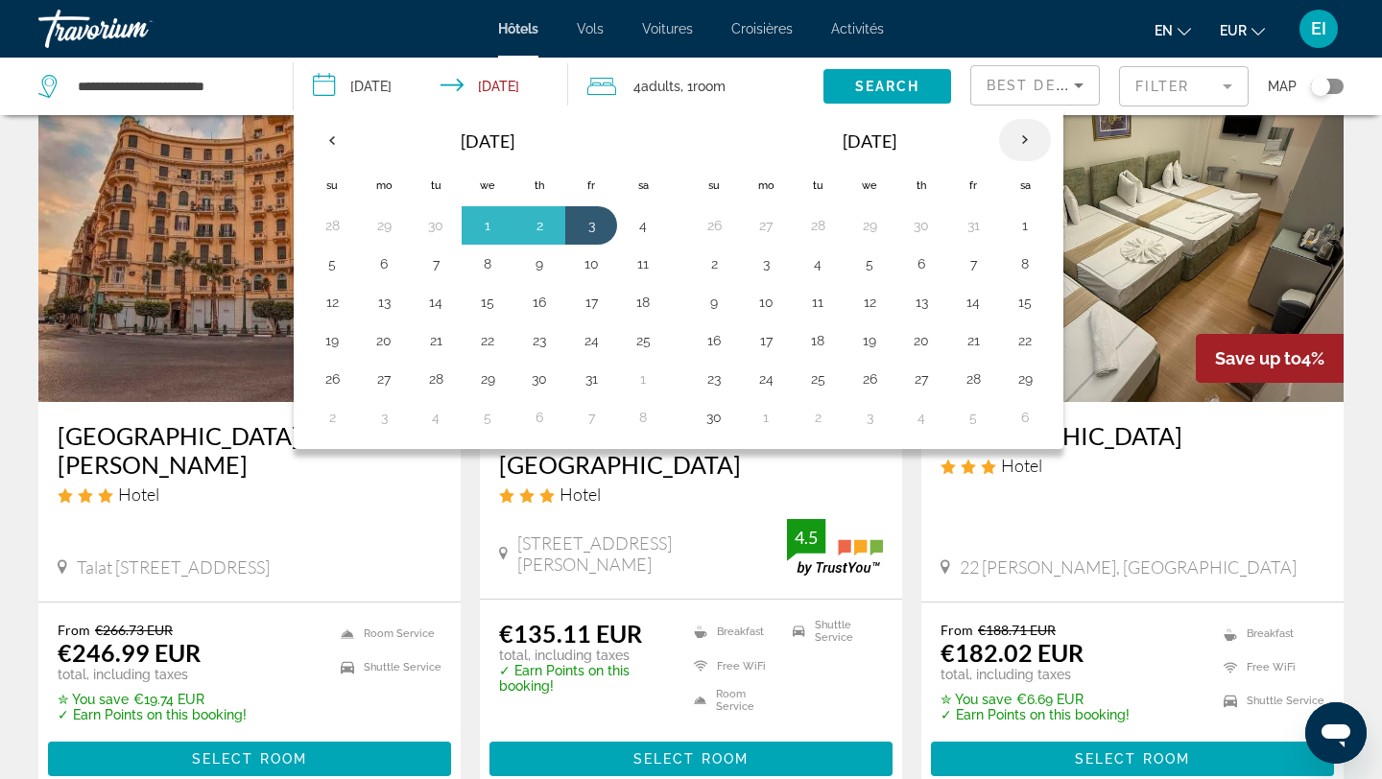
click at [1034, 136] on th "Next month" at bounding box center [1025, 140] width 52 height 42
click at [716, 266] on button "4" at bounding box center [714, 263] width 31 height 27
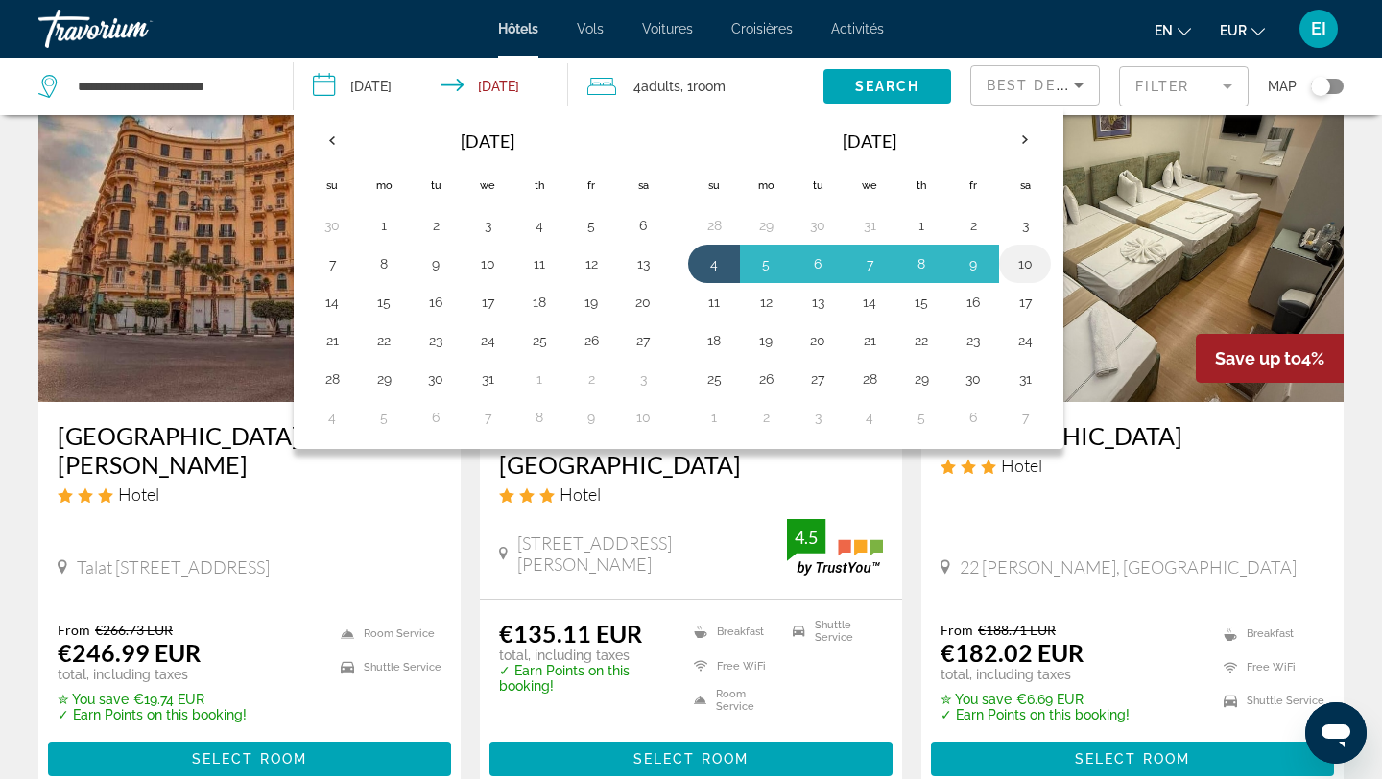
click at [1024, 256] on button "10" at bounding box center [1025, 263] width 31 height 27
type input "**********"
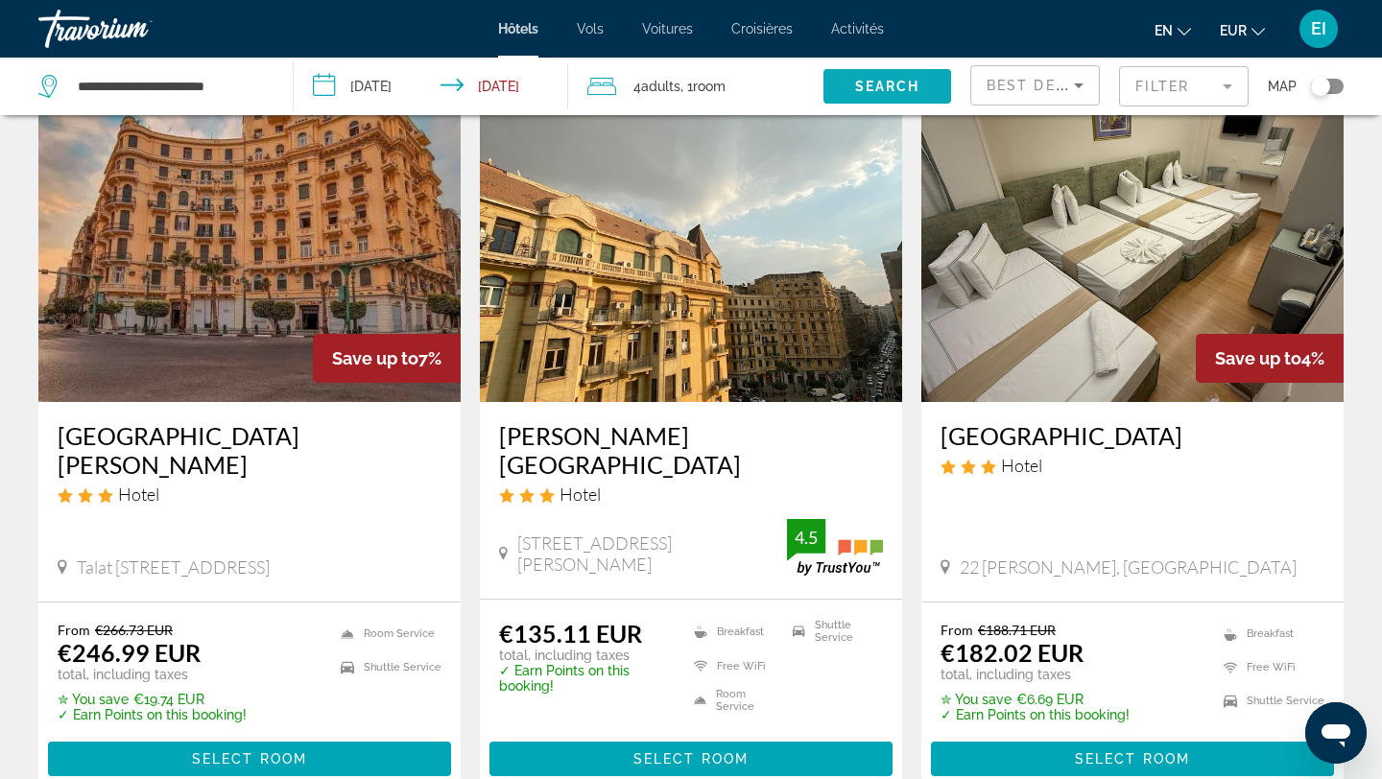
click at [908, 80] on span "Search" at bounding box center [887, 86] width 65 height 15
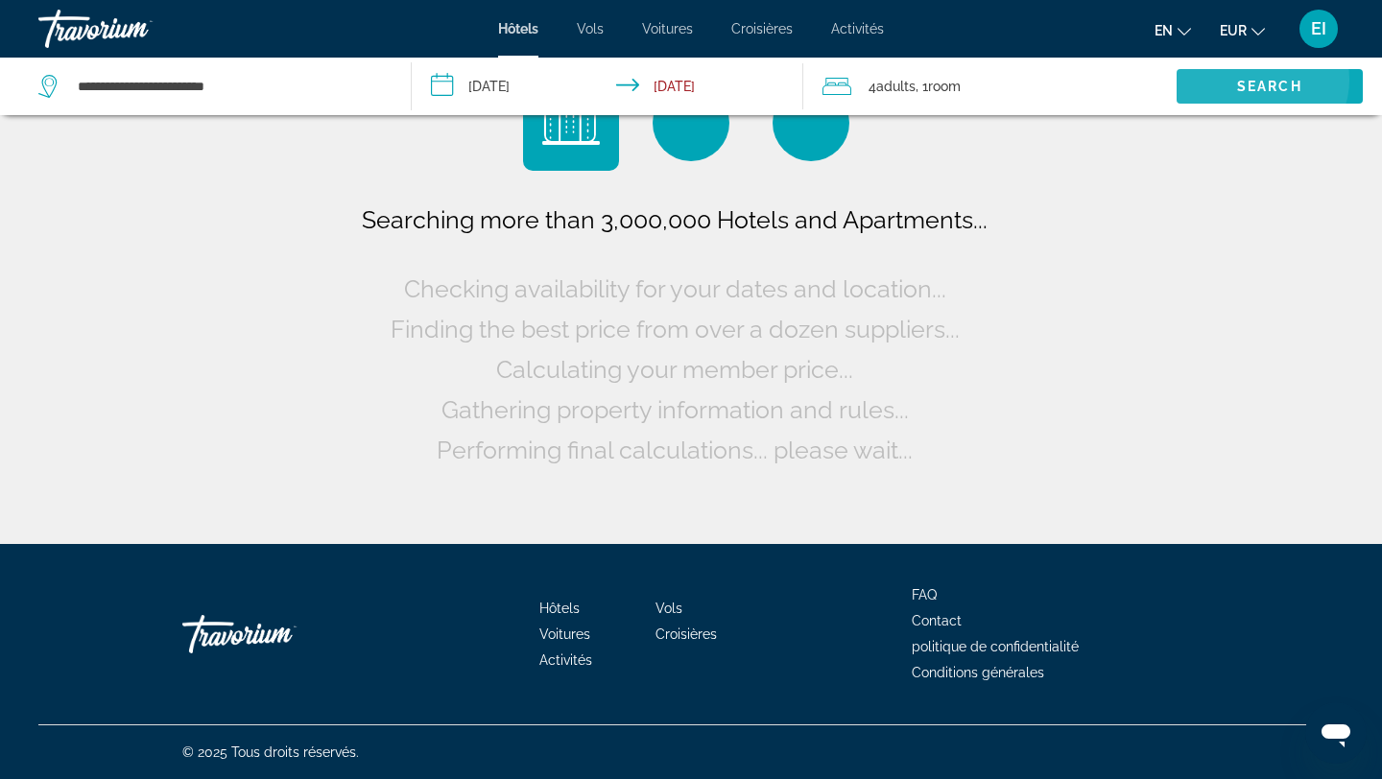
scroll to position [0, 0]
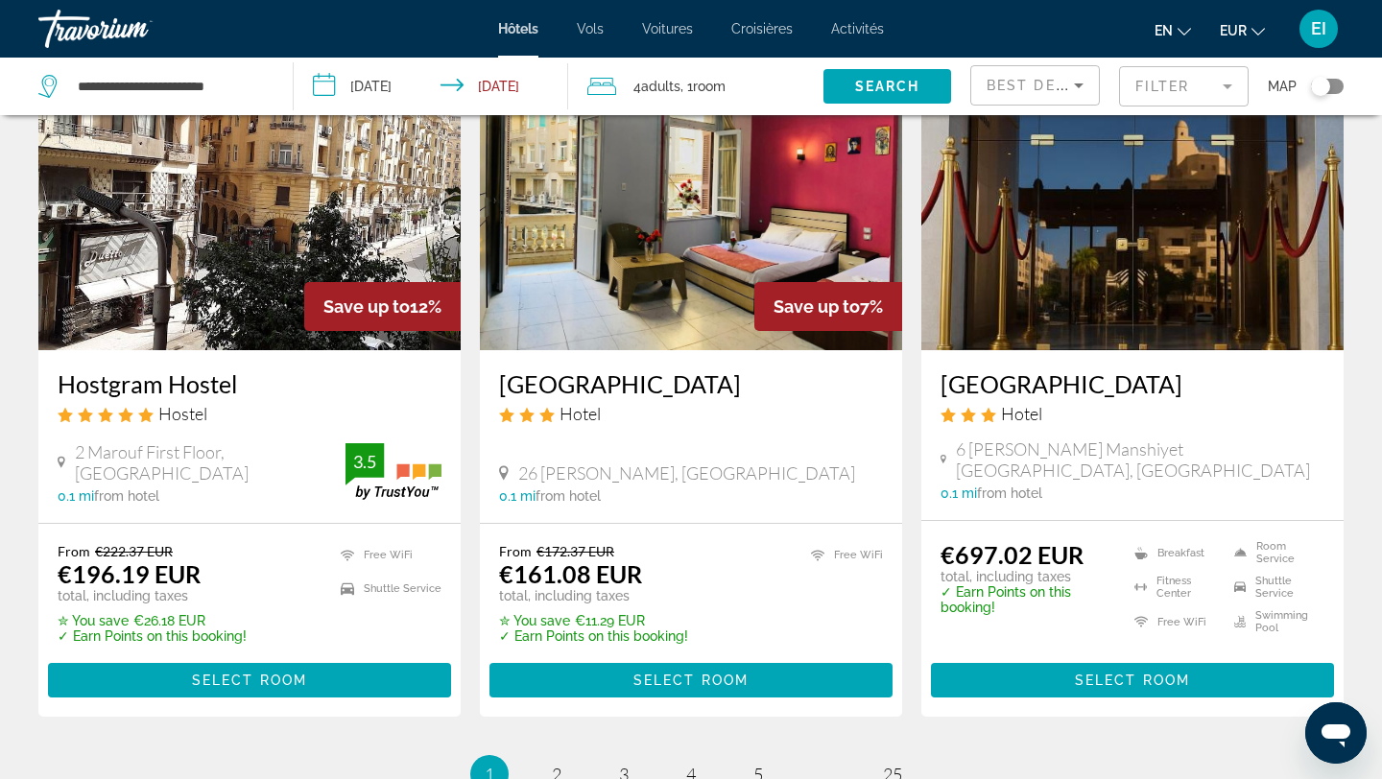
scroll to position [2293, 0]
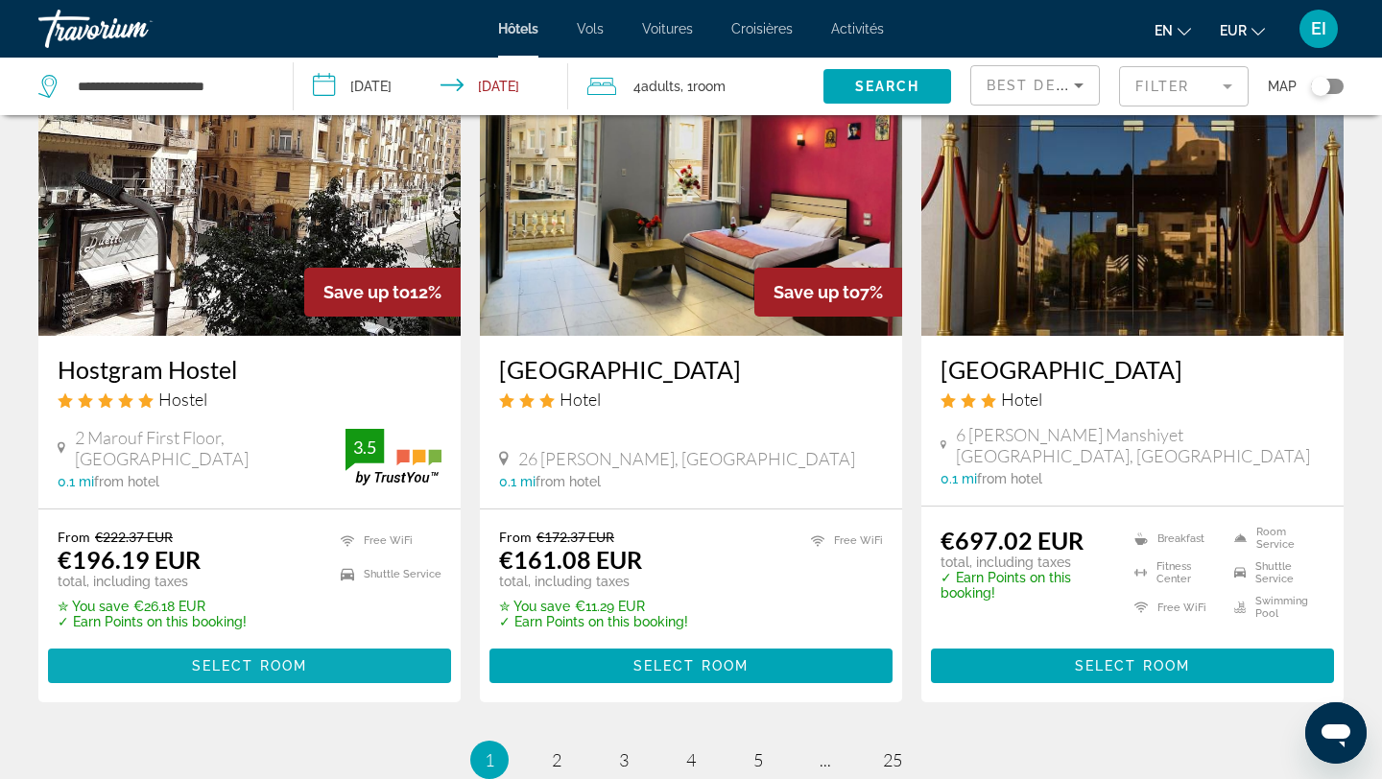
click at [310, 643] on span "Contenu principal" at bounding box center [249, 666] width 403 height 46
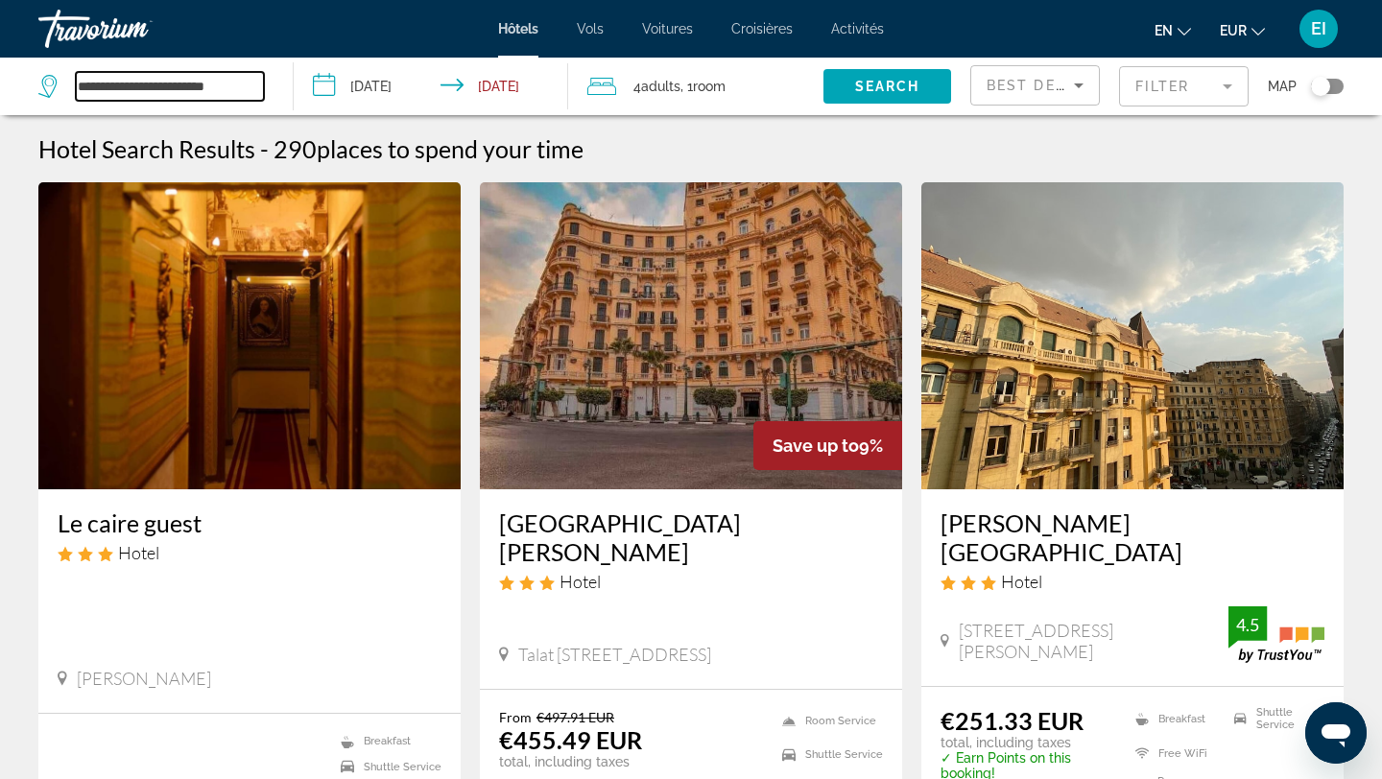
click at [237, 83] on input "**********" at bounding box center [170, 86] width 188 height 29
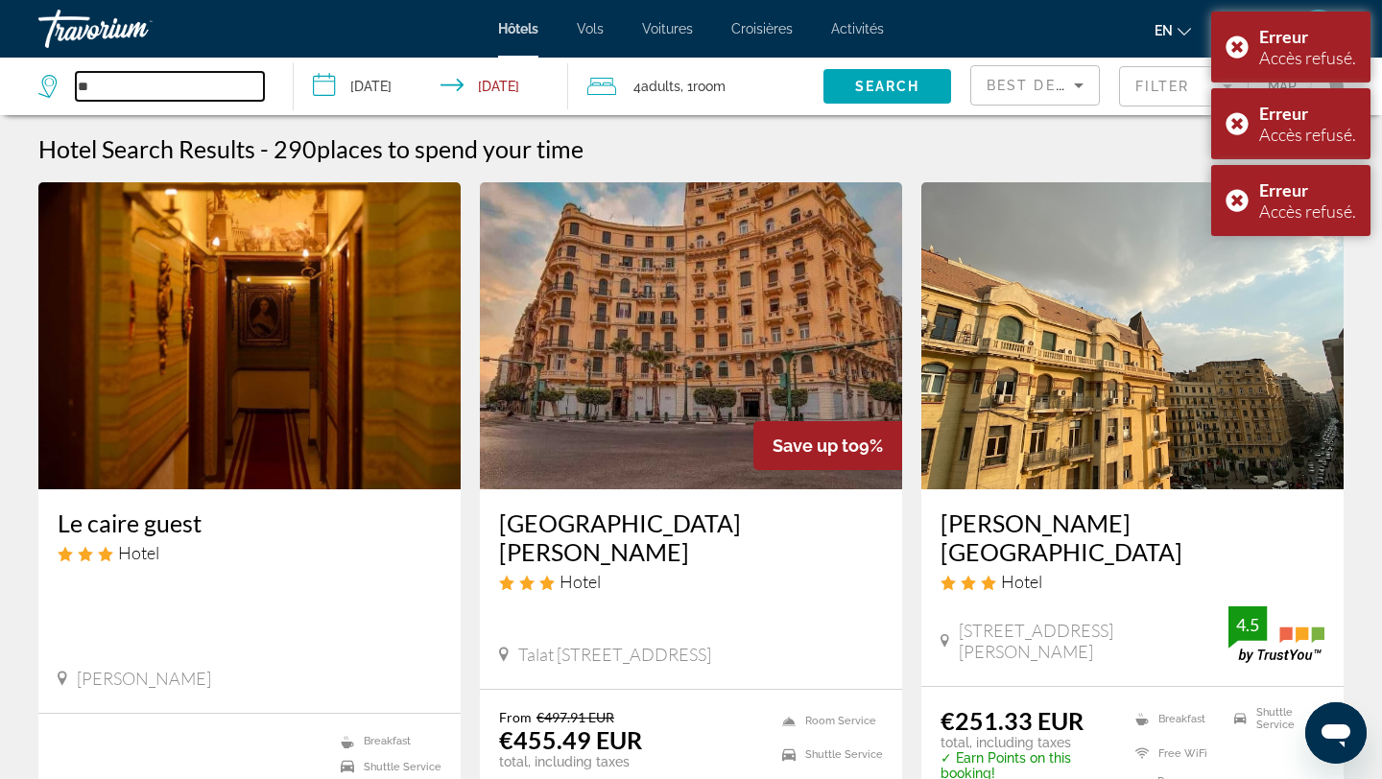
type input "*"
type input "********"
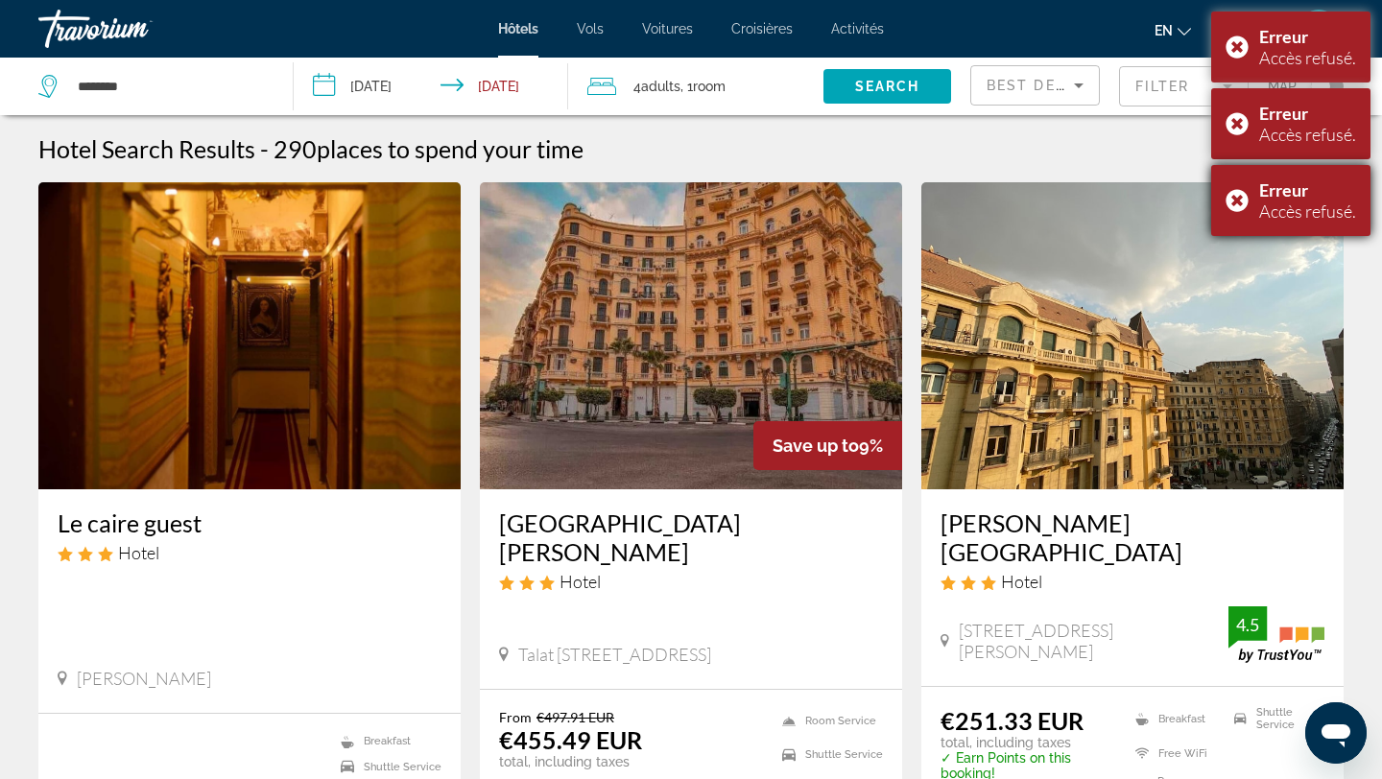
click at [1227, 197] on div "Erreur Accès refusé." at bounding box center [1290, 200] width 159 height 71
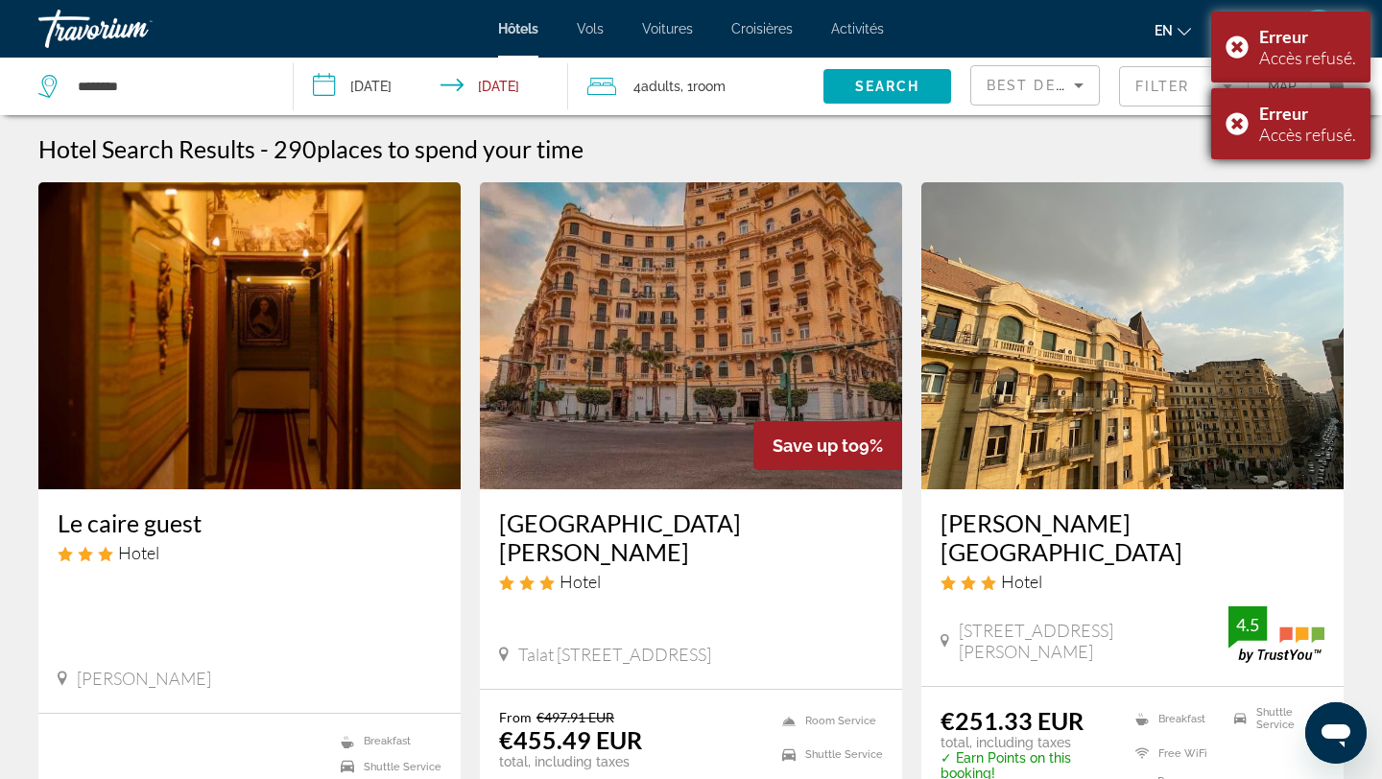
click at [1227, 123] on div "Erreur Accès refusé." at bounding box center [1290, 123] width 159 height 71
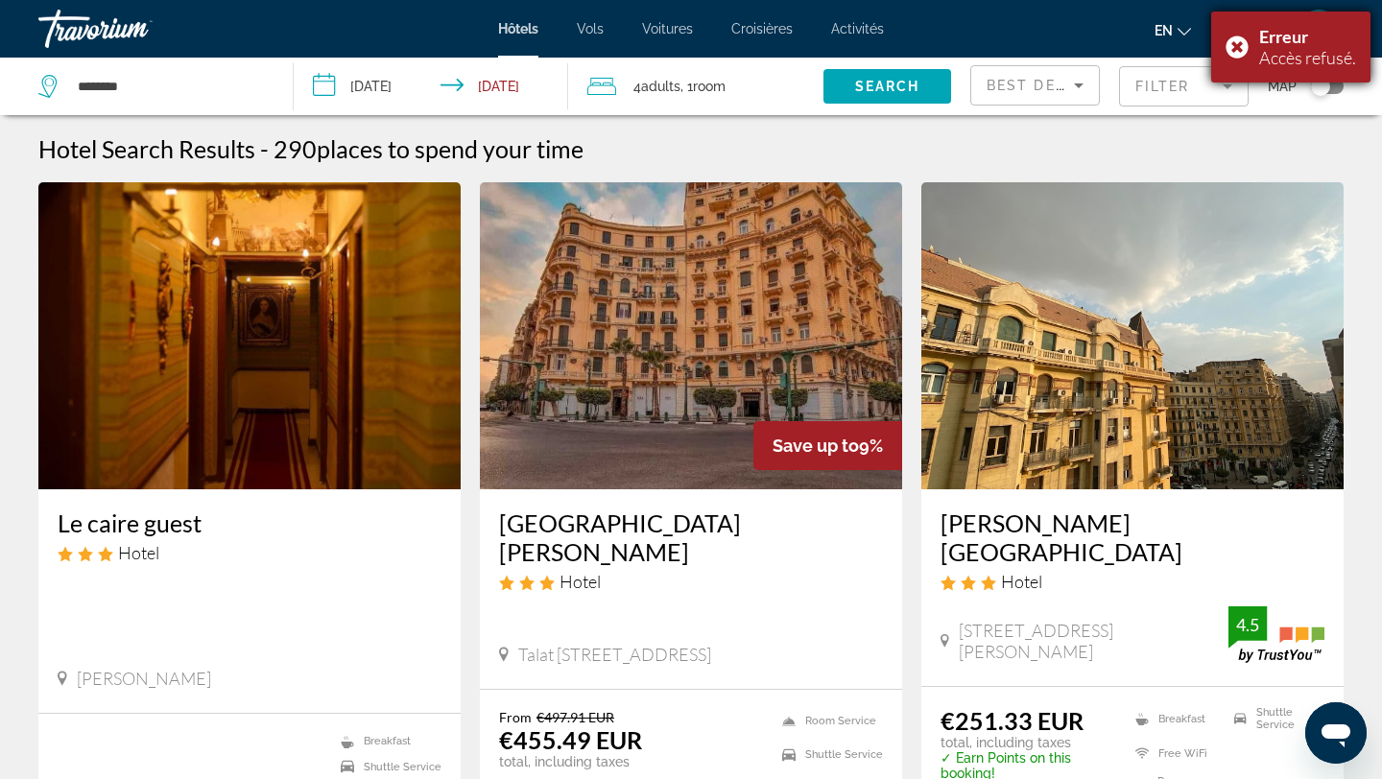
click at [1228, 50] on div "Erreur Accès refusé." at bounding box center [1290, 47] width 159 height 71
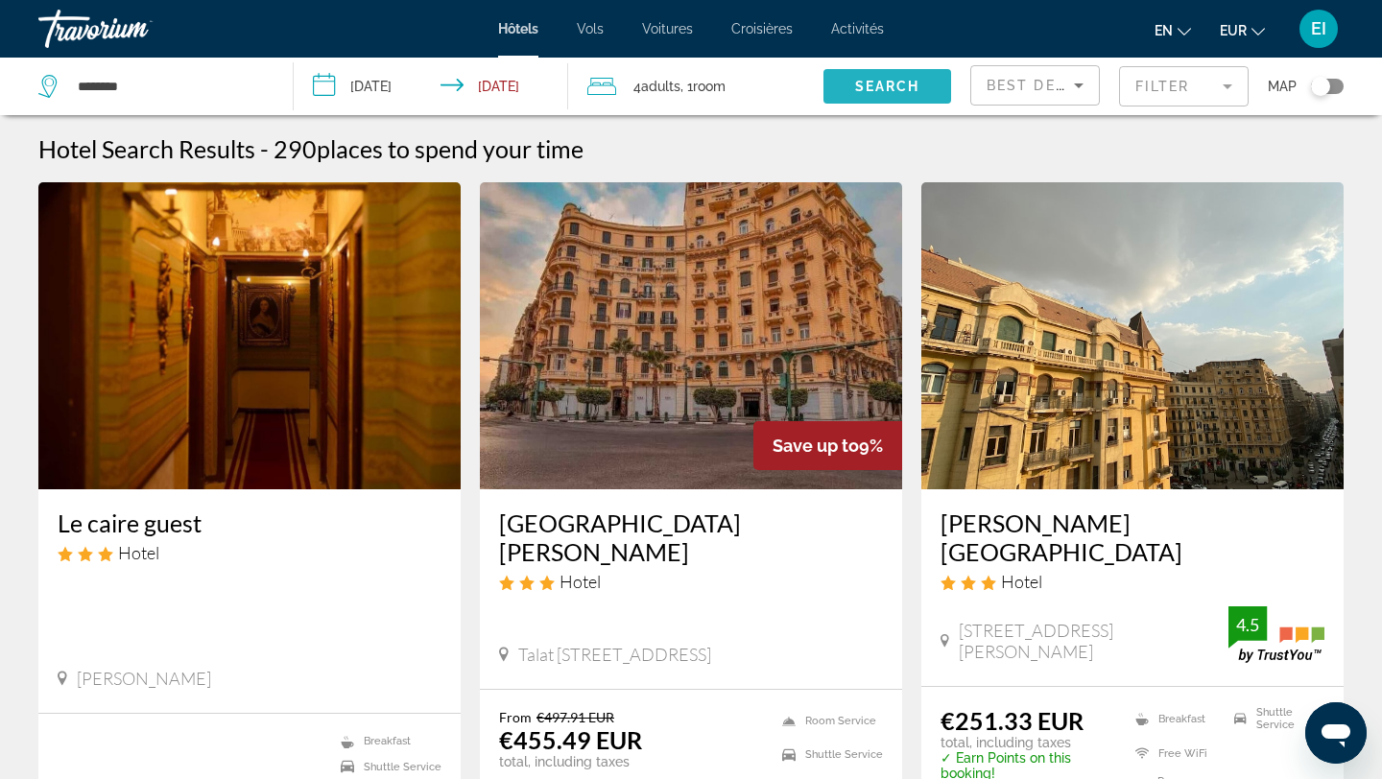
click at [850, 90] on span "Search widget" at bounding box center [887, 86] width 128 height 46
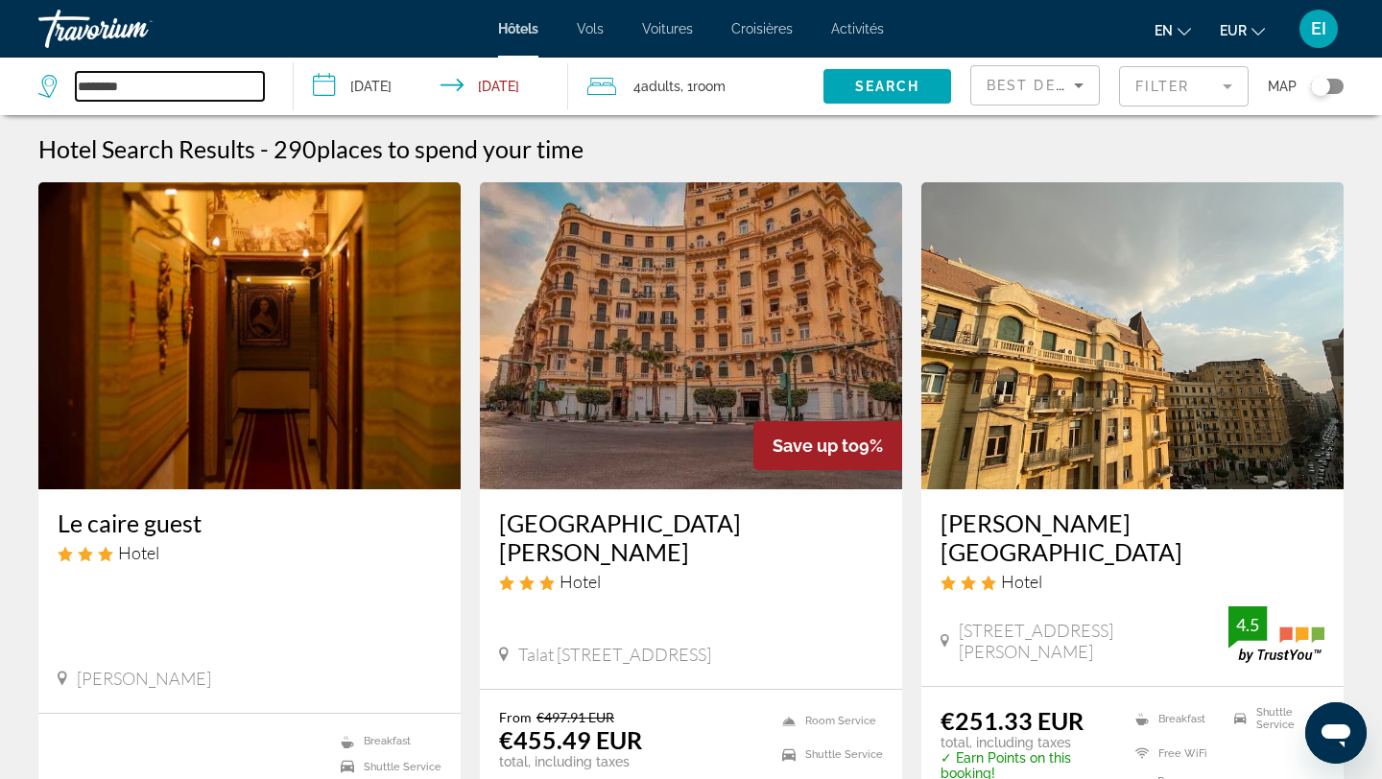
click at [120, 91] on input "********" at bounding box center [170, 86] width 188 height 29
click at [171, 88] on input "********" at bounding box center [170, 86] width 188 height 29
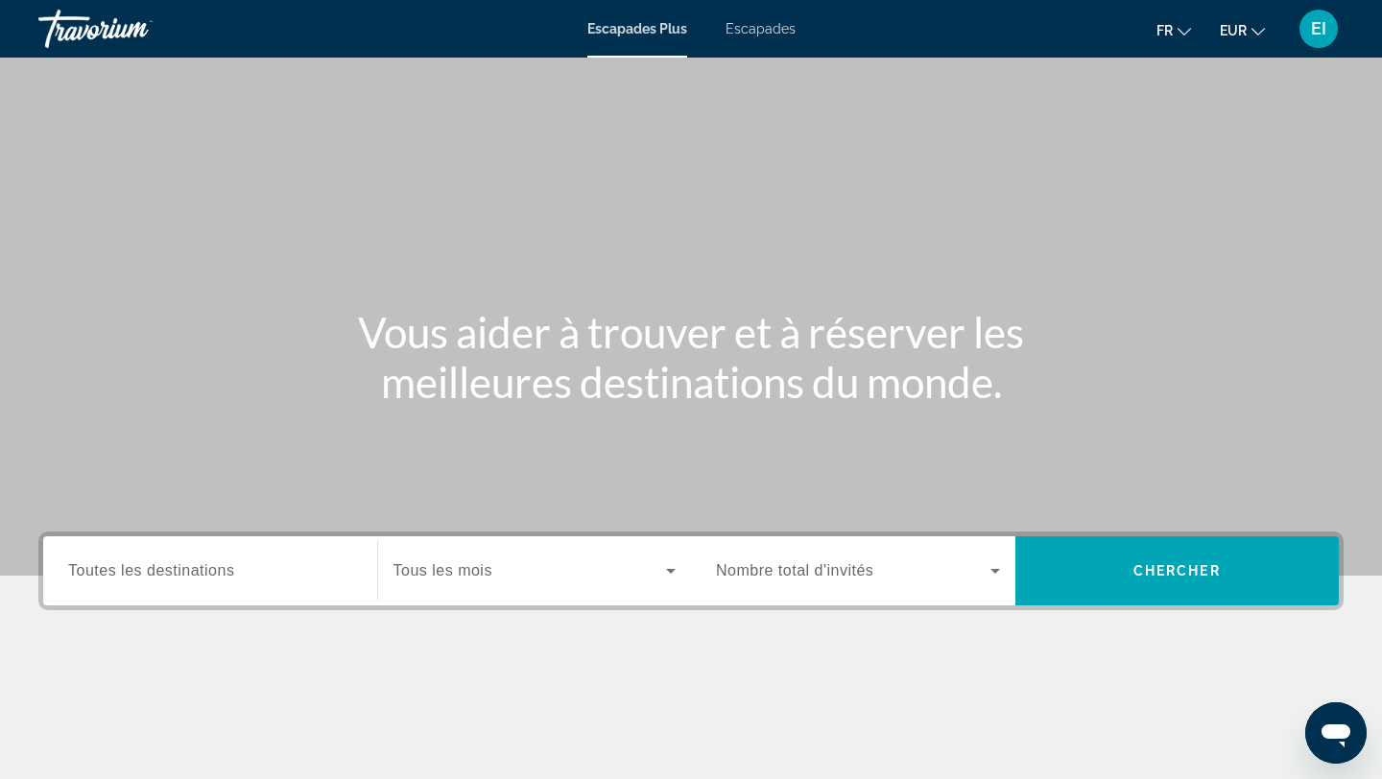
click at [228, 576] on span "Toutes les destinations" at bounding box center [151, 570] width 166 height 16
click at [228, 576] on input "Destination Toutes les destinations" at bounding box center [210, 571] width 284 height 23
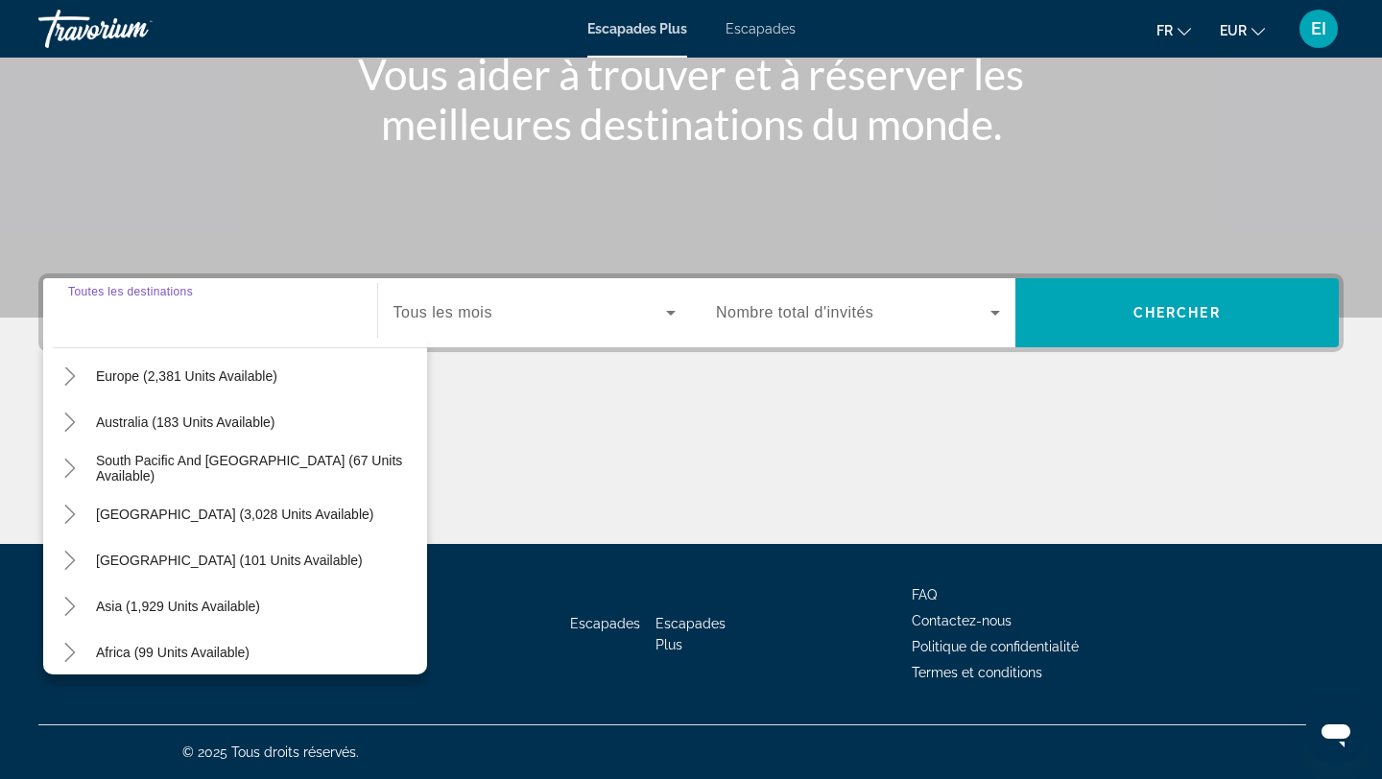
scroll to position [292, 0]
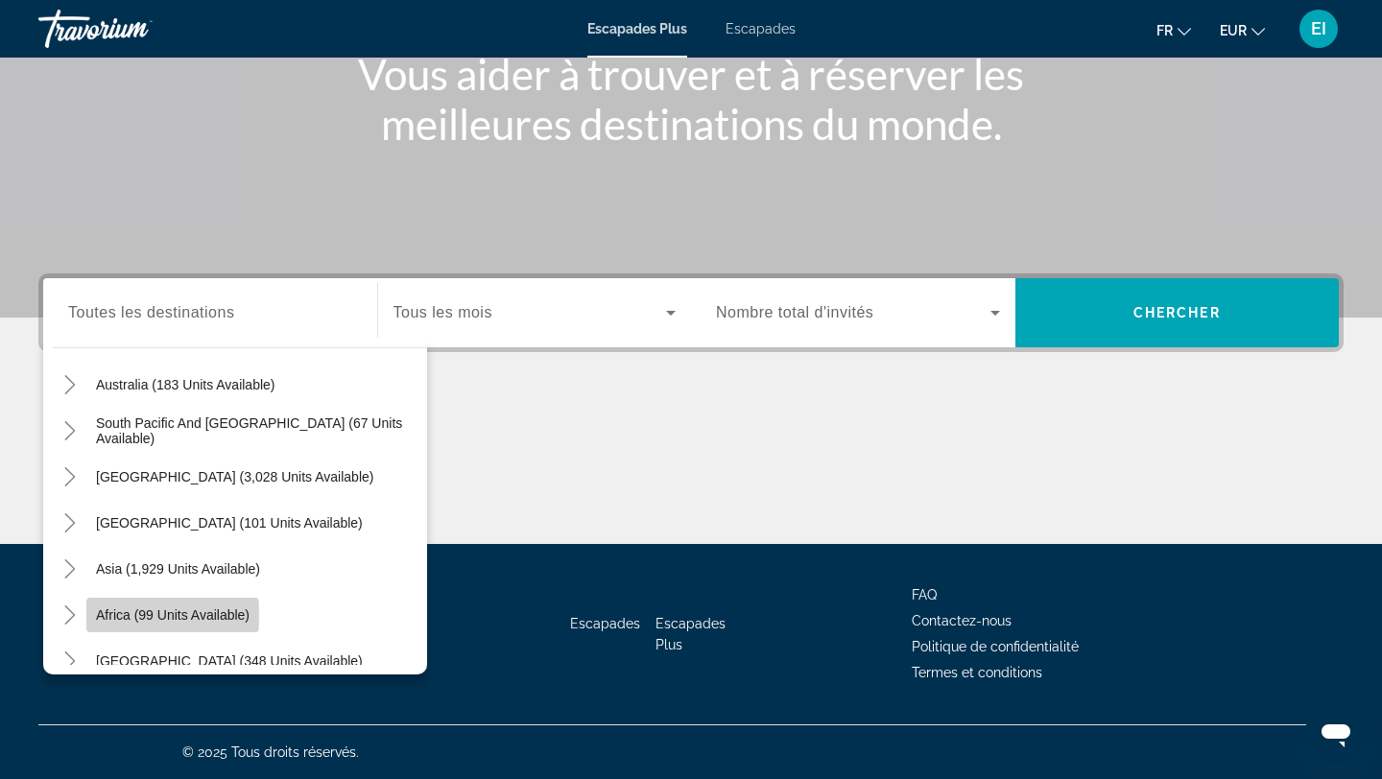
click at [111, 616] on span "Africa (99 units available)" at bounding box center [173, 614] width 154 height 15
type input "**********"
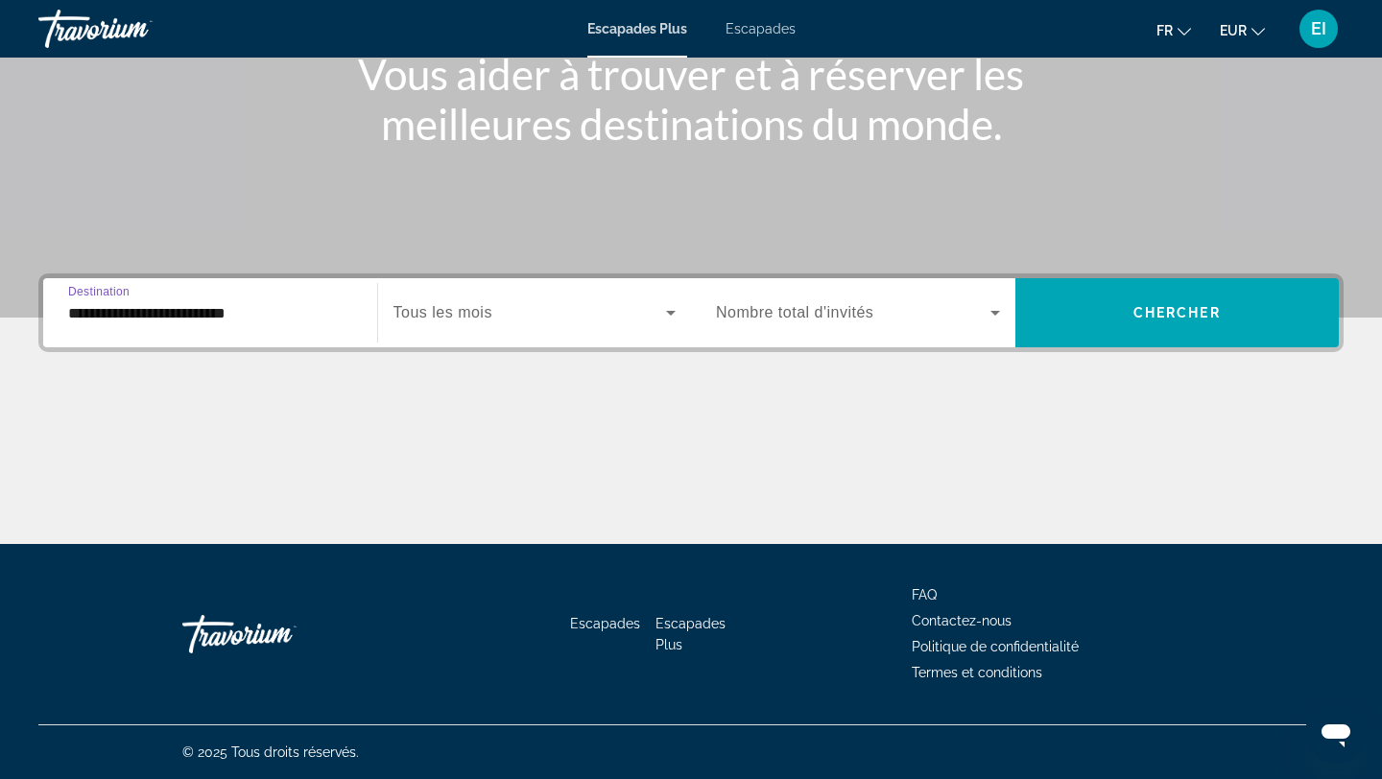
click at [575, 322] on span "Widget de recherche" at bounding box center [529, 312] width 273 height 23
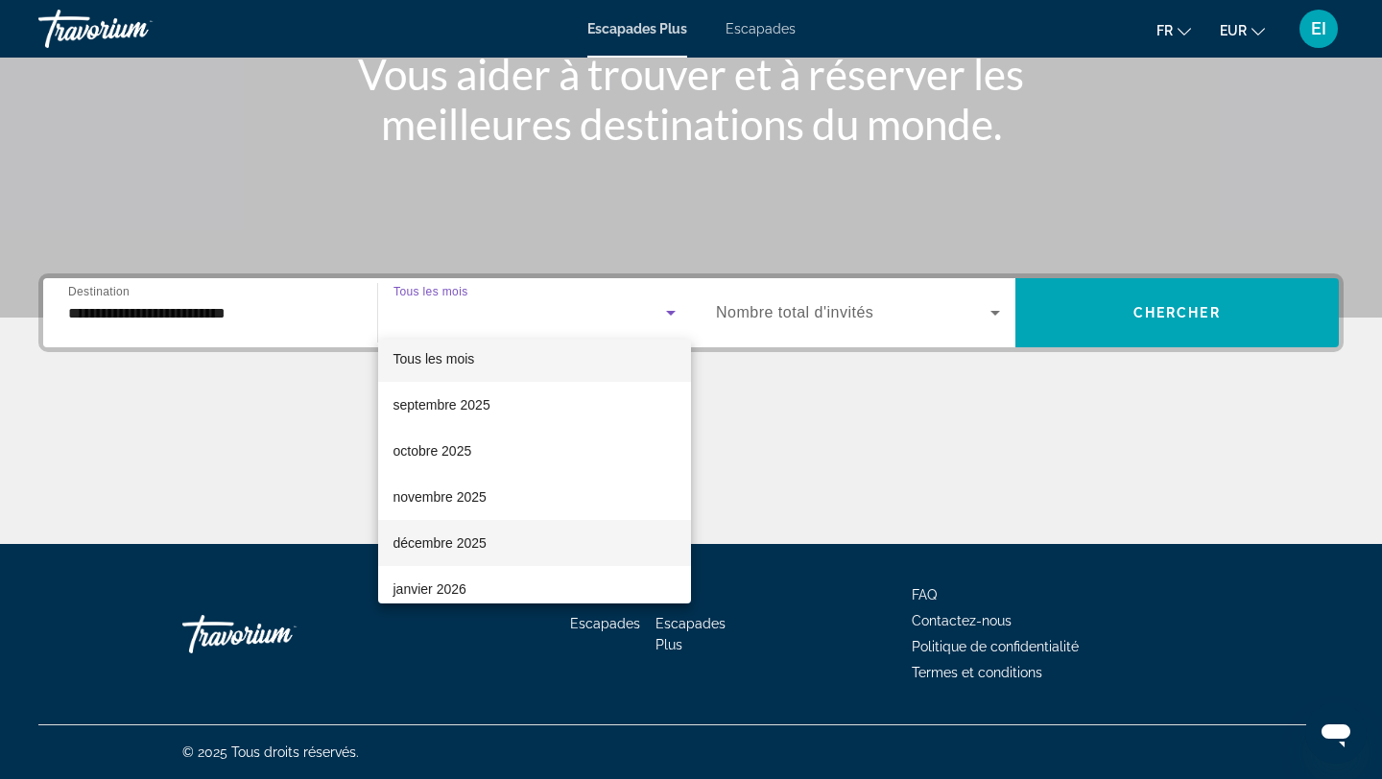
scroll to position [9, 0]
click at [495, 574] on mat-option "janvier 2026" at bounding box center [535, 592] width 314 height 46
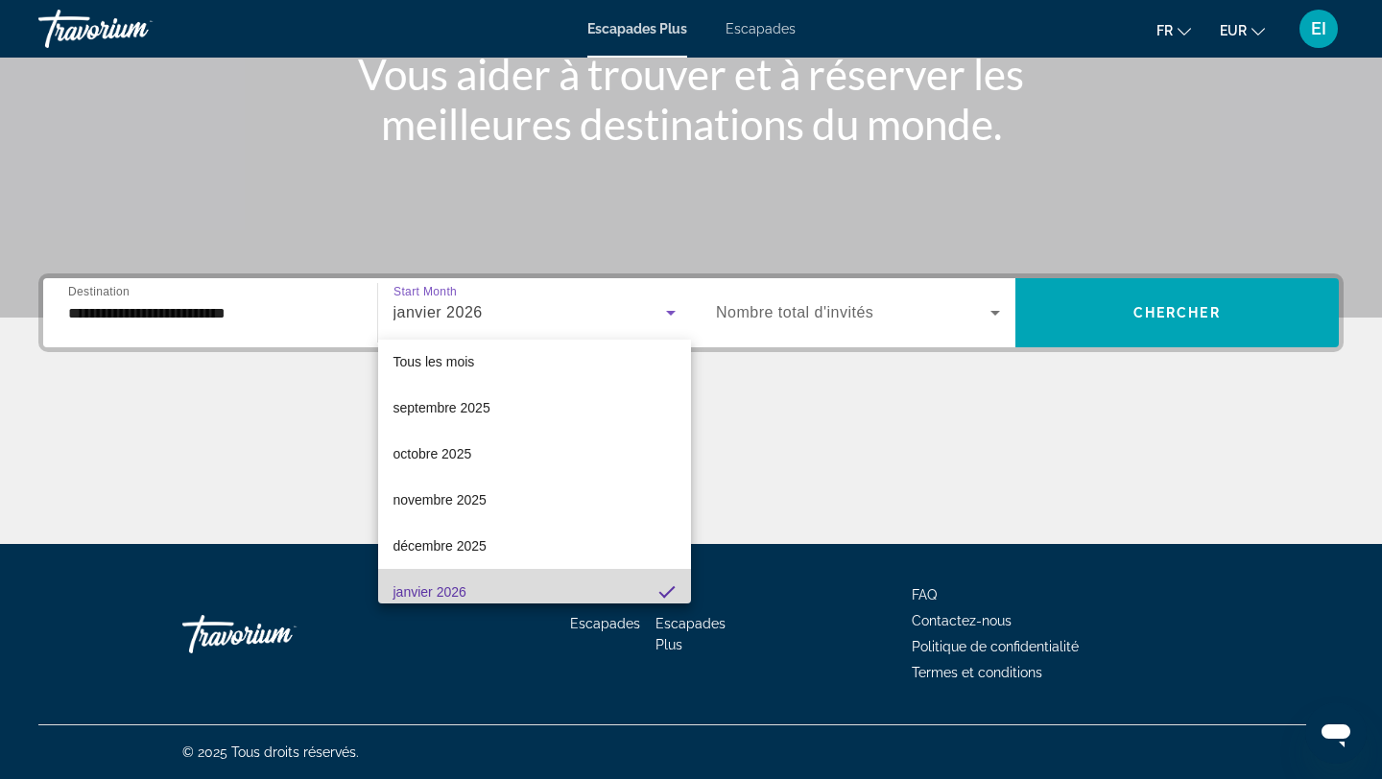
scroll to position [0, 0]
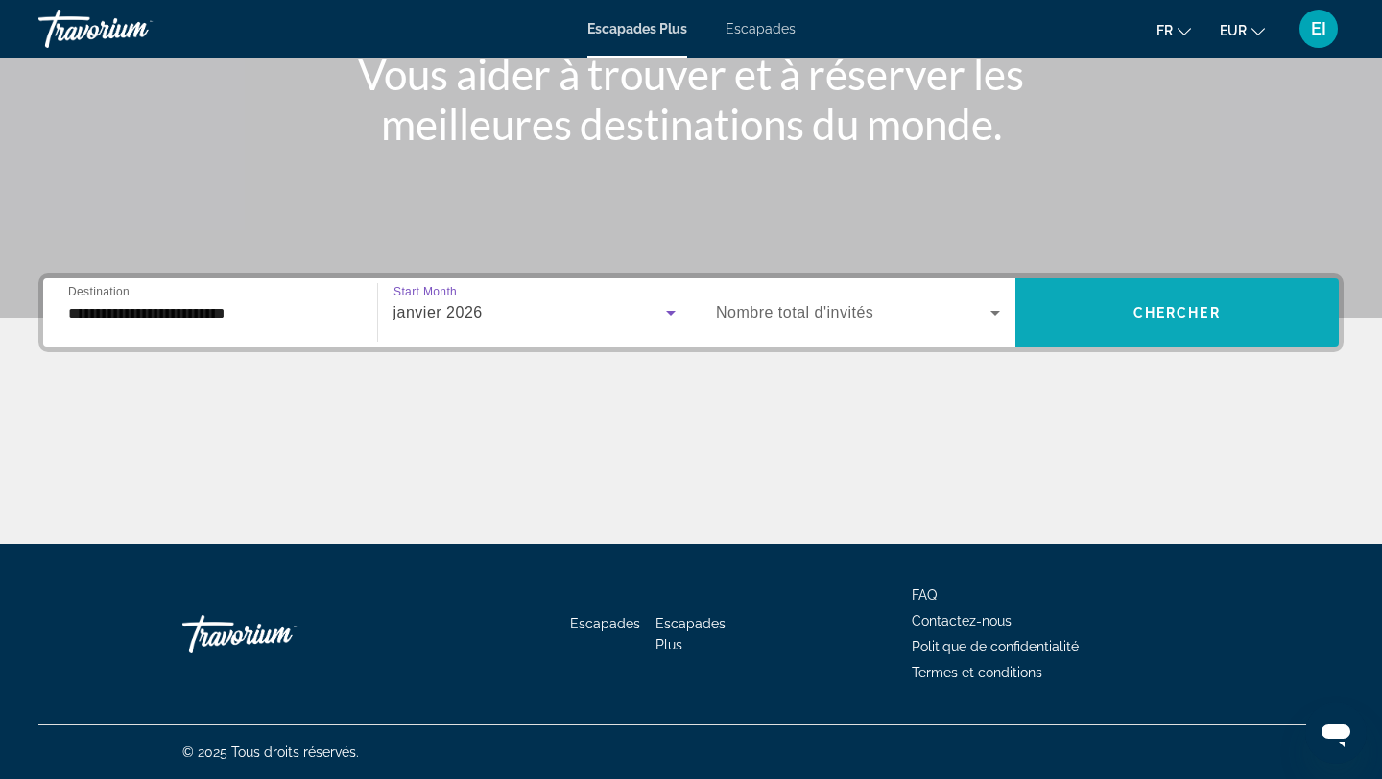
click at [1077, 302] on span "Widget de recherche" at bounding box center [1177, 313] width 324 height 46
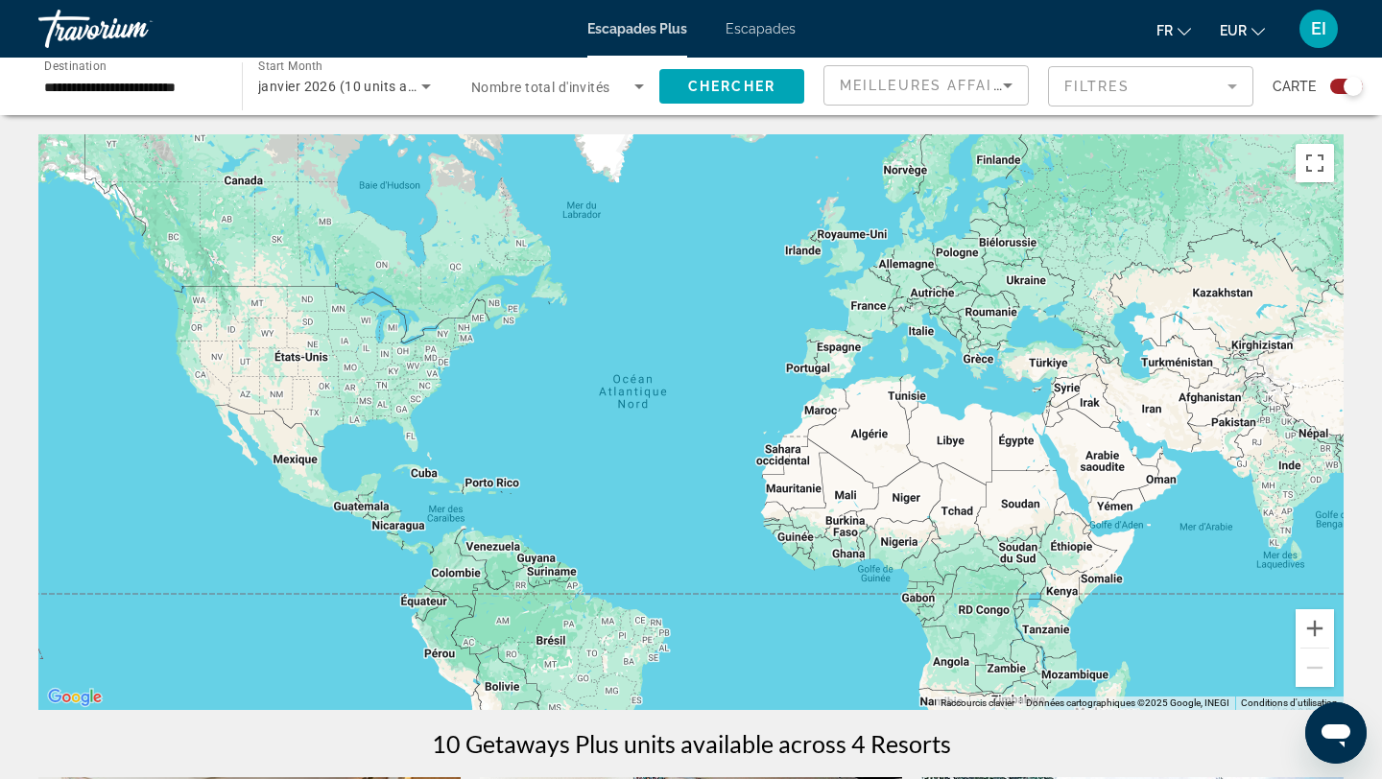
click at [755, 23] on font "Escapades" at bounding box center [760, 28] width 70 height 15
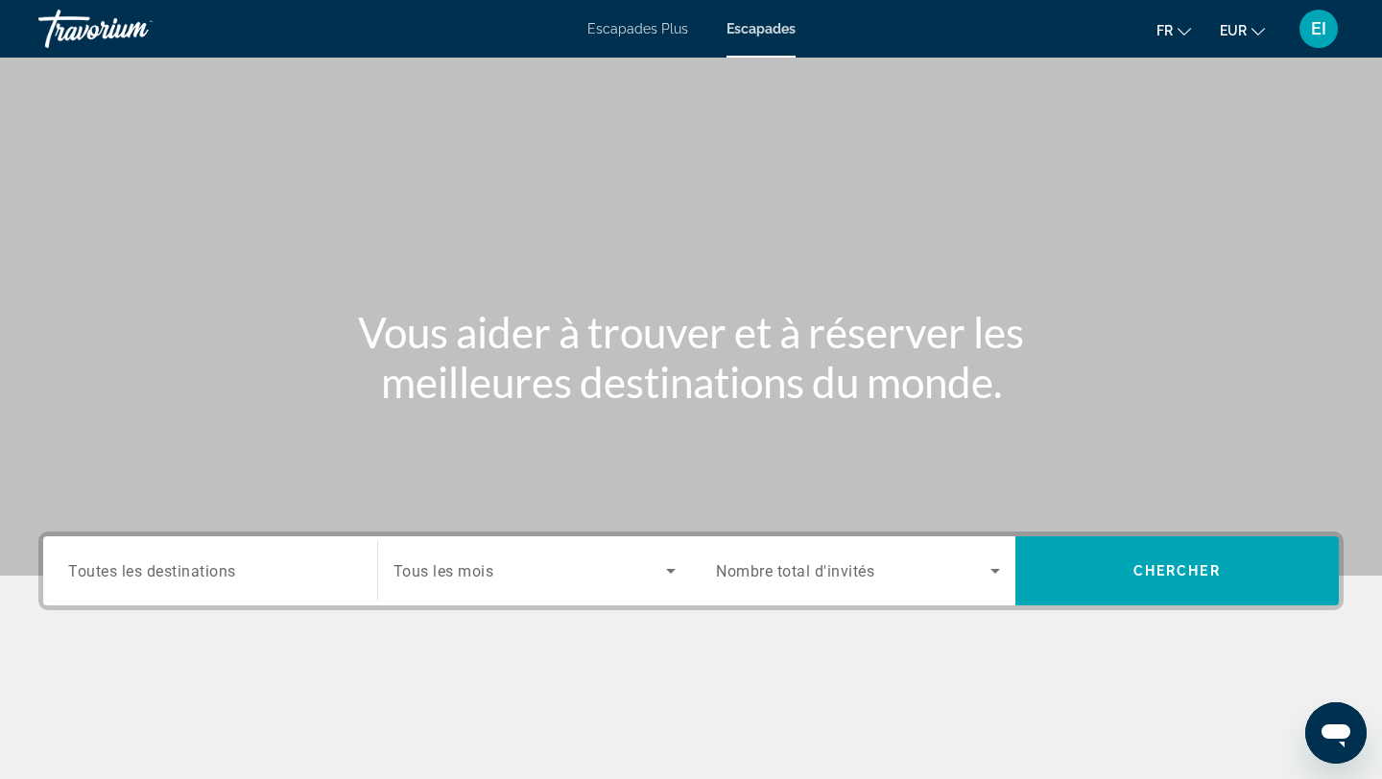
click at [208, 575] on span "Toutes les destinations" at bounding box center [152, 570] width 168 height 18
click at [208, 575] on input "Destination Toutes les destinations" at bounding box center [210, 571] width 284 height 23
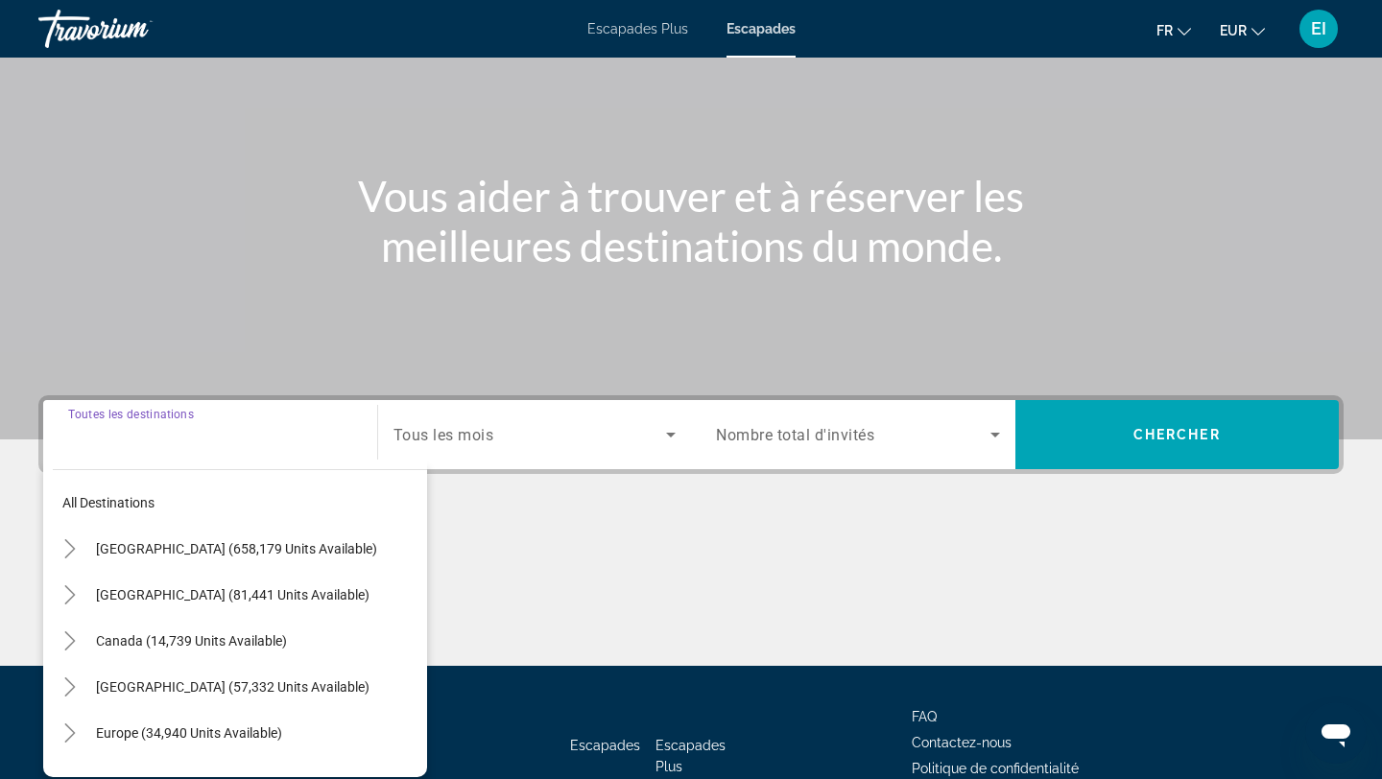
scroll to position [258, 0]
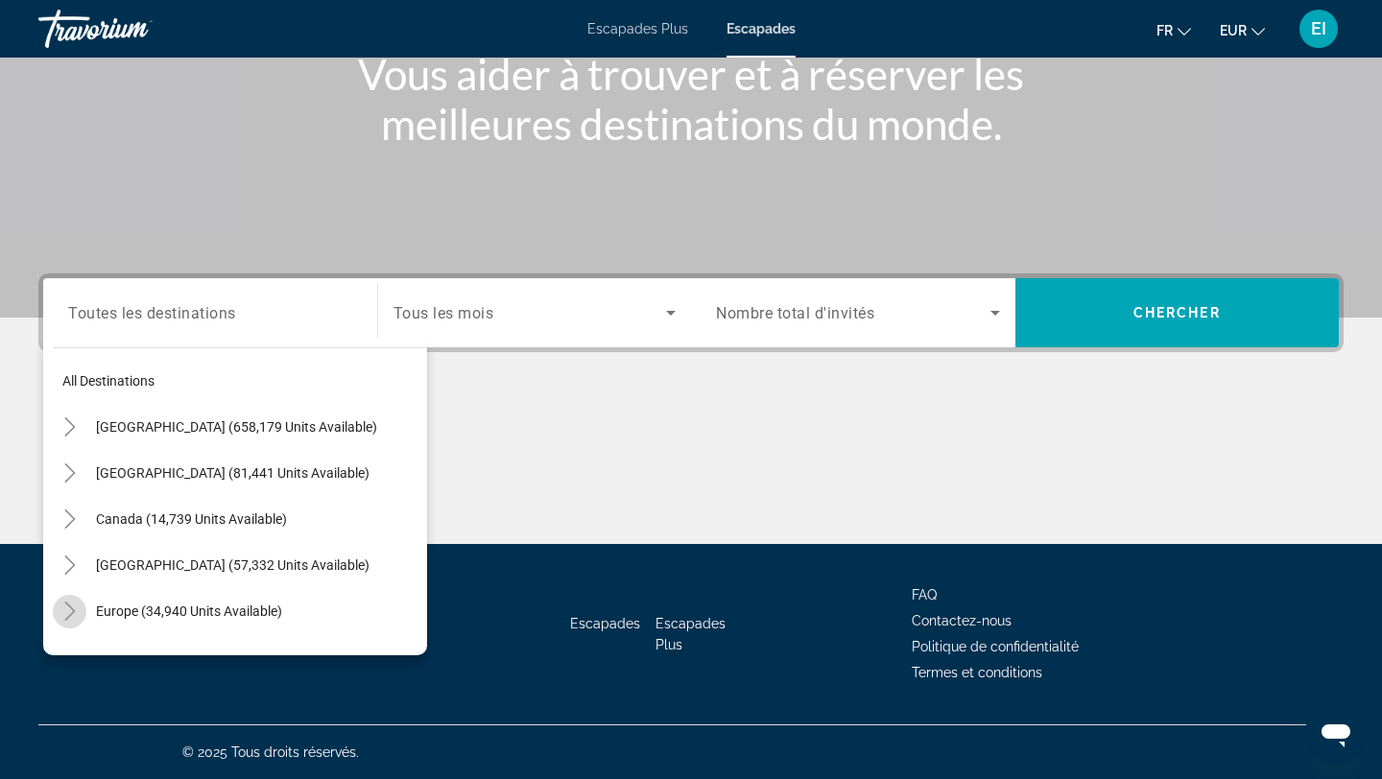
click at [73, 606] on icon "Toggle Europe (34,940 units available)" at bounding box center [69, 611] width 19 height 19
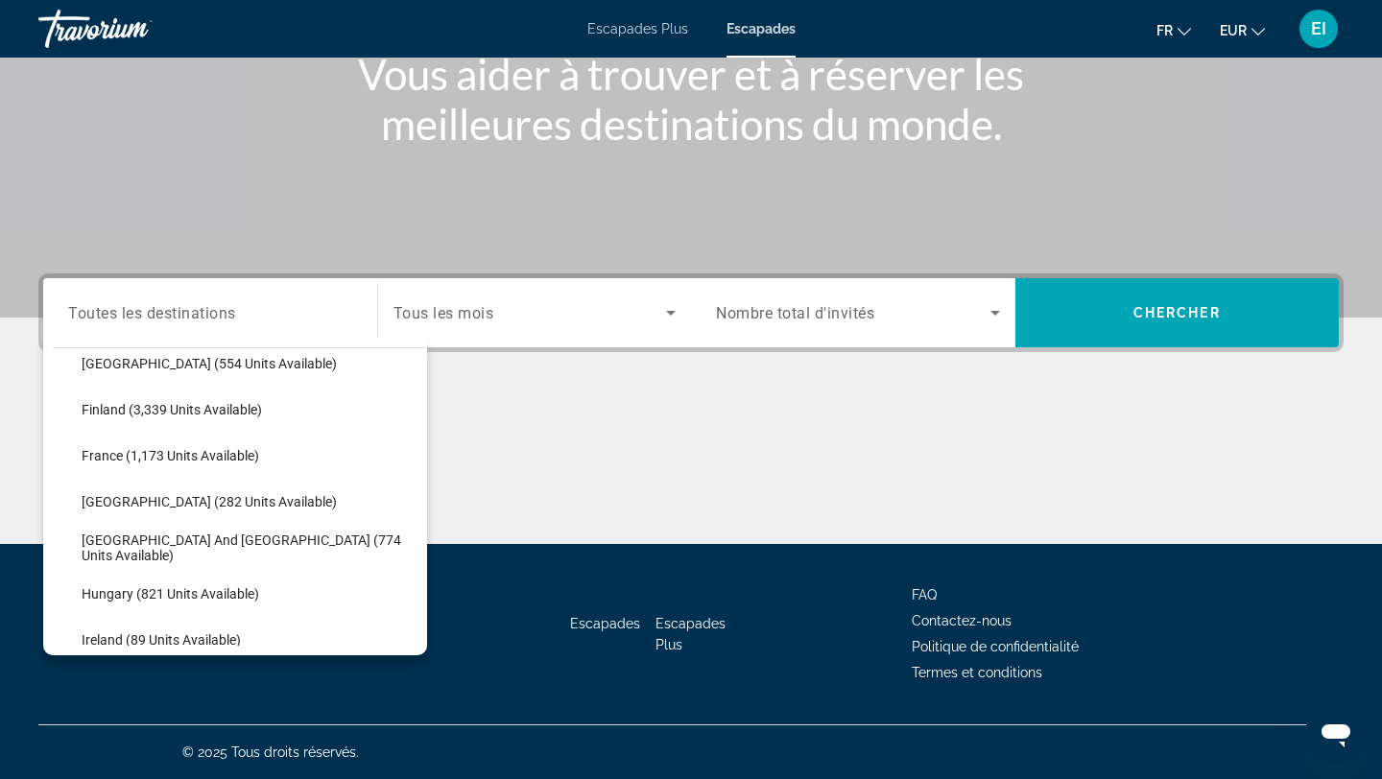
scroll to position [467, 0]
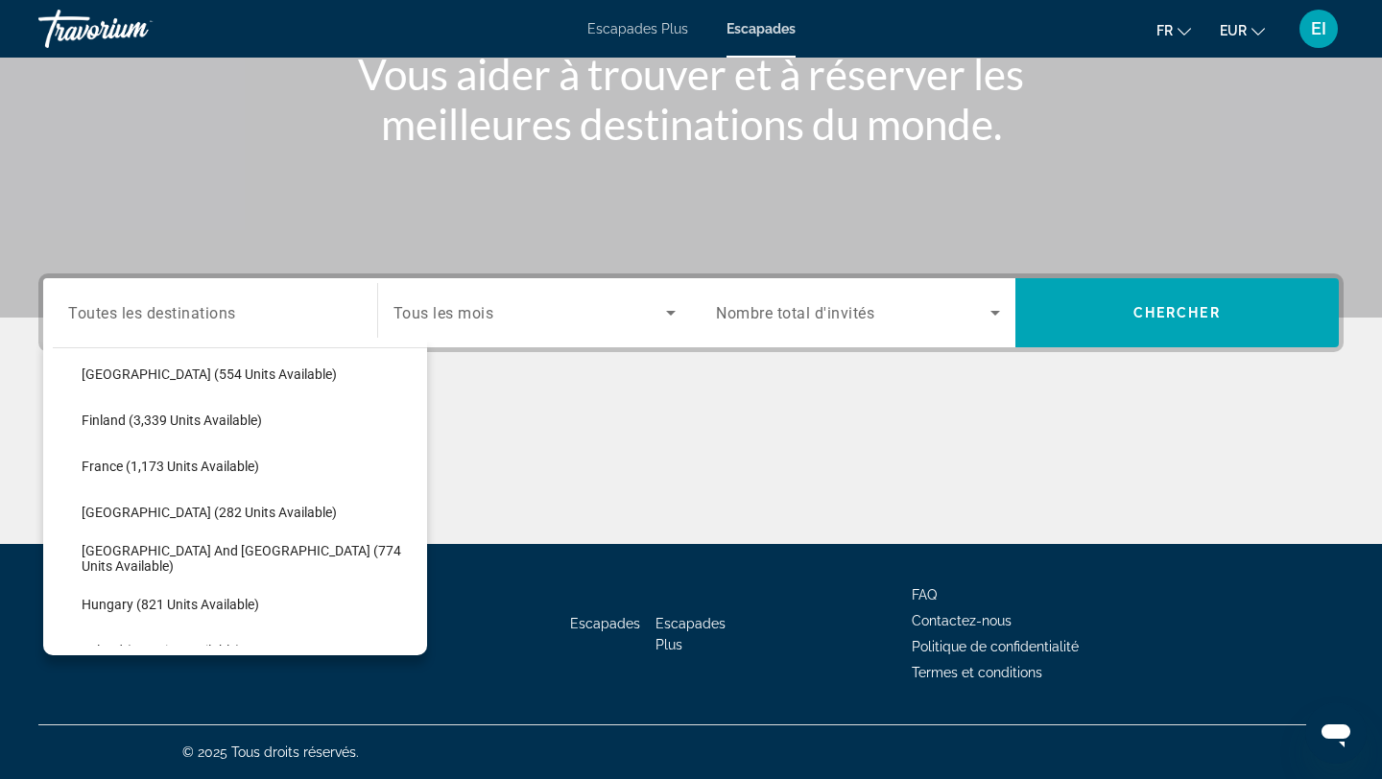
click at [148, 298] on div "Search widget" at bounding box center [210, 313] width 284 height 55
click at [149, 312] on input "Destination Toutes les destinations" at bounding box center [210, 313] width 284 height 23
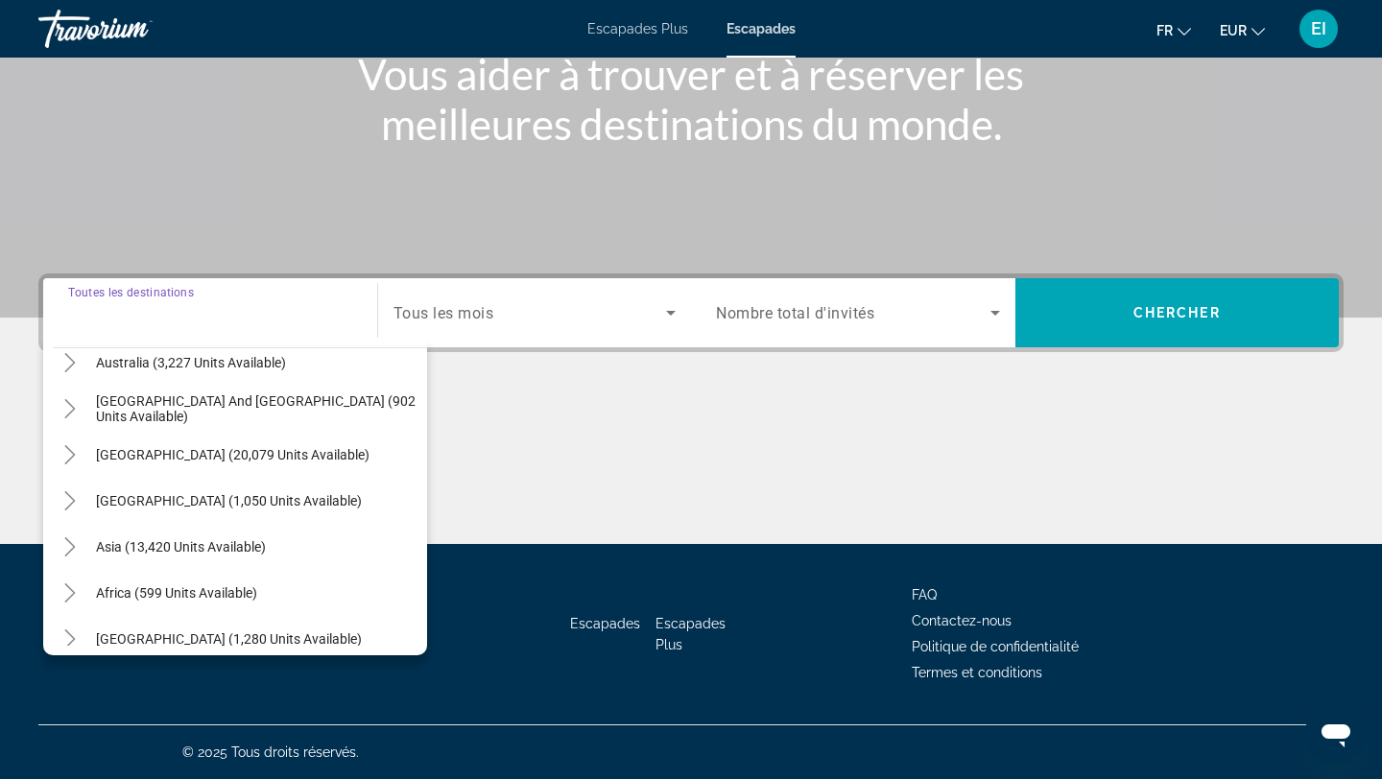
scroll to position [1416, 0]
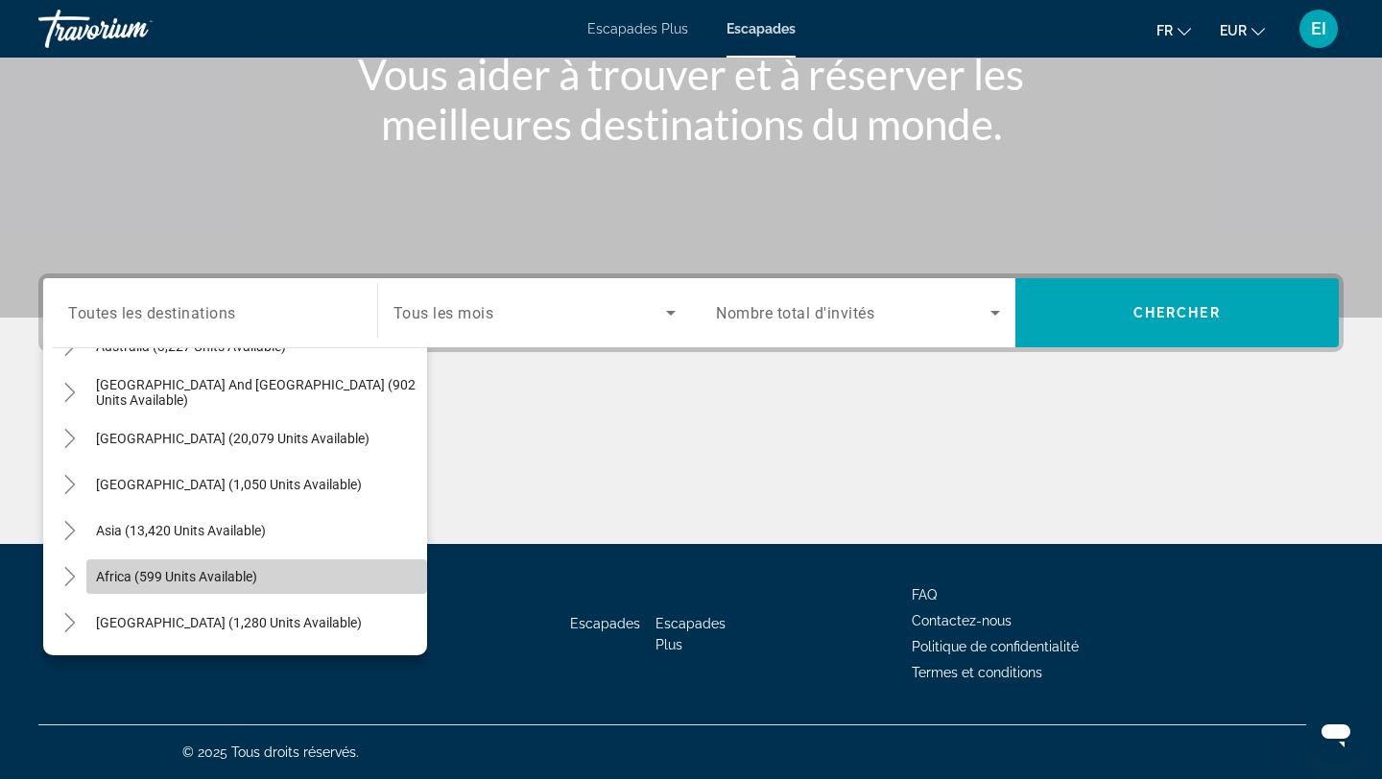
click at [178, 573] on span "Africa (599 units available)" at bounding box center [176, 576] width 161 height 15
type input "**********"
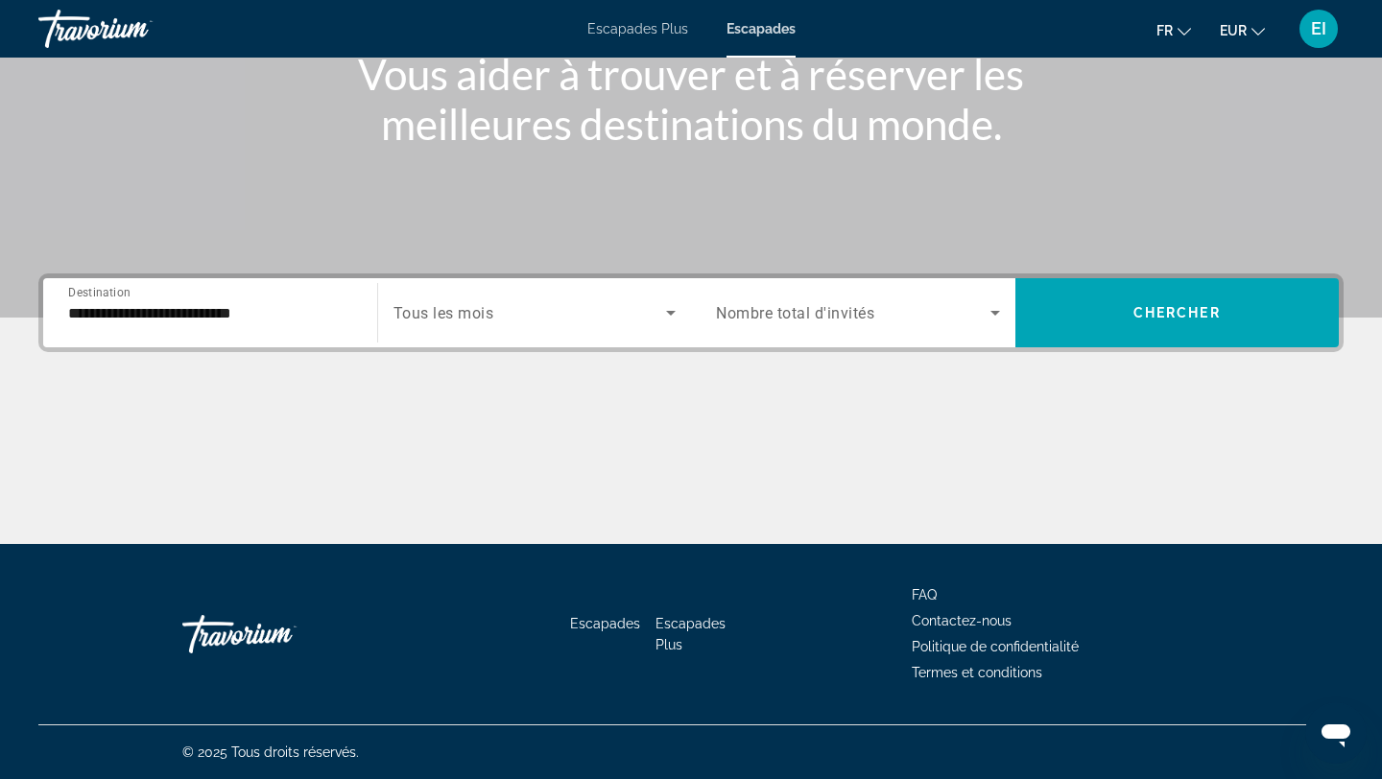
click at [580, 327] on div "Search widget" at bounding box center [534, 313] width 283 height 54
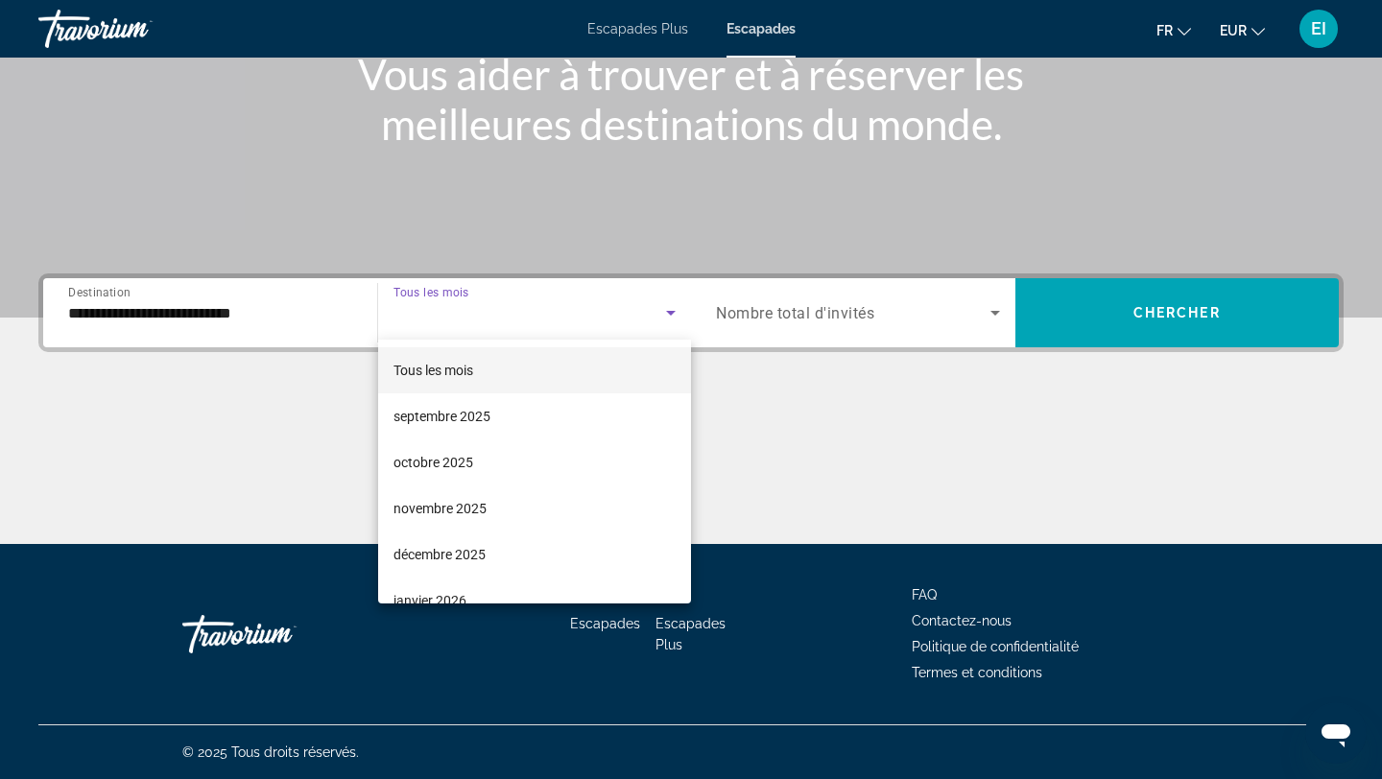
click at [474, 604] on div at bounding box center [691, 389] width 1382 height 779
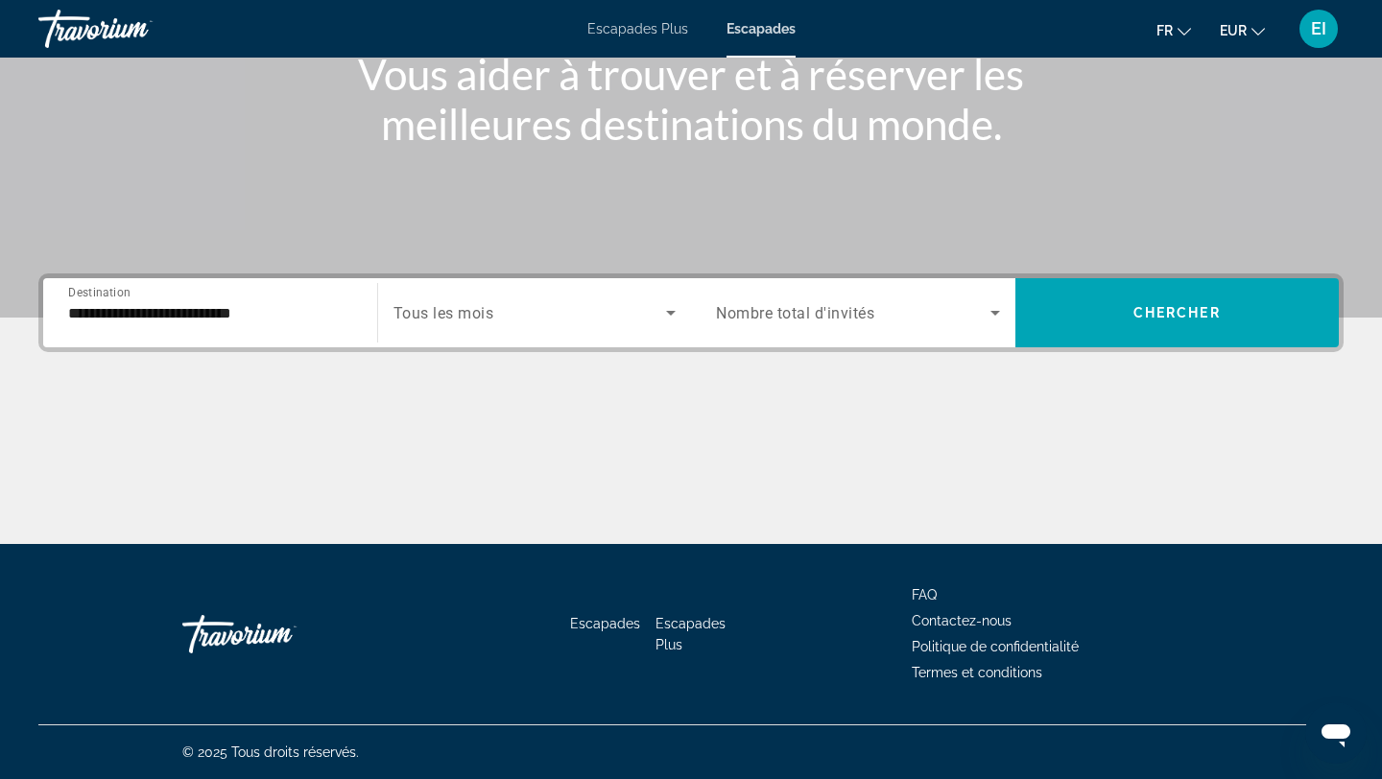
click at [962, 312] on span "Search widget" at bounding box center [853, 312] width 274 height 23
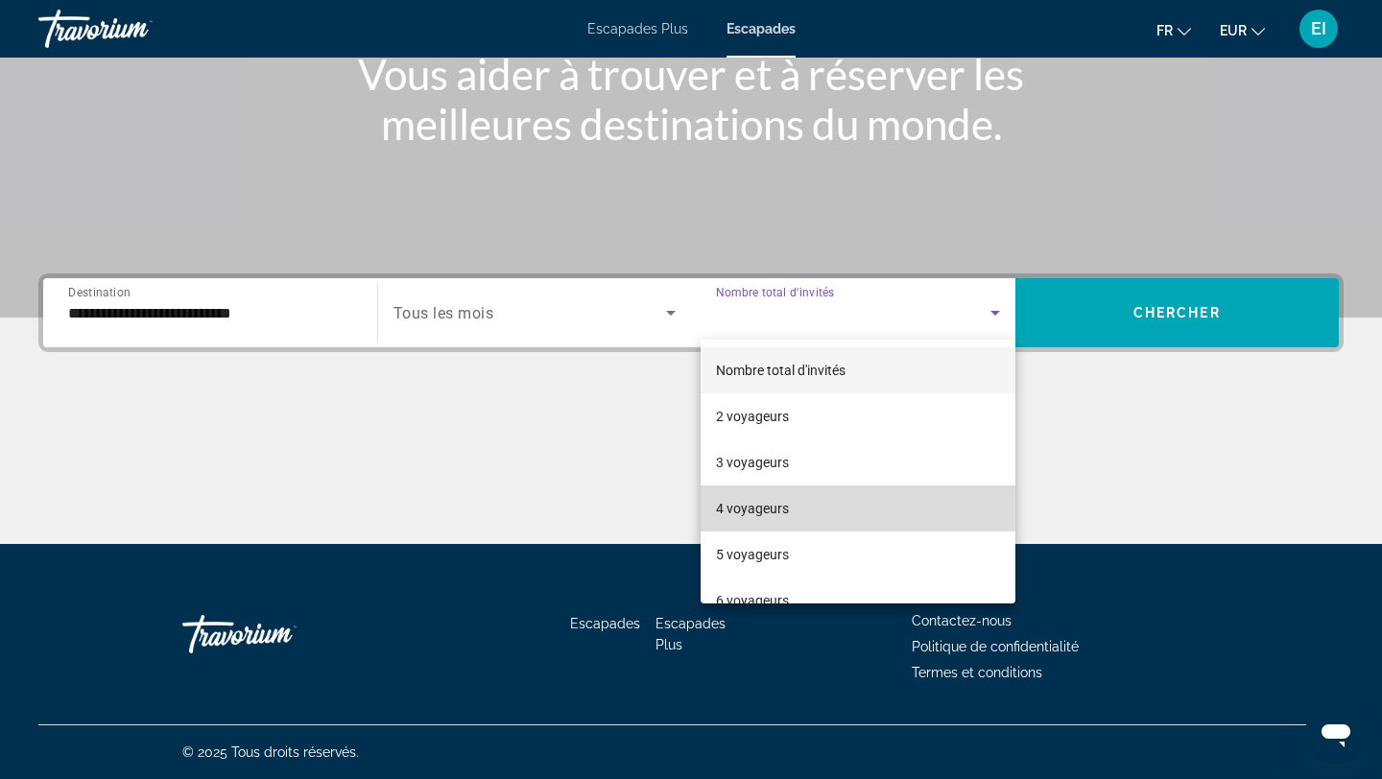
click at [860, 496] on mat-option "4 voyageurs" at bounding box center [858, 509] width 315 height 46
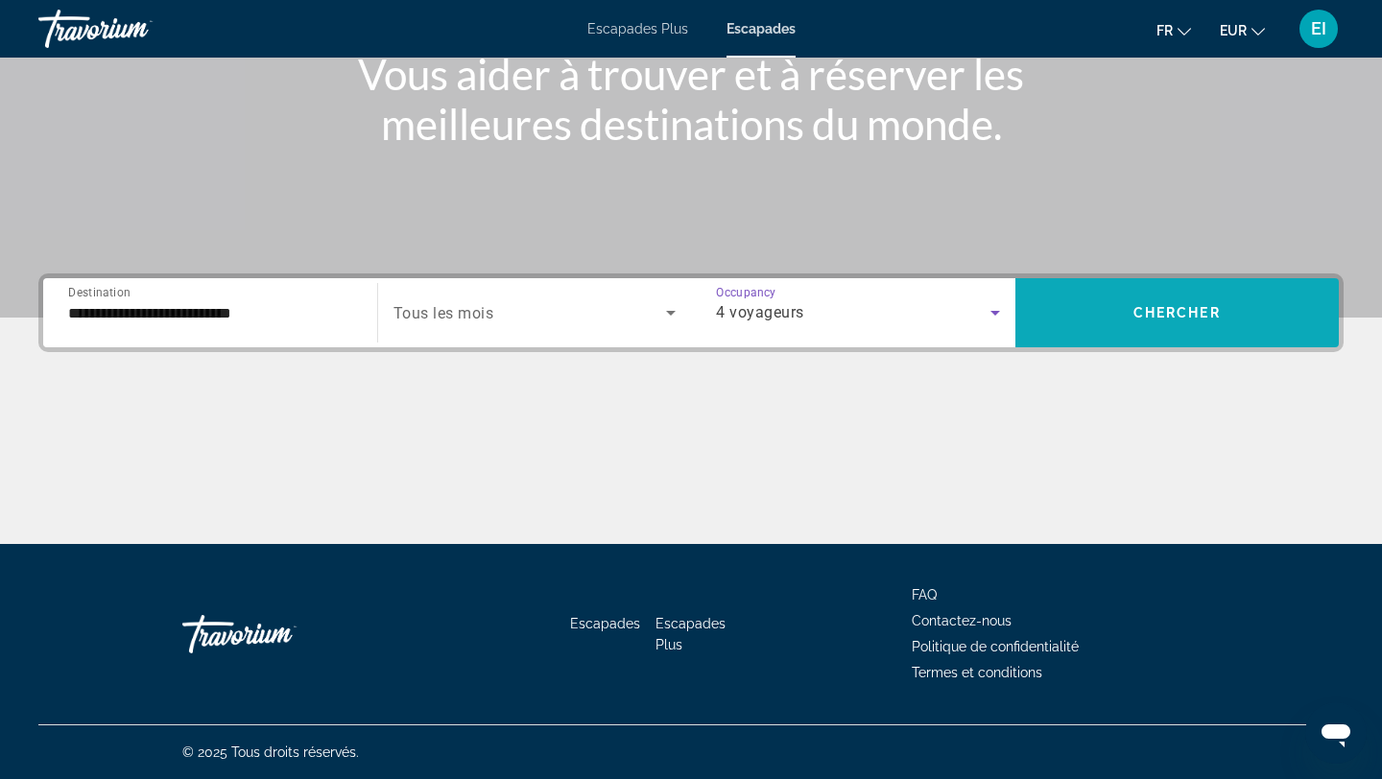
click at [1125, 315] on span "Search widget" at bounding box center [1177, 313] width 324 height 46
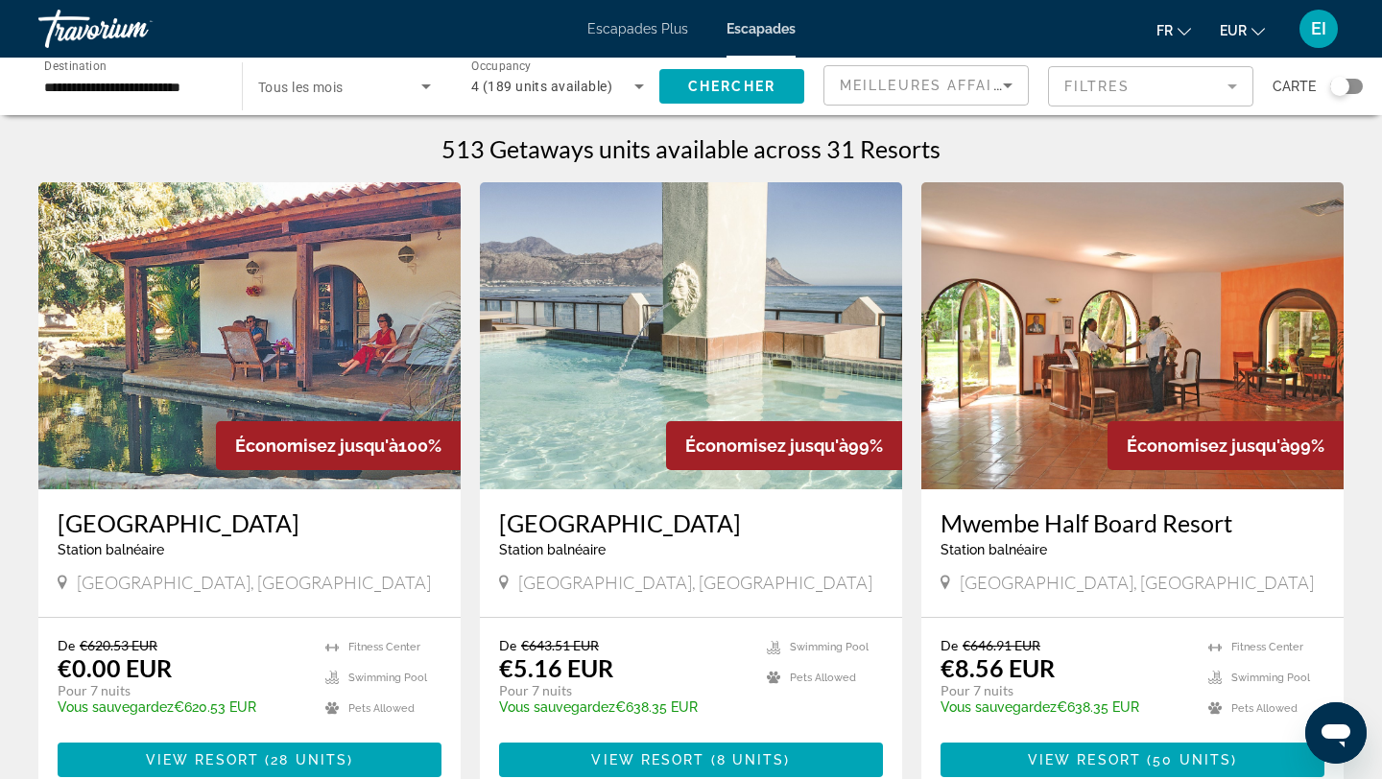
click at [218, 89] on div "**********" at bounding box center [130, 86] width 203 height 55
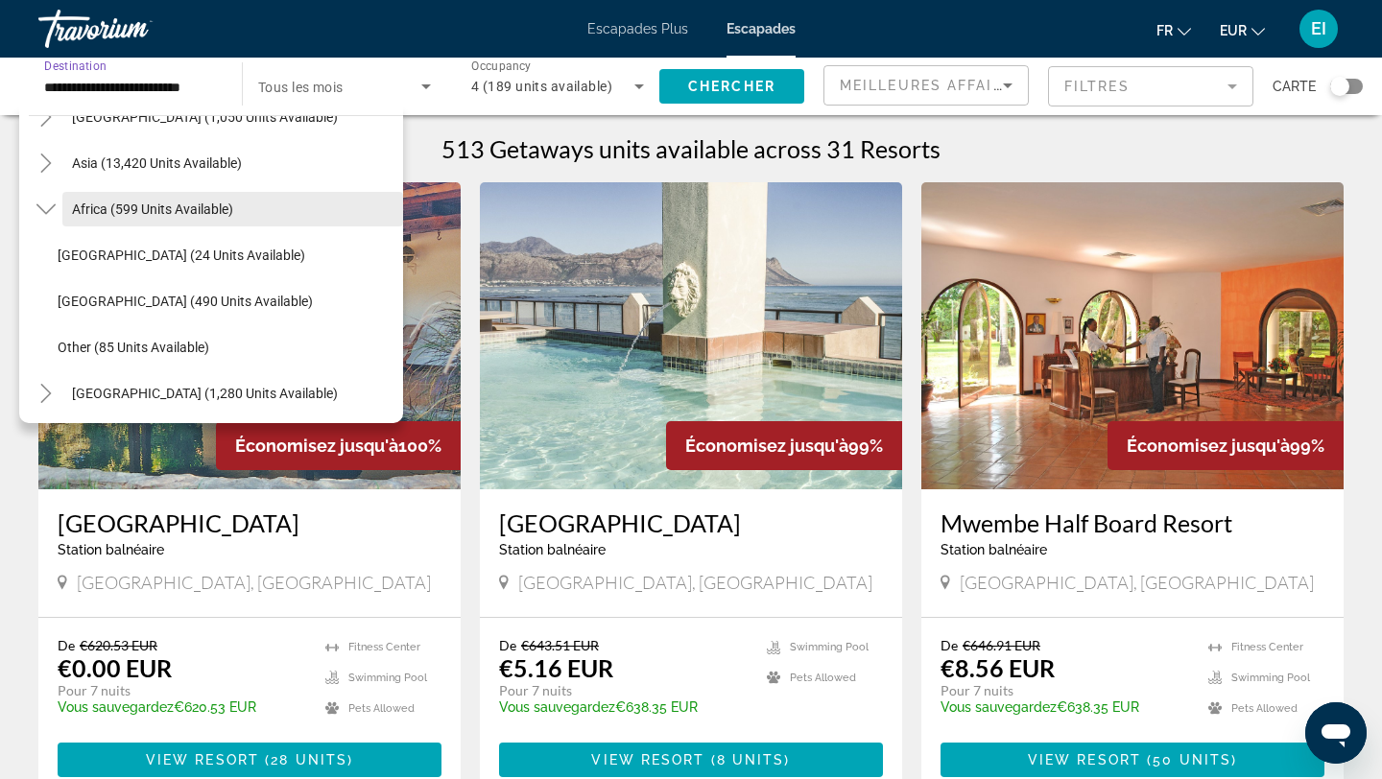
scroll to position [449, 0]
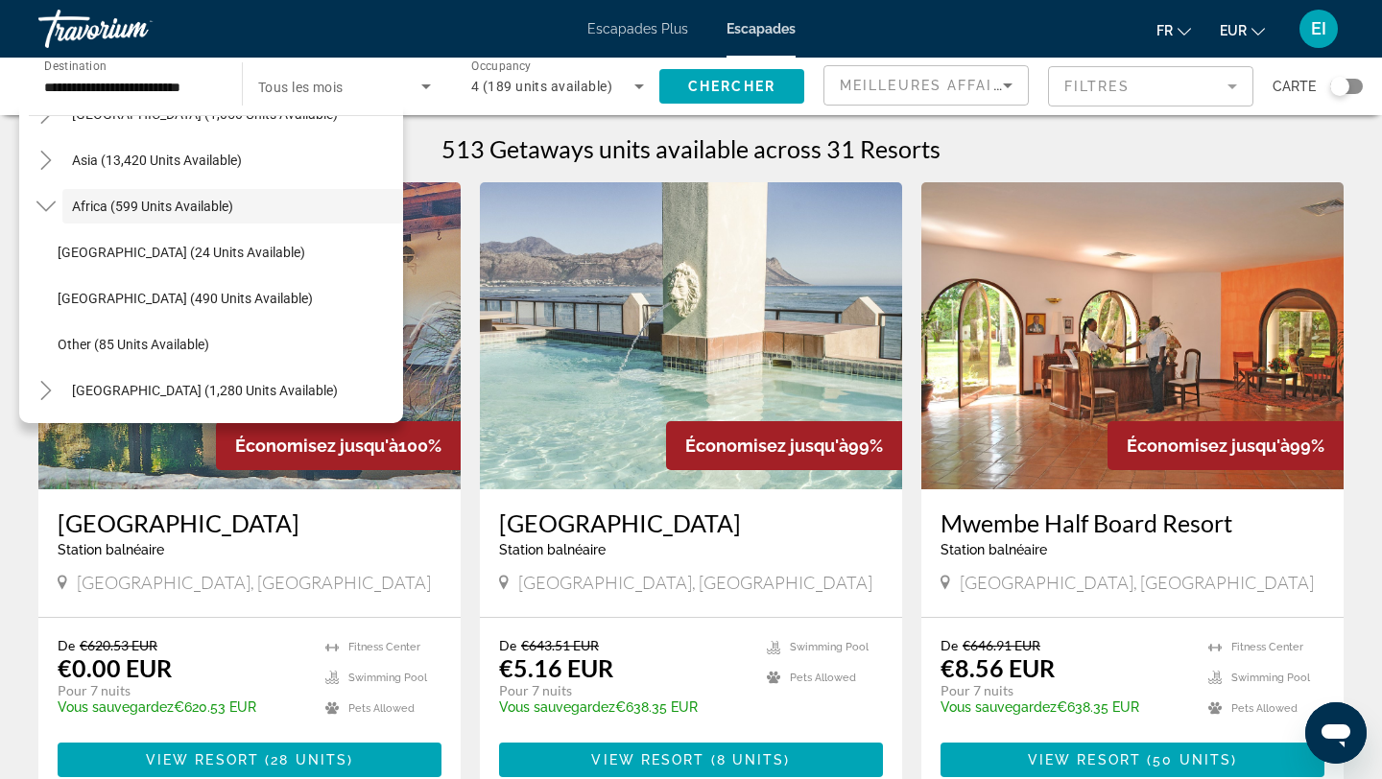
click at [1341, 79] on div "Search widget" at bounding box center [1339, 86] width 19 height 19
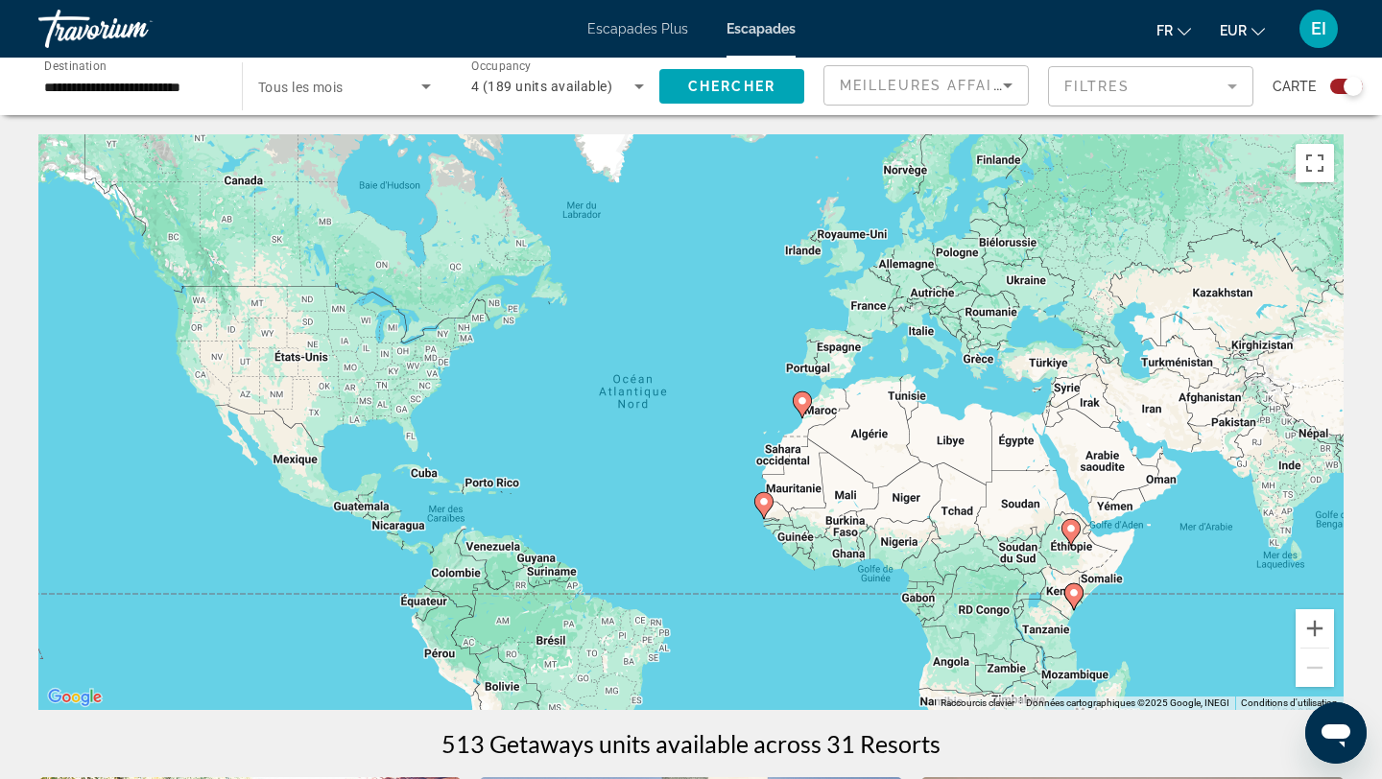
click at [1010, 455] on div "Pour activer le glissement avec le clavier, appuyez sur Alt+Entrée. Une fois ce…" at bounding box center [690, 422] width 1305 height 576
